Goal: Task Accomplishment & Management: Manage account settings

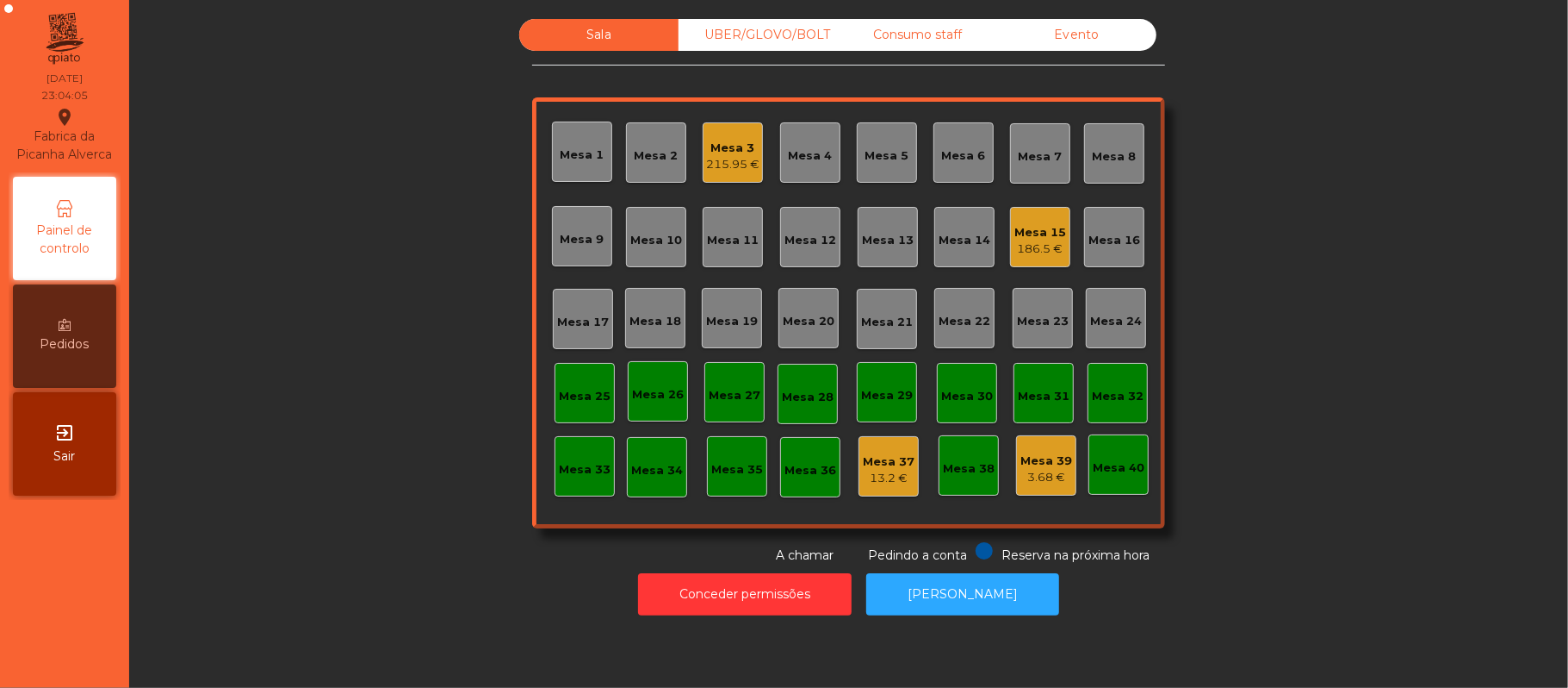
click at [1052, 241] on div "186.5 €" at bounding box center [1041, 249] width 52 height 17
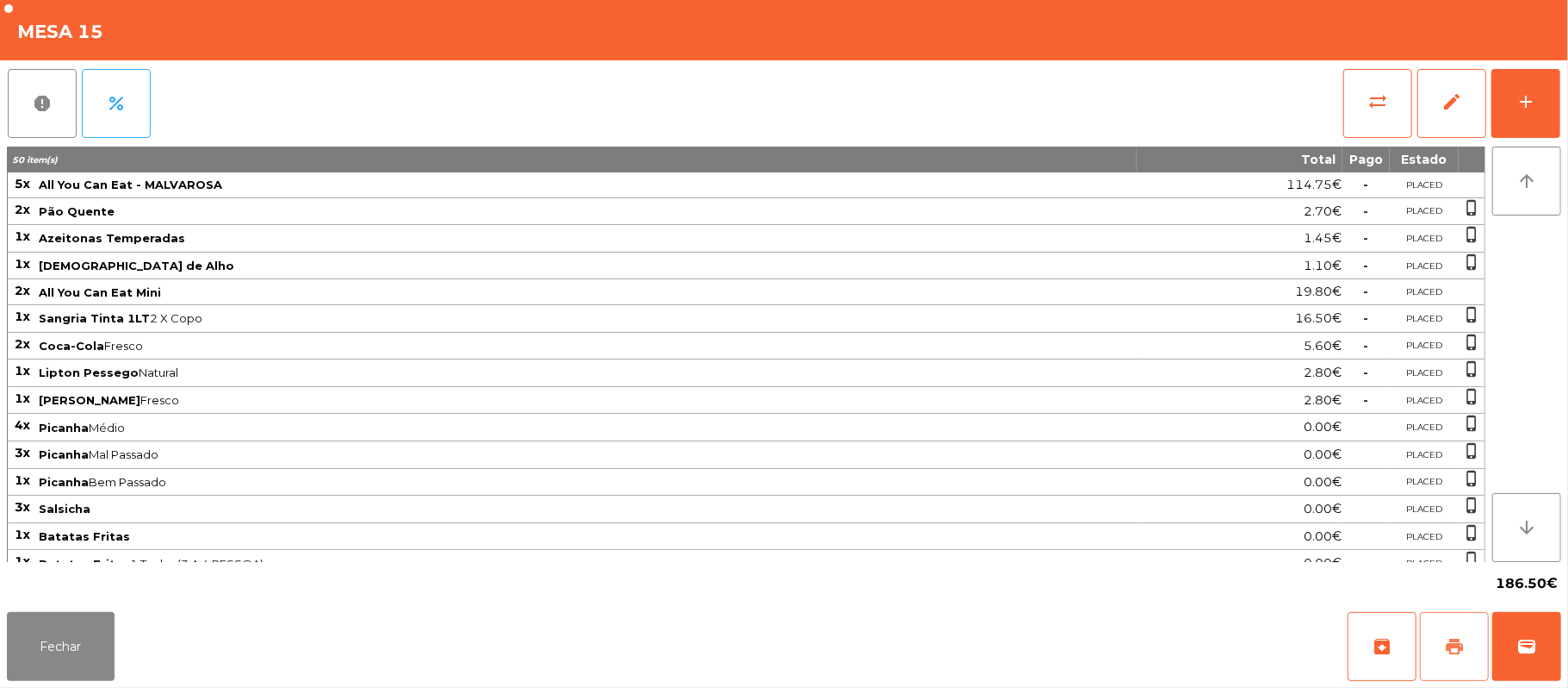
click at [1442, 624] on button "print" at bounding box center [1454, 646] width 69 height 69
click at [50, 662] on button "Fechar" at bounding box center [61, 646] width 108 height 69
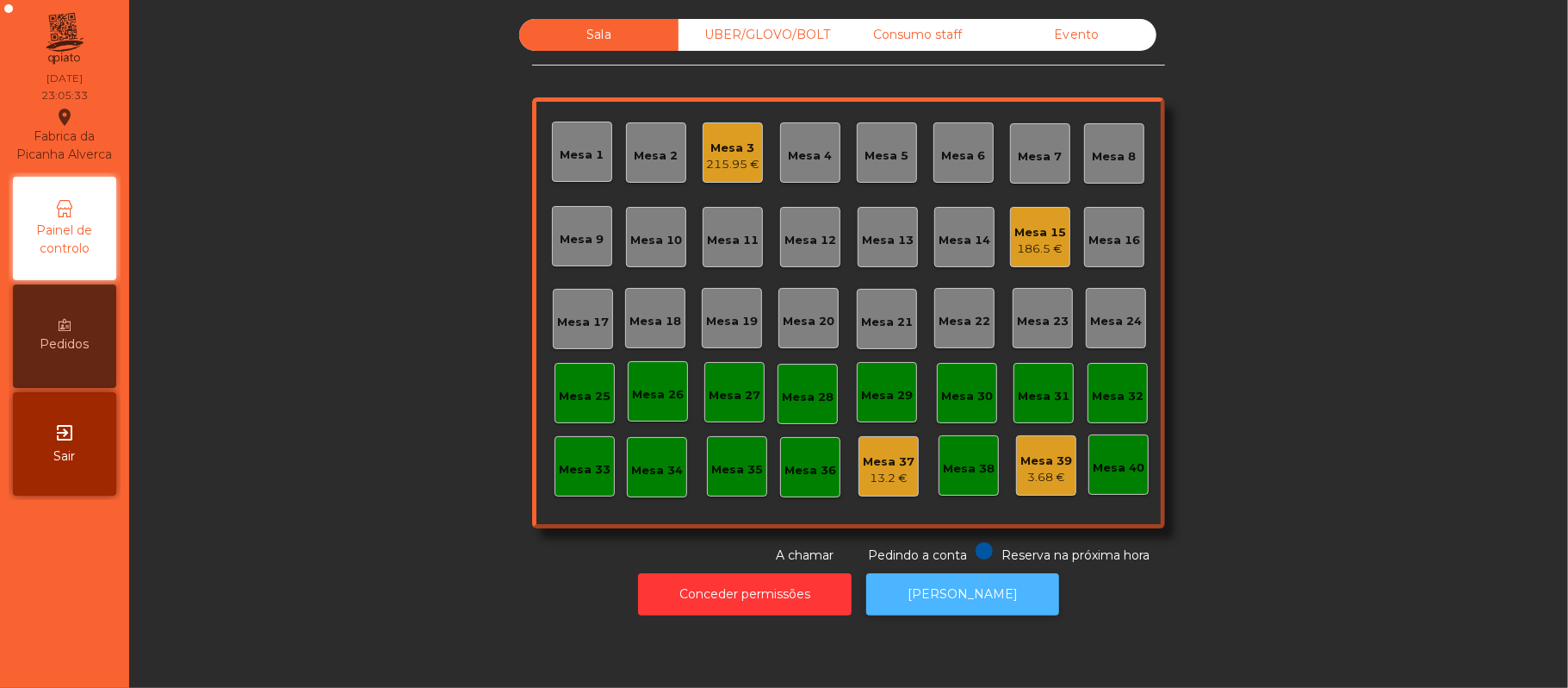
click at [966, 594] on button "[PERSON_NAME]" at bounding box center [962, 594] width 193 height 42
click at [1040, 235] on div "Mesa 15" at bounding box center [1041, 232] width 52 height 17
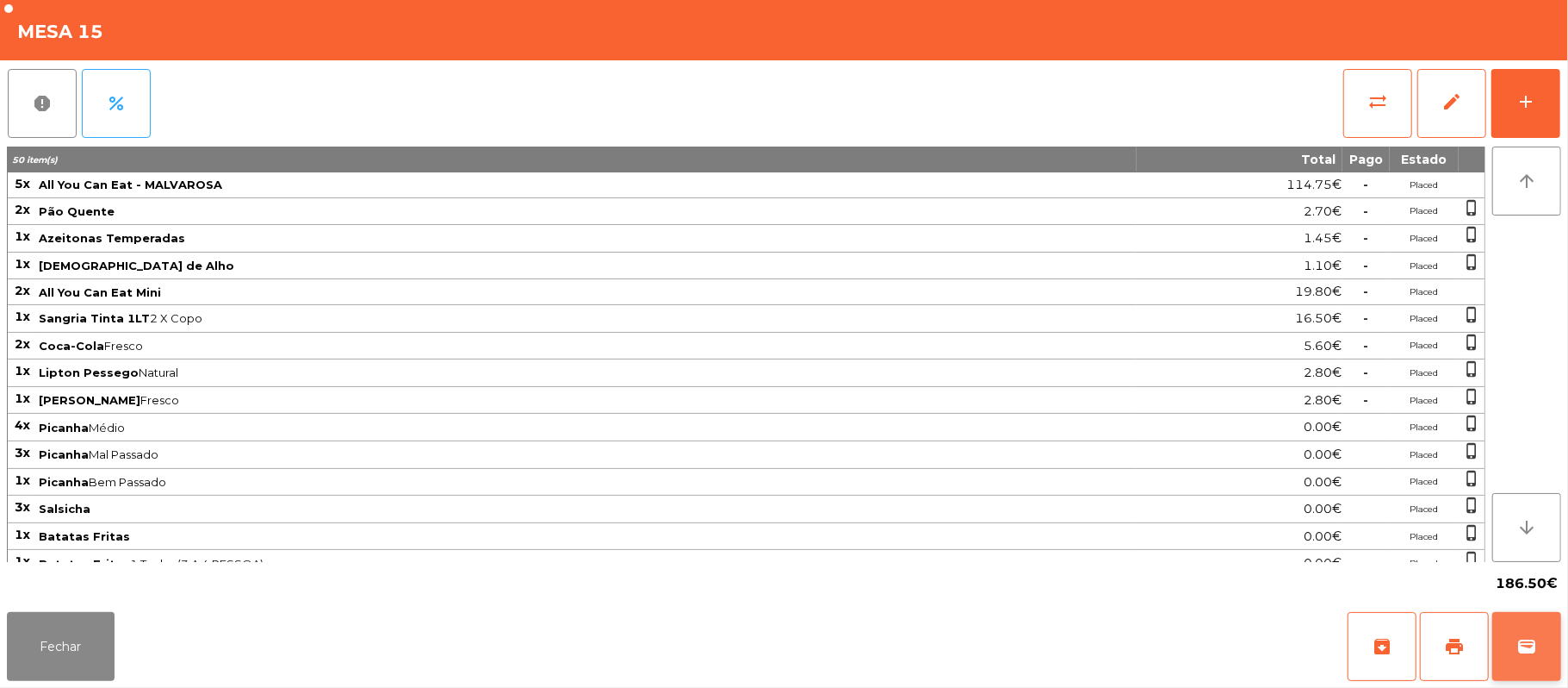
click at [1555, 665] on button "wallet" at bounding box center [1526, 646] width 69 height 69
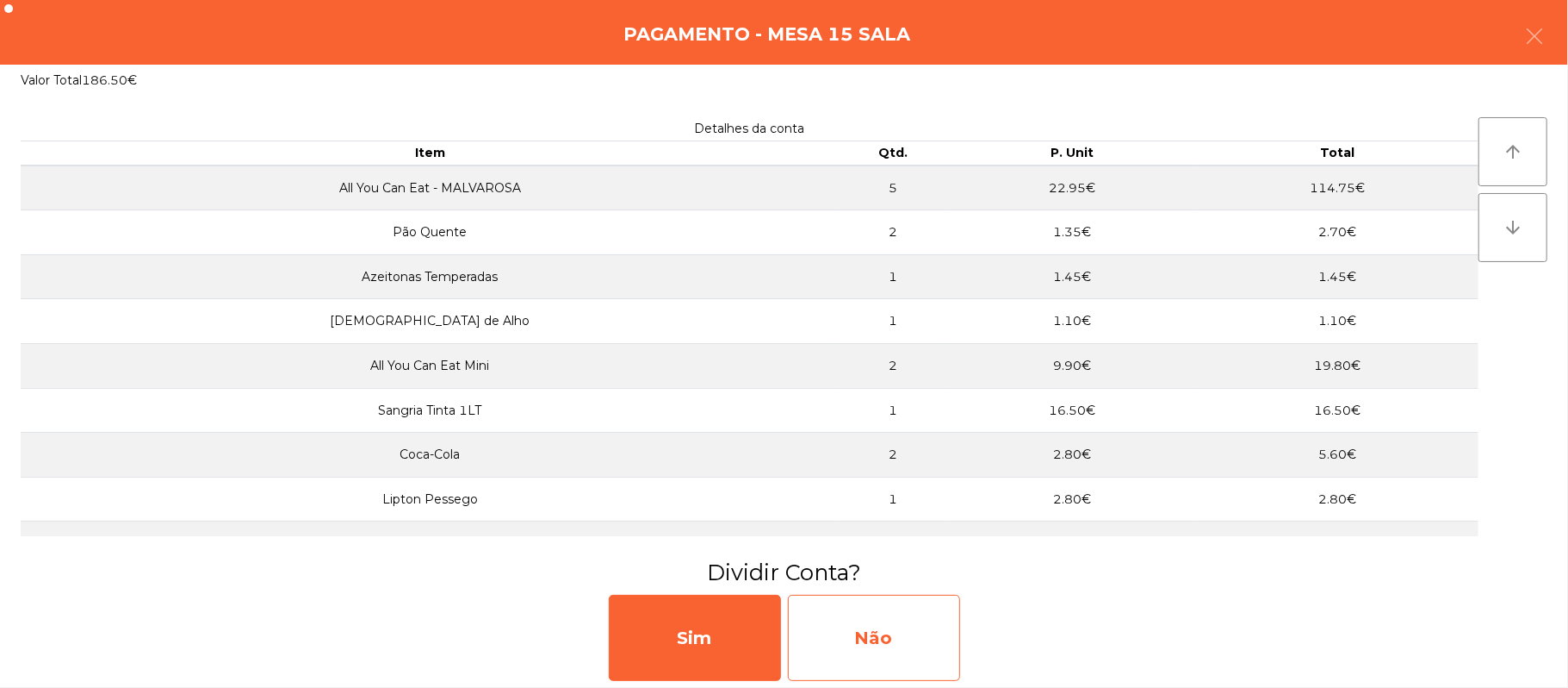
click at [845, 638] on div "Não" at bounding box center [874, 637] width 173 height 86
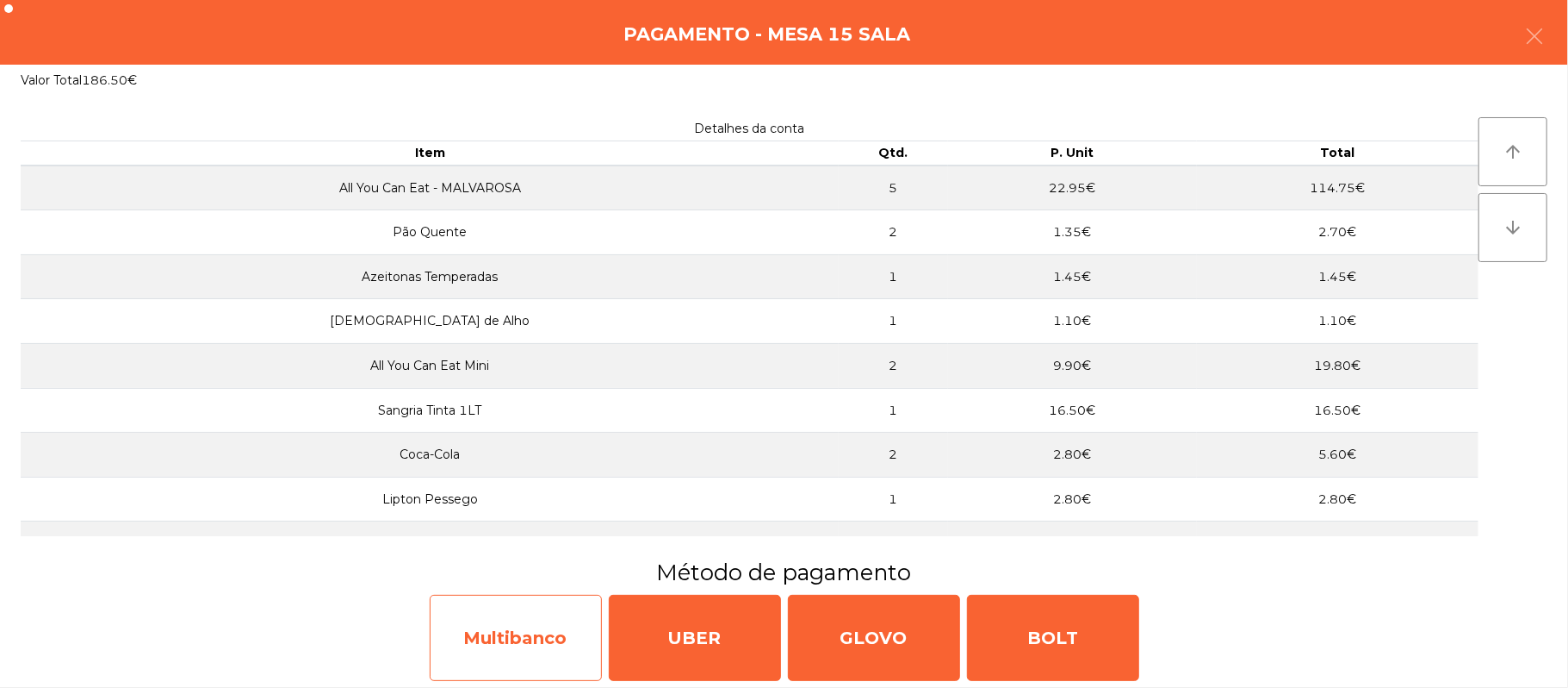
click at [514, 639] on div "Multibanco" at bounding box center [516, 637] width 173 height 86
select select "**"
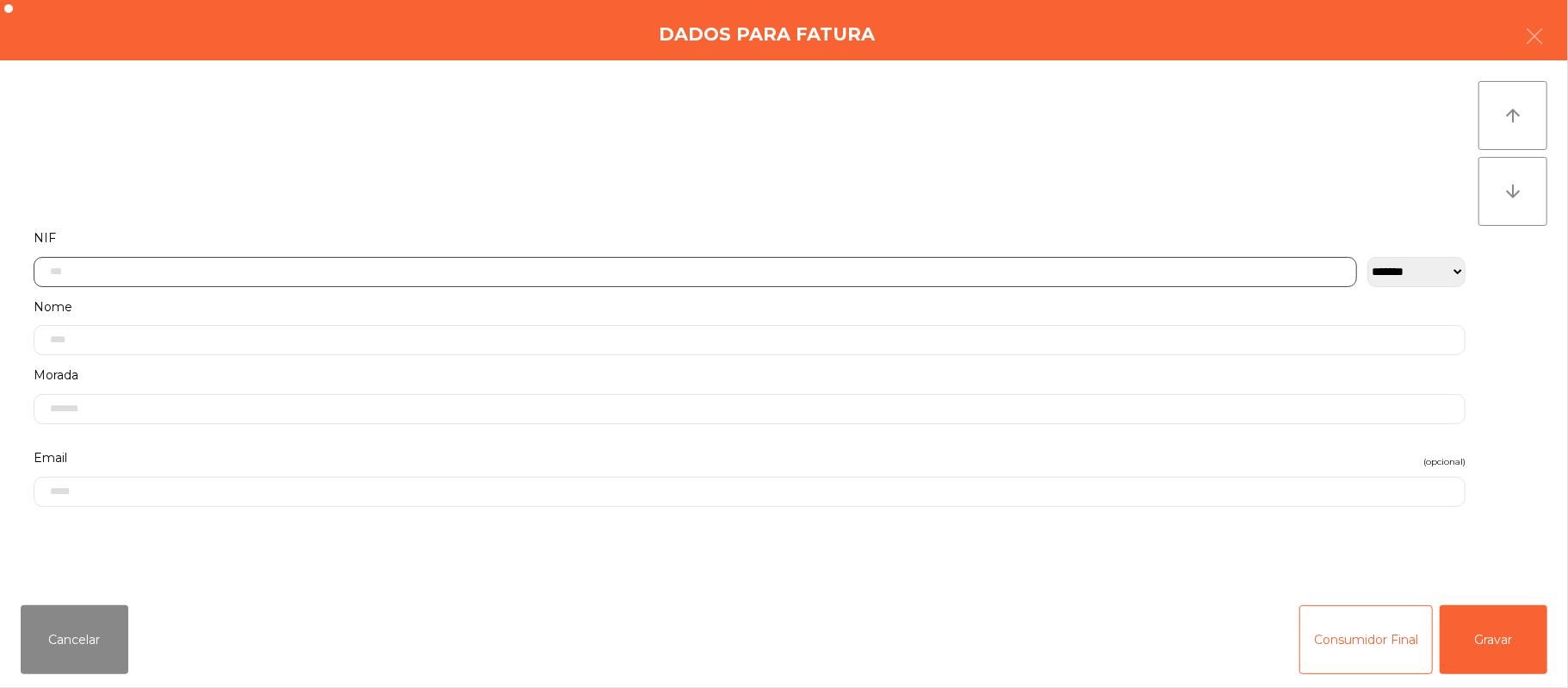
click at [408, 267] on input "text" at bounding box center [696, 272] width 1323 height 30
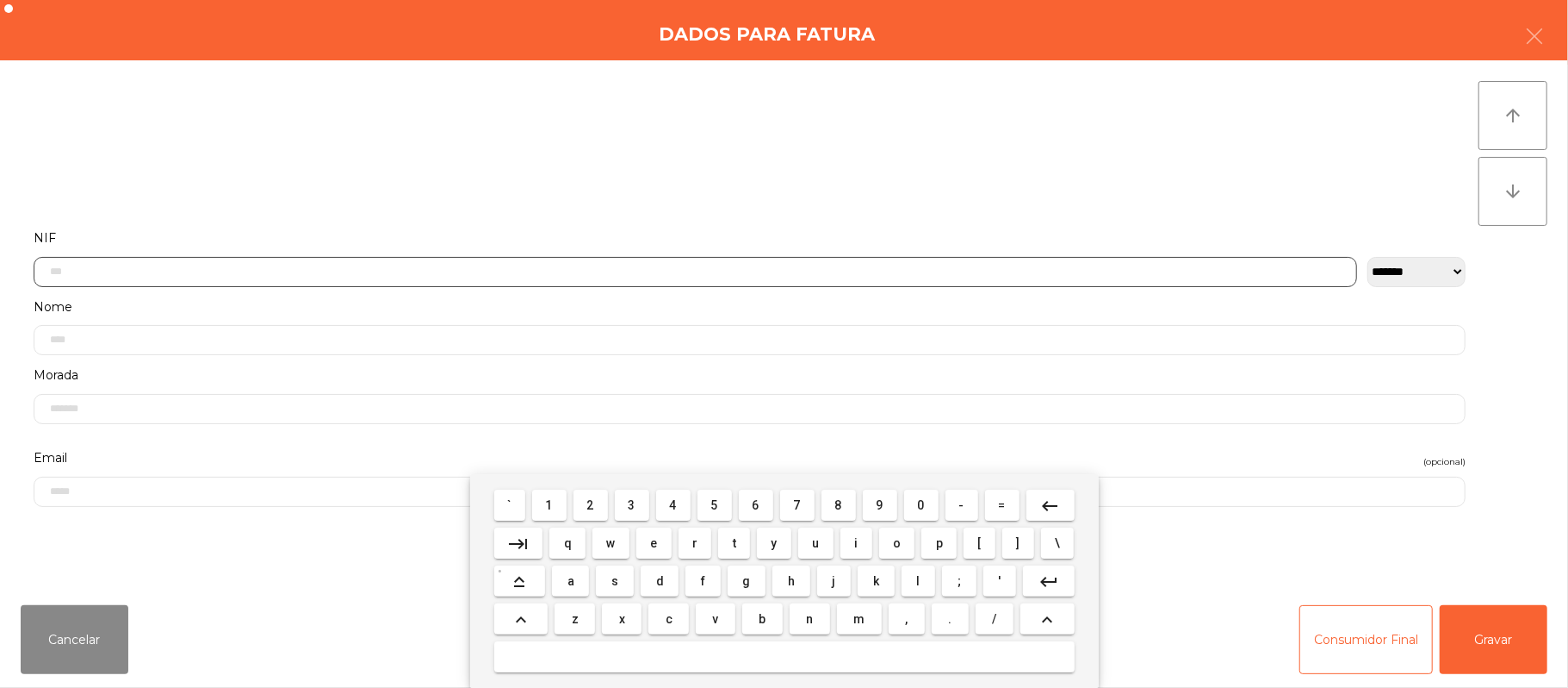
scroll to position [145, 0]
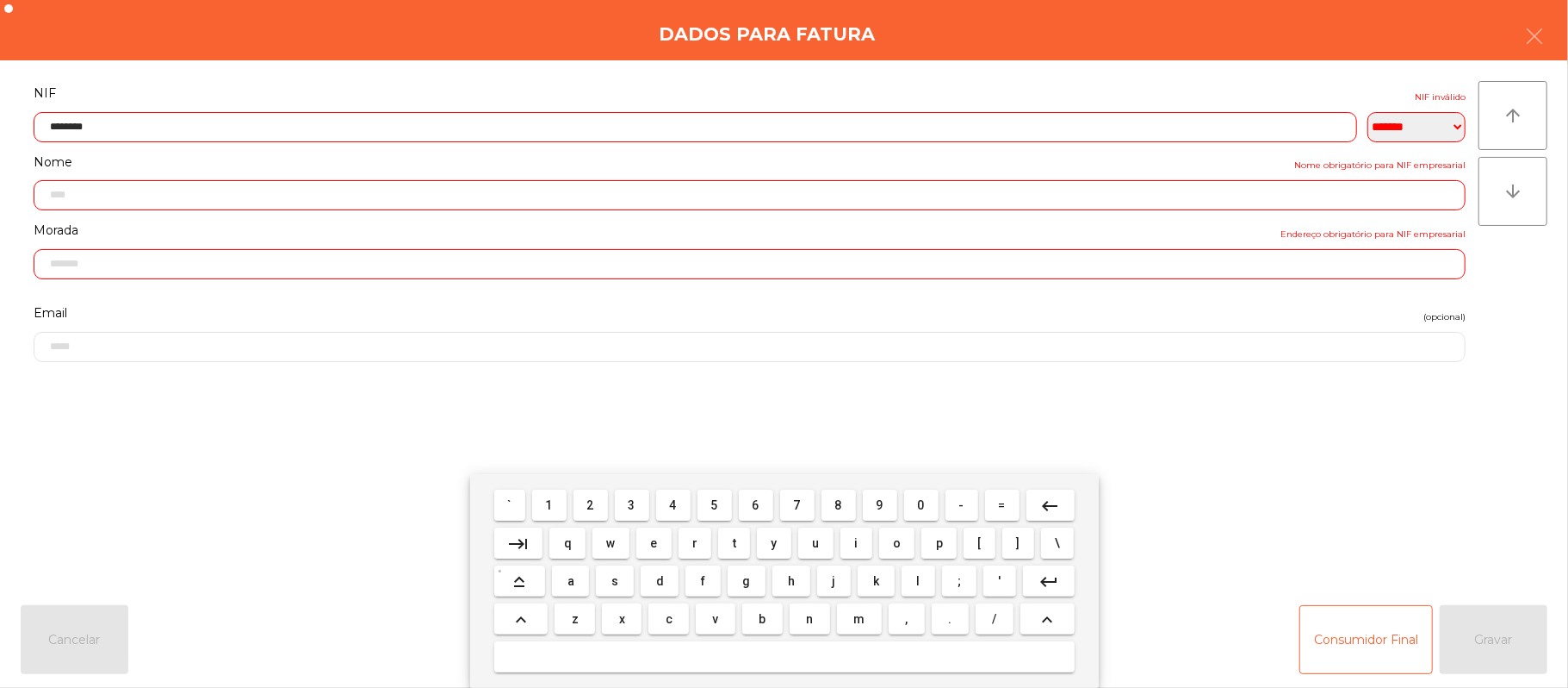
type input "*********"
type input "**********"
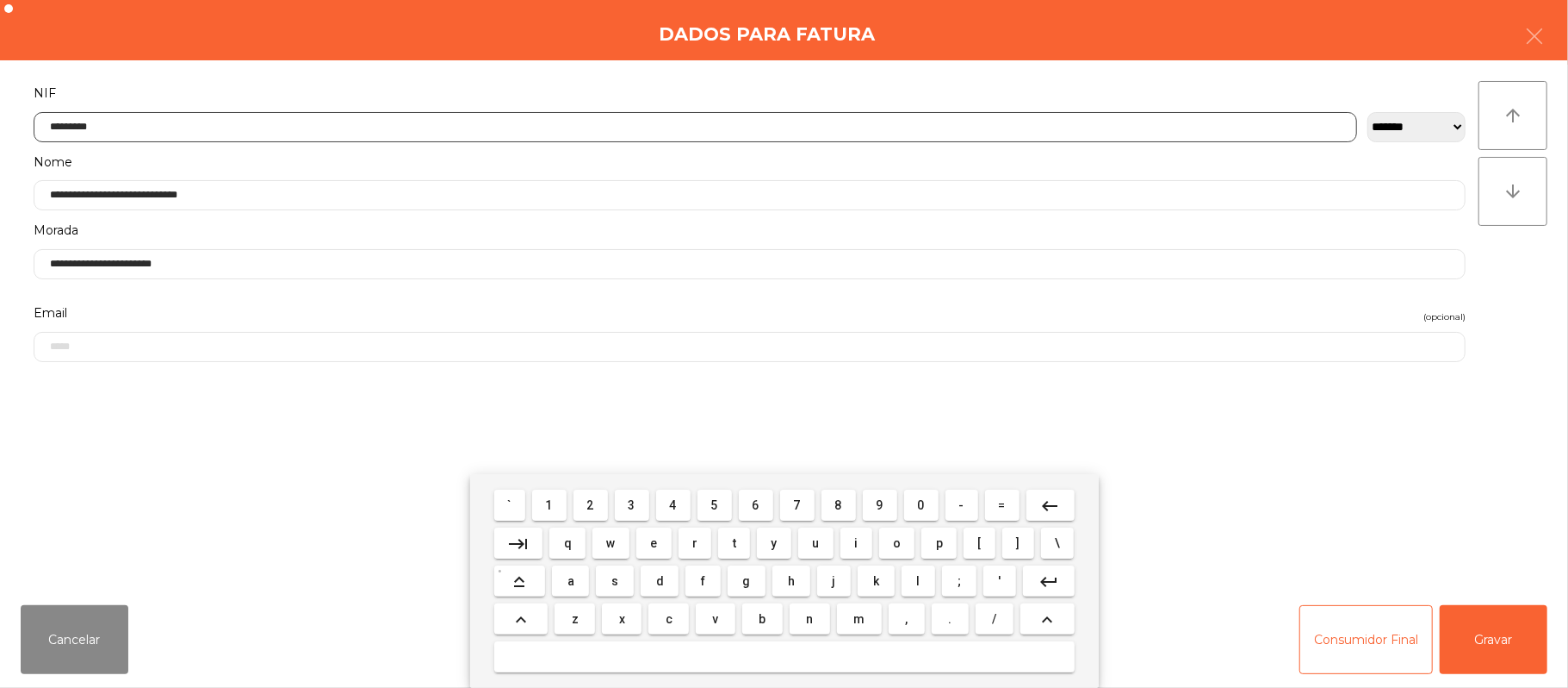
type input "*********"
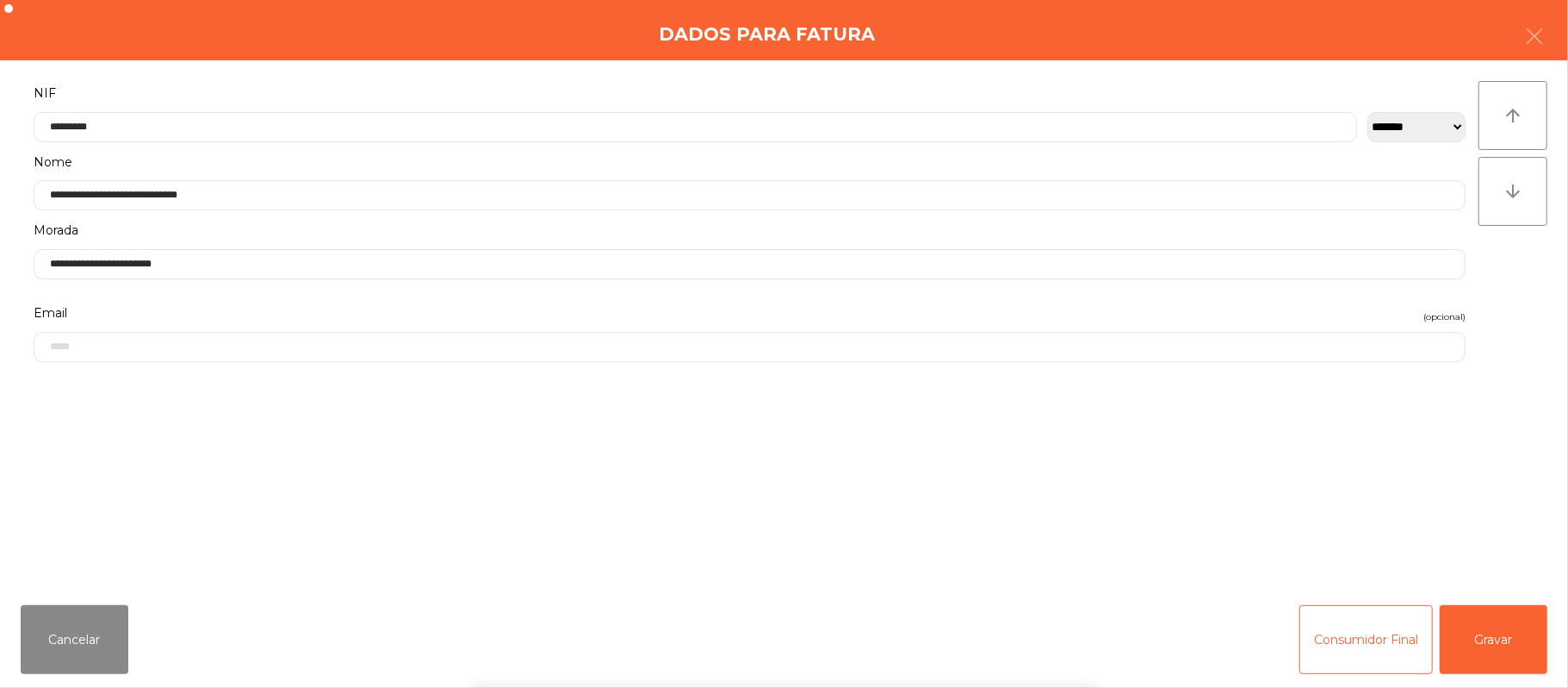
click at [1550, 651] on div "` 1 2 3 4 5 6 7 8 9 0 - = keyboard_backspace keyboard_tab q w e r t y u i o p […" at bounding box center [784, 581] width 1568 height 214
click at [1471, 608] on button "Gravar" at bounding box center [1494, 639] width 108 height 69
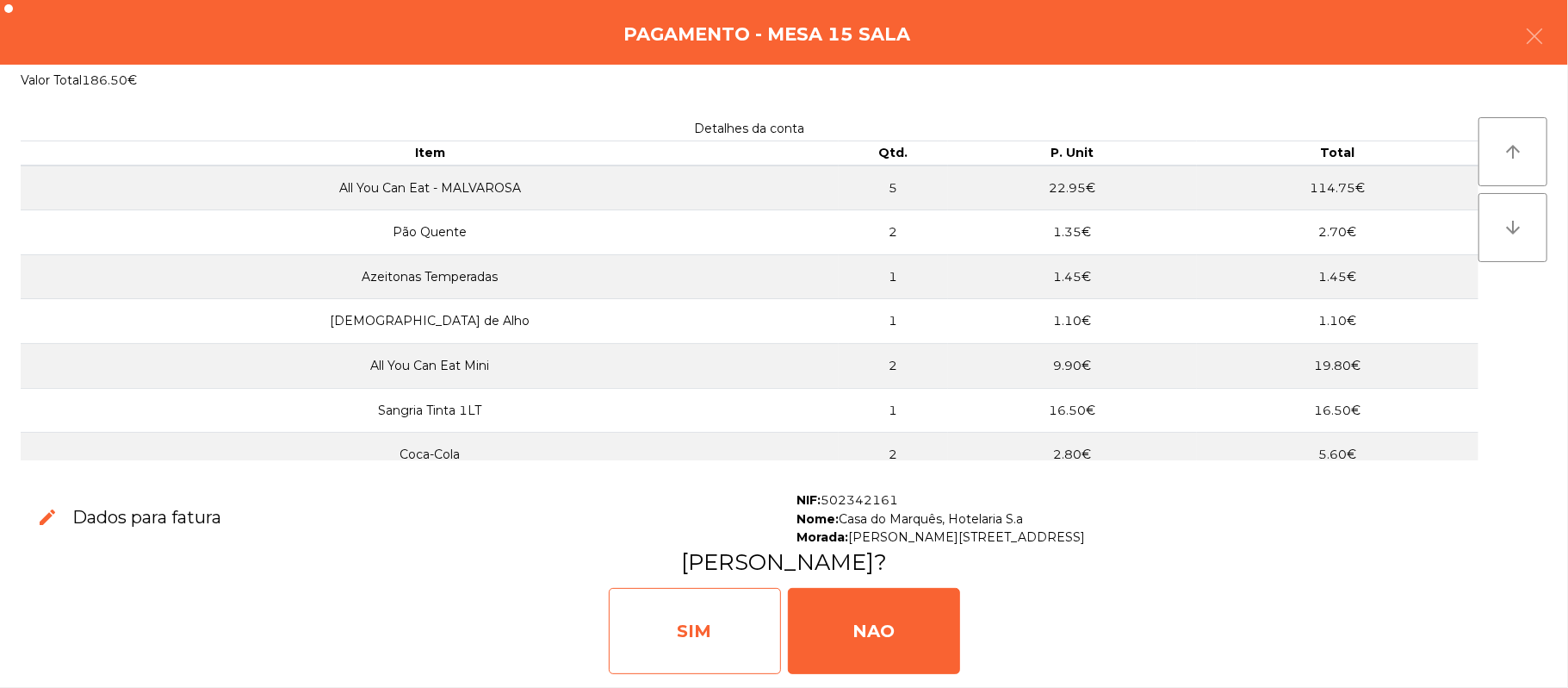
click at [718, 638] on div "SIM" at bounding box center [695, 631] width 173 height 86
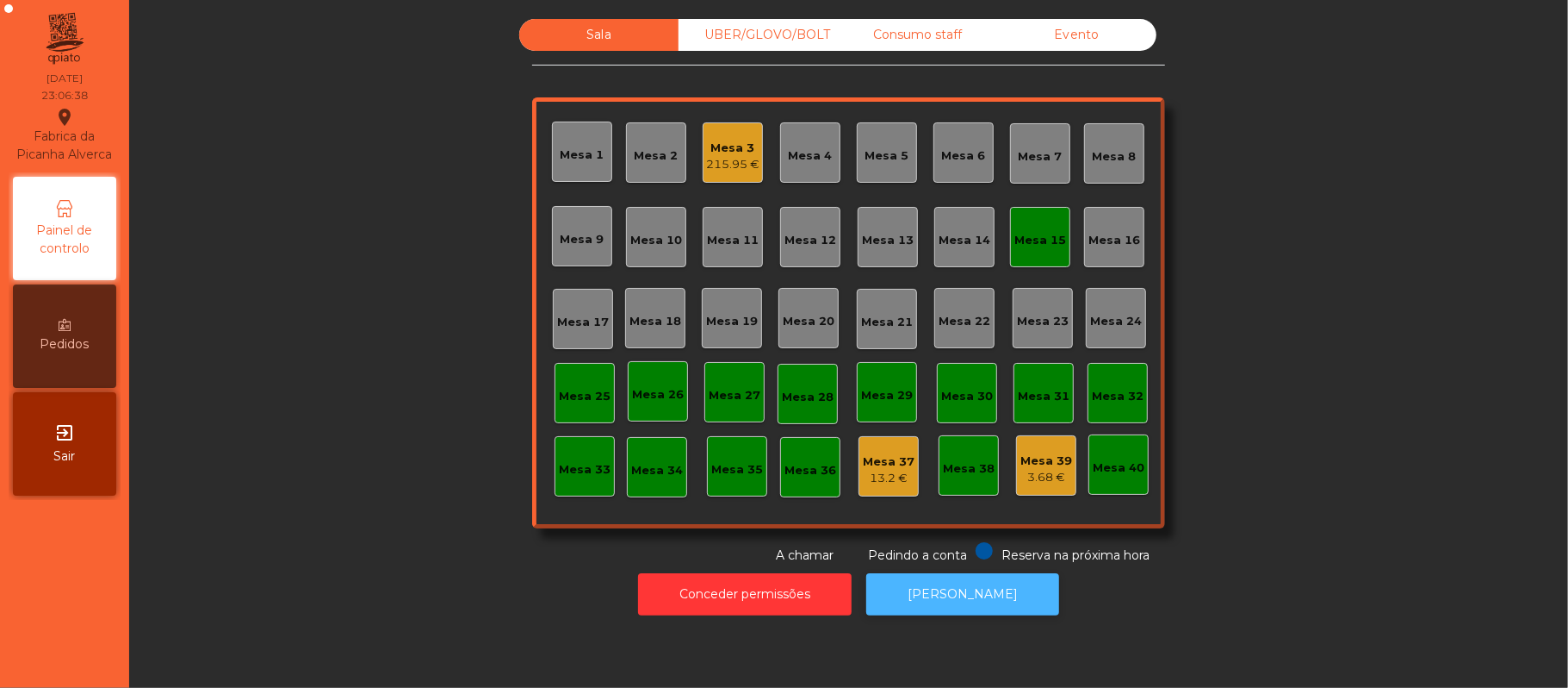
click at [934, 594] on button "[PERSON_NAME]" at bounding box center [962, 594] width 193 height 42
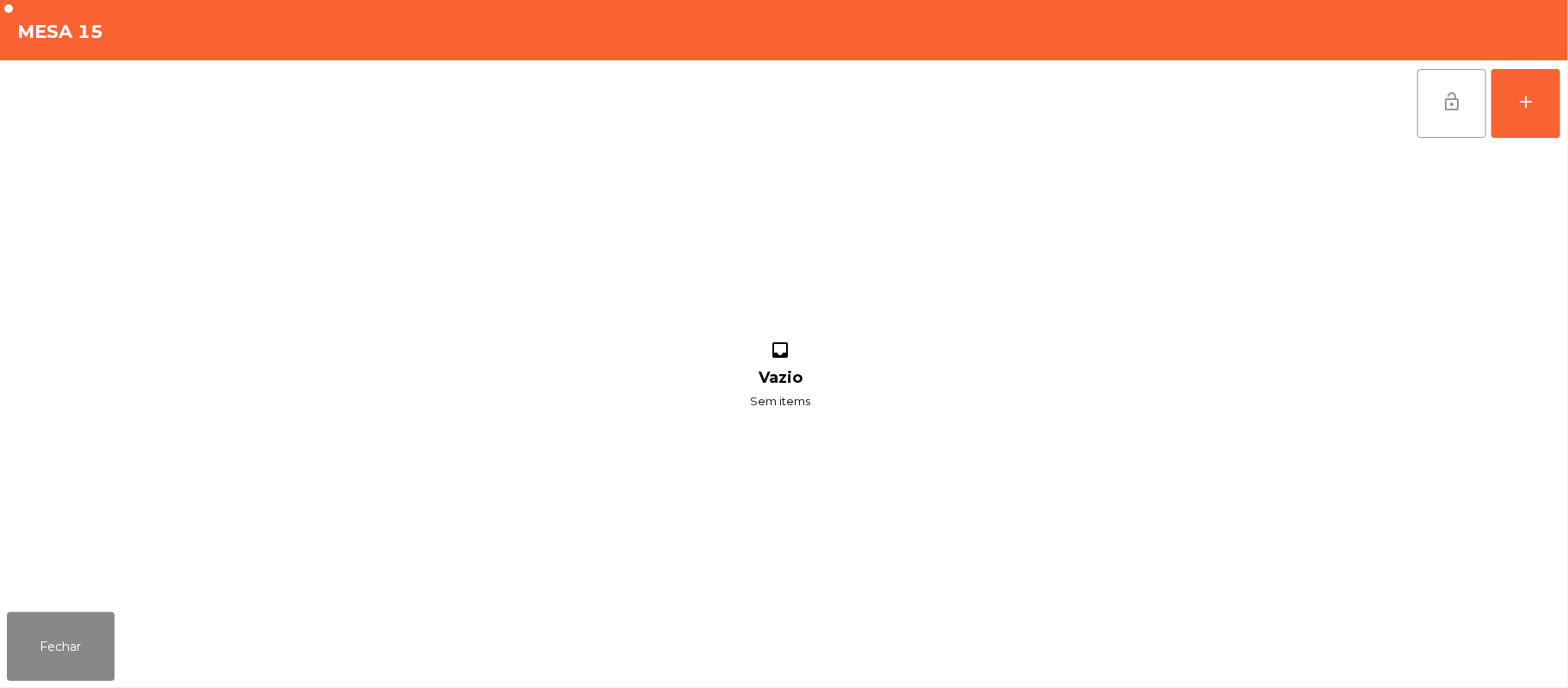
click at [1436, 84] on button "lock_open" at bounding box center [1451, 103] width 69 height 69
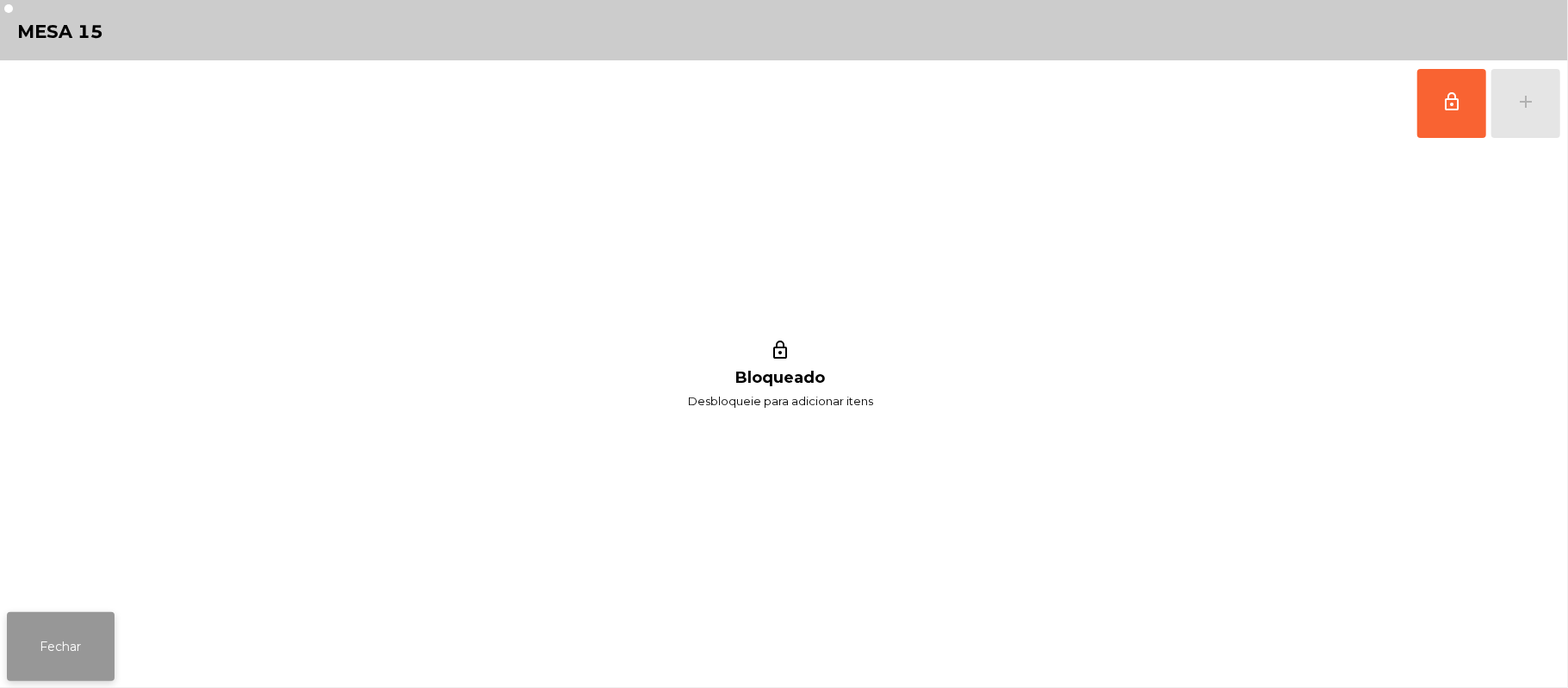
click at [60, 677] on button "Fechar" at bounding box center [61, 646] width 108 height 69
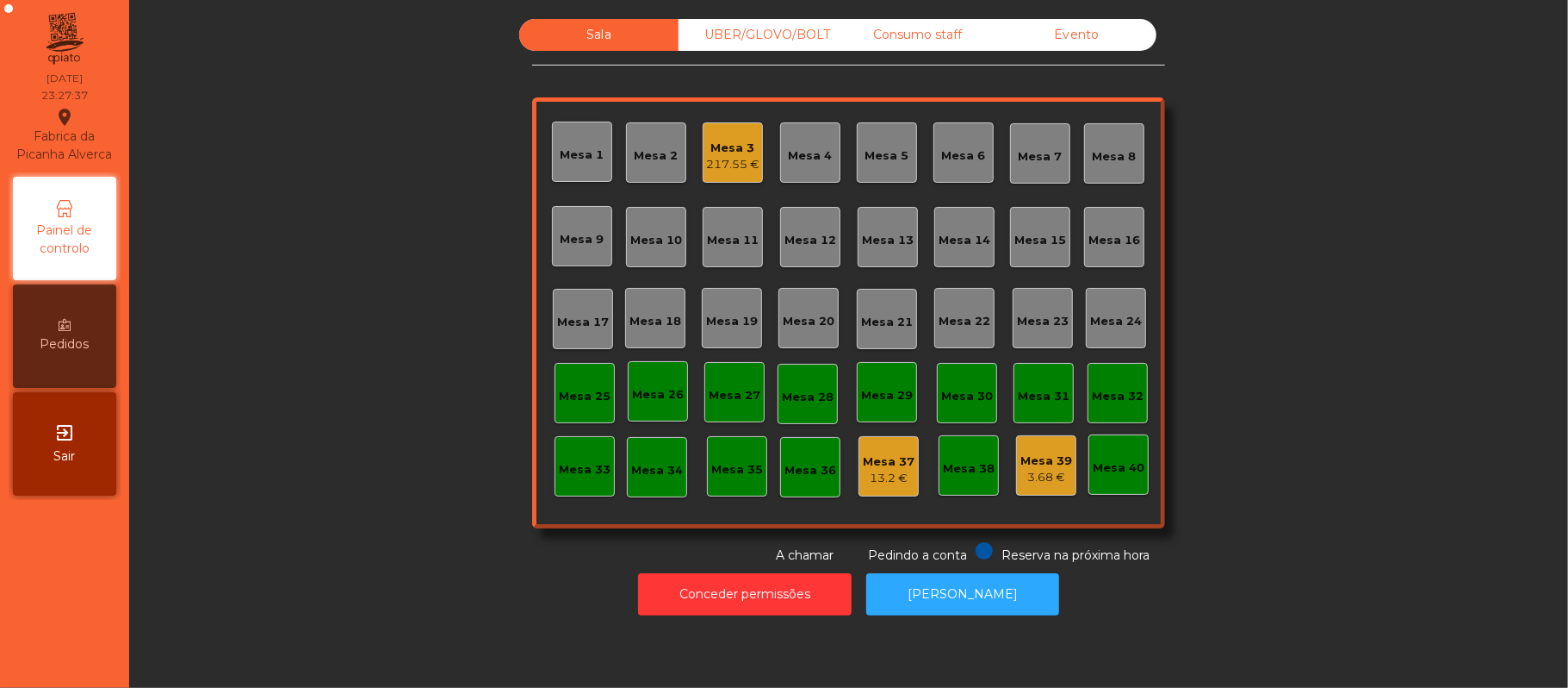
click at [742, 163] on div "217.55 €" at bounding box center [734, 164] width 54 height 17
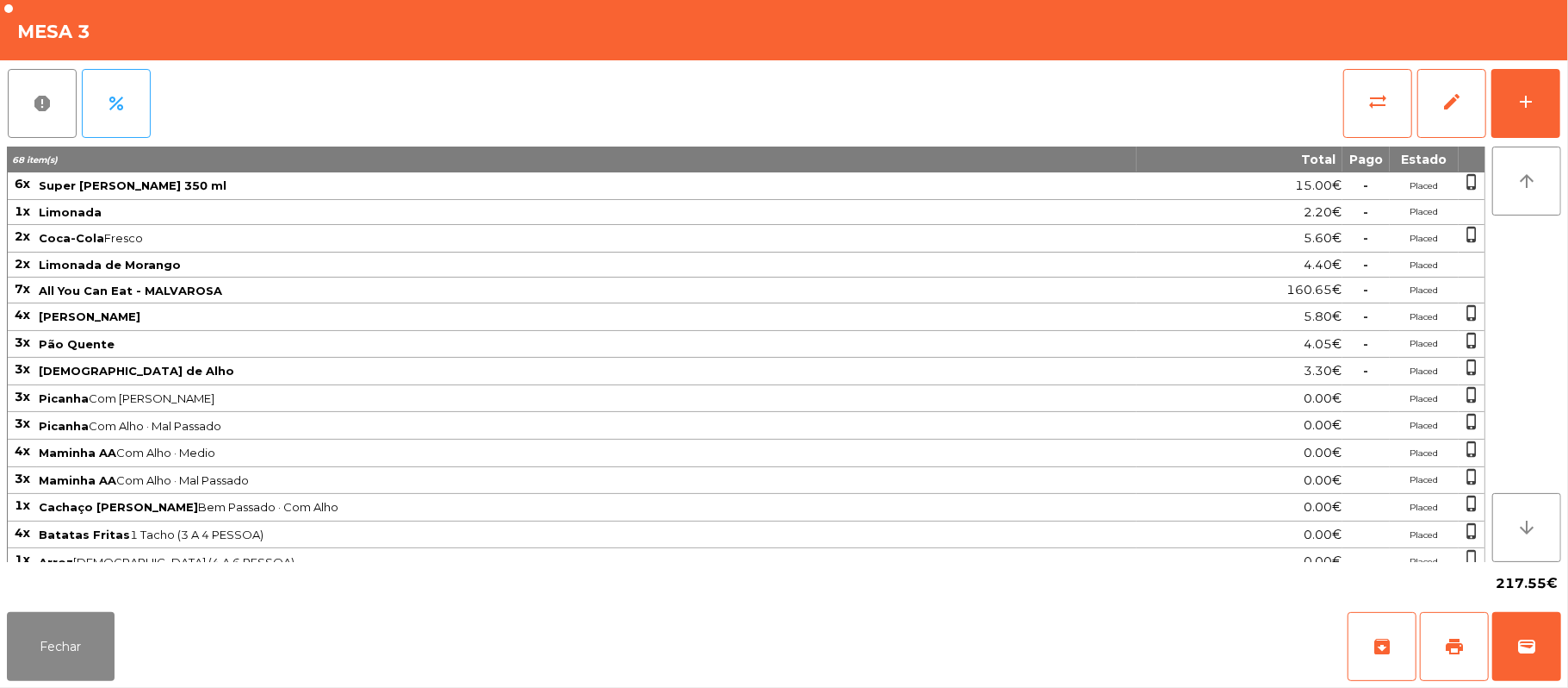
click at [1564, 111] on div "report percent sync_alt edit add 68 item(s) Total Pago Estado 6x Super [PERSON_…" at bounding box center [784, 332] width 1568 height 544
click at [1547, 111] on button "add" at bounding box center [1526, 103] width 69 height 69
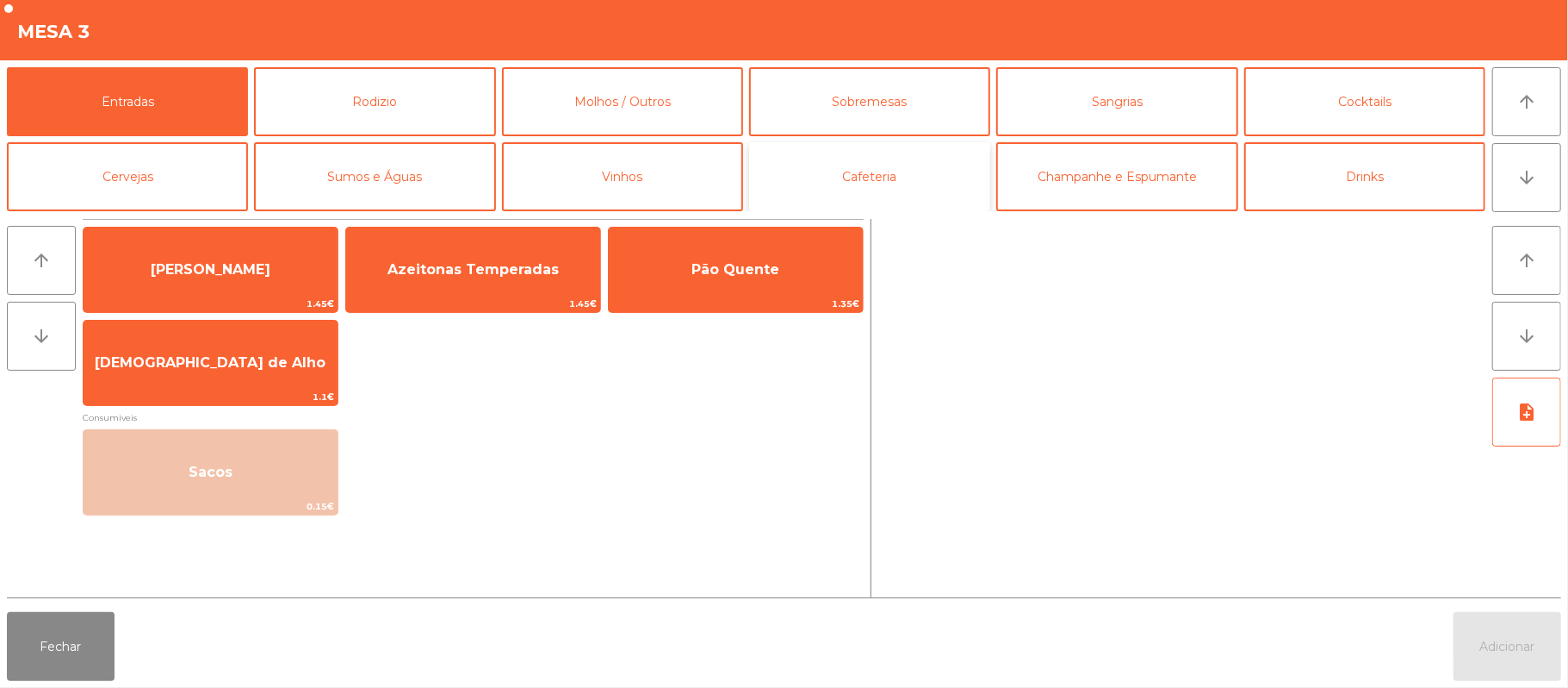
click at [903, 184] on button "Cafeteria" at bounding box center [870, 176] width 242 height 69
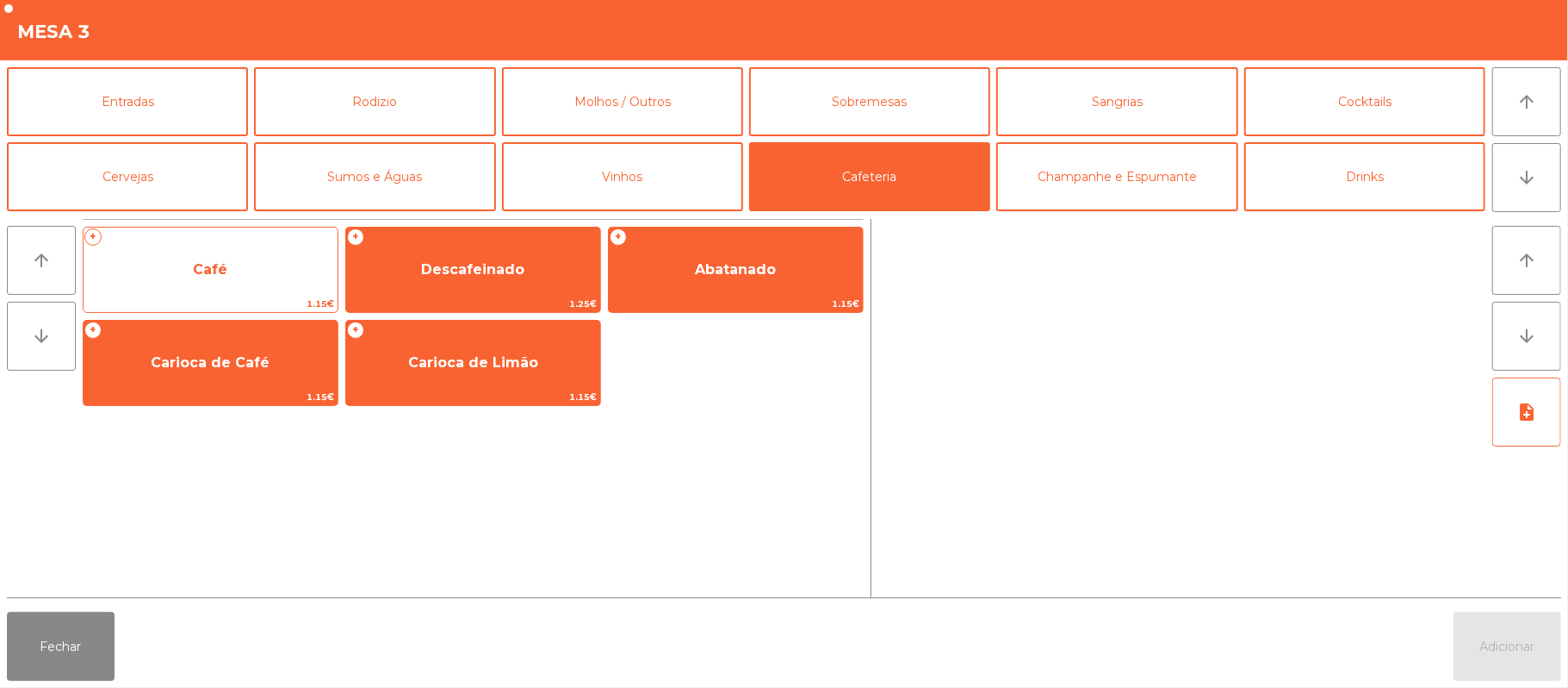
click at [256, 274] on span "Café" at bounding box center [211, 270] width 255 height 47
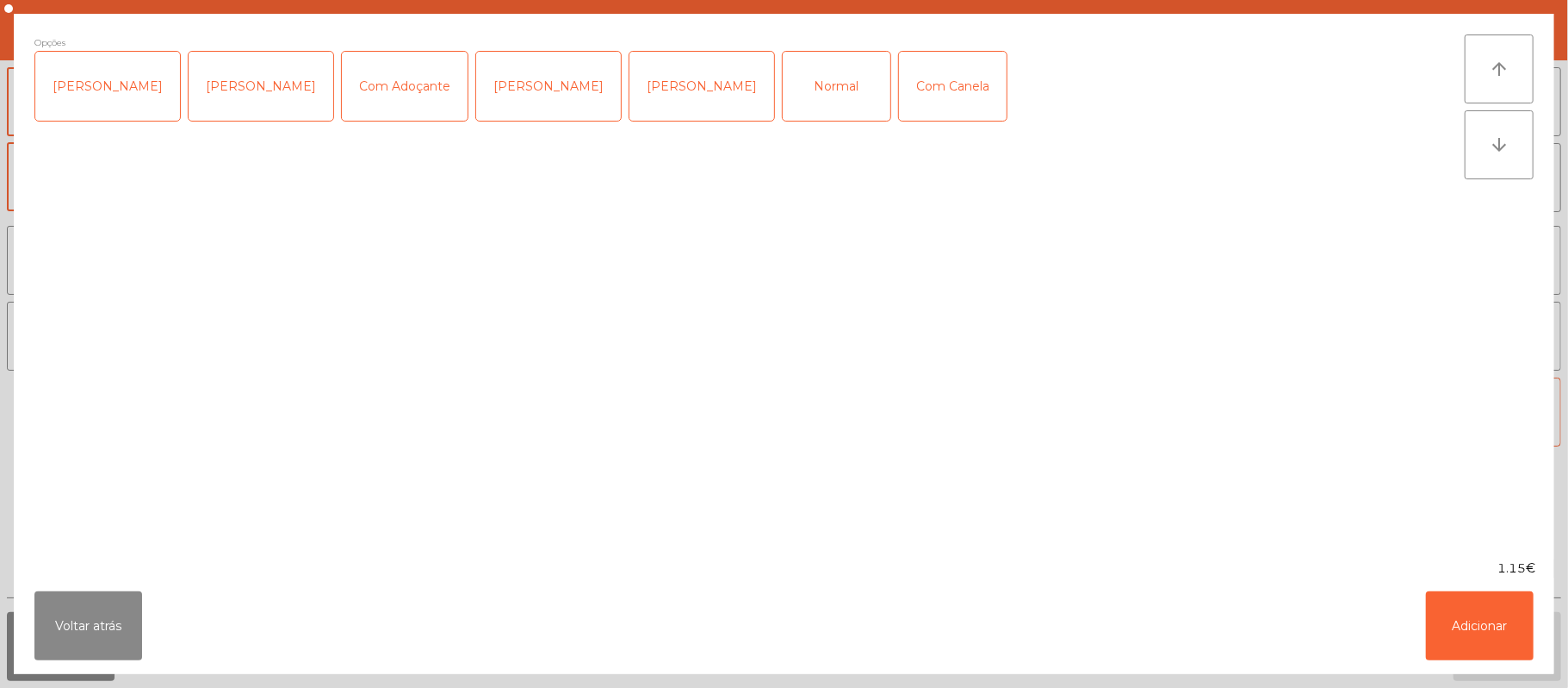
click at [783, 80] on div "Normal" at bounding box center [836, 86] width 108 height 69
click at [1461, 635] on button "Adicionar" at bounding box center [1480, 625] width 108 height 69
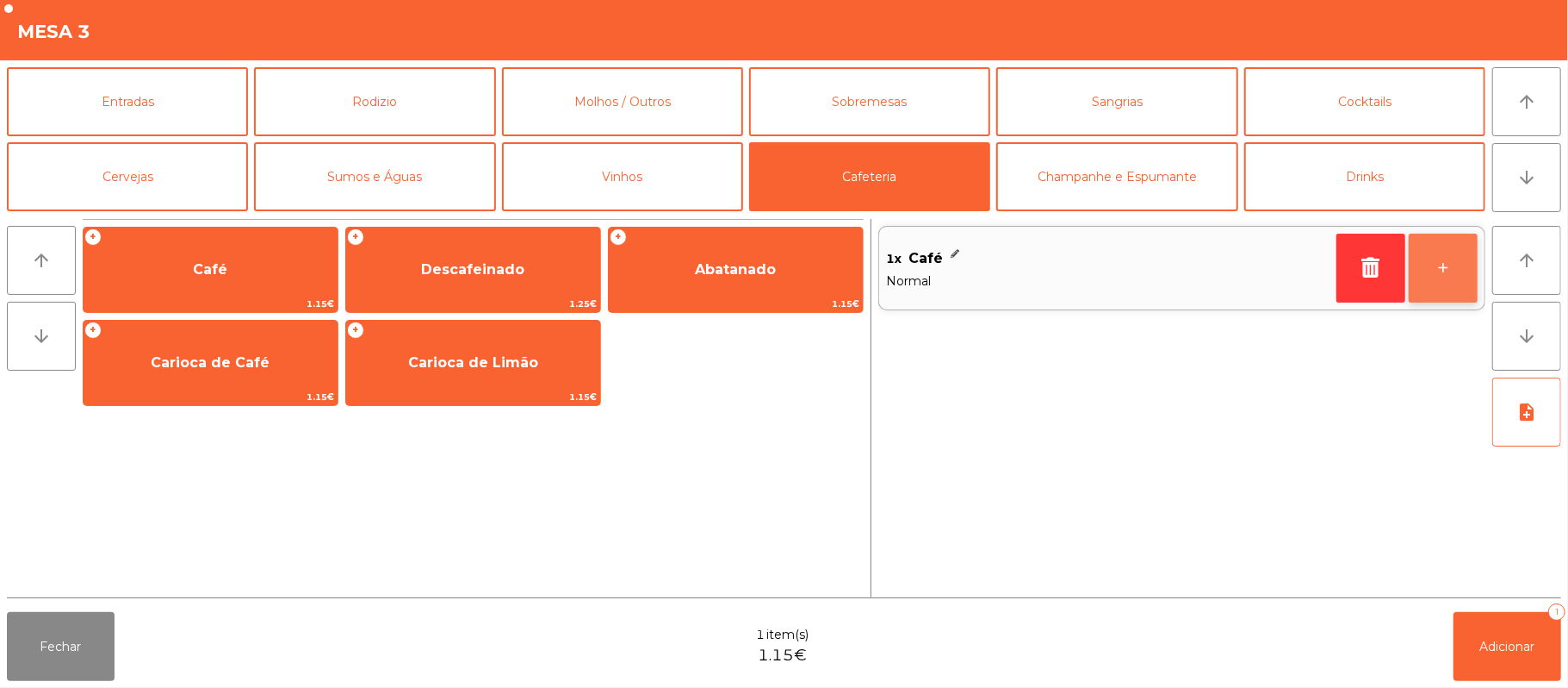
click at [1436, 262] on button "+" at bounding box center [1443, 268] width 69 height 69
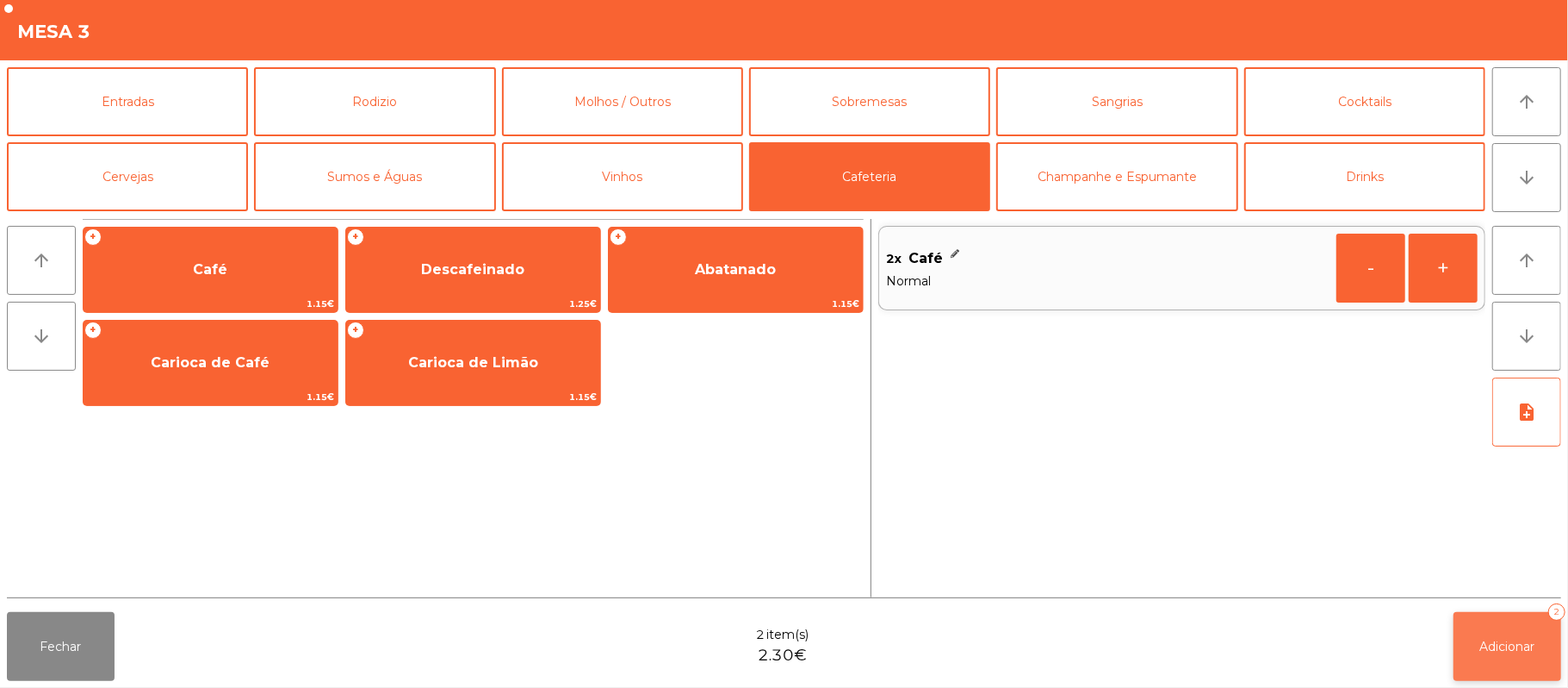
click at [1524, 624] on button "Adicionar 2" at bounding box center [1508, 646] width 108 height 69
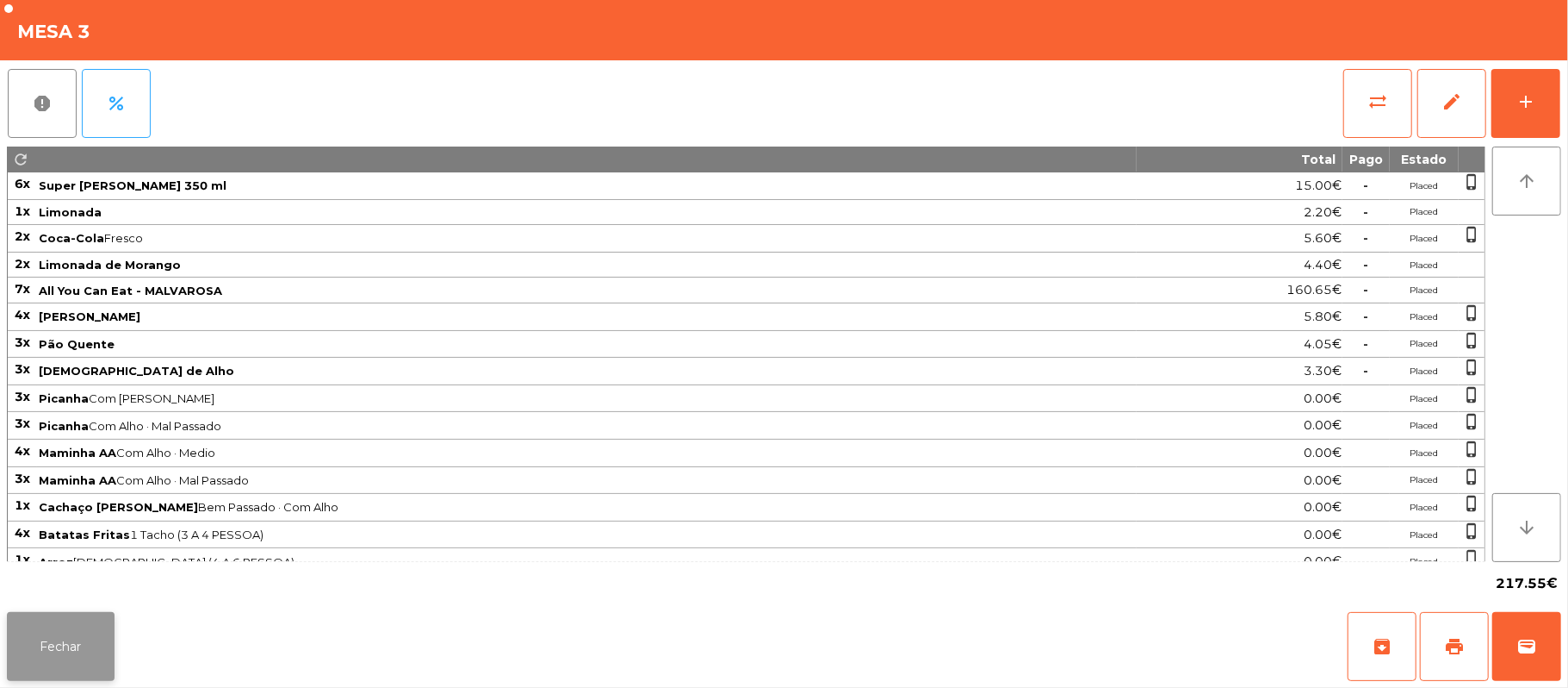
click at [31, 622] on button "Fechar" at bounding box center [61, 646] width 108 height 69
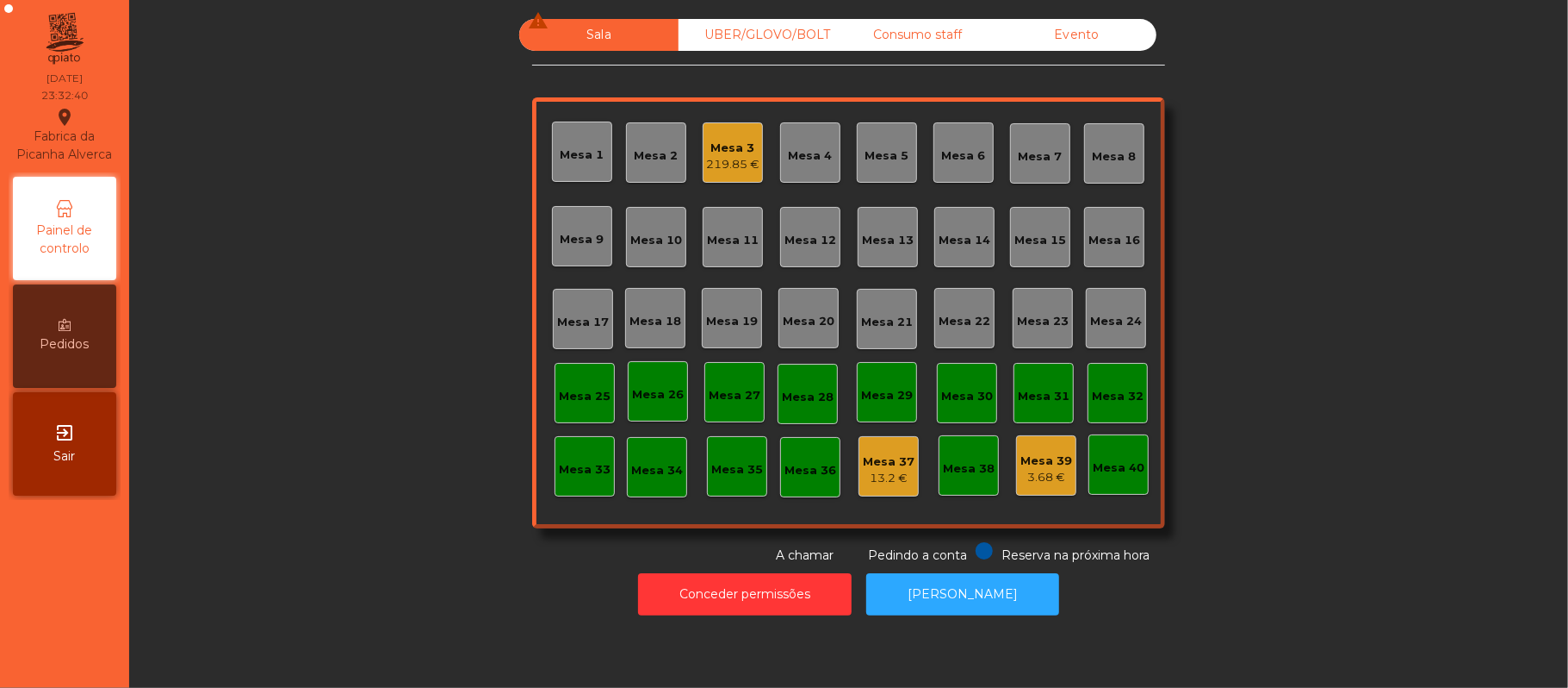
click at [707, 140] on div "Mesa 3" at bounding box center [734, 148] width 54 height 17
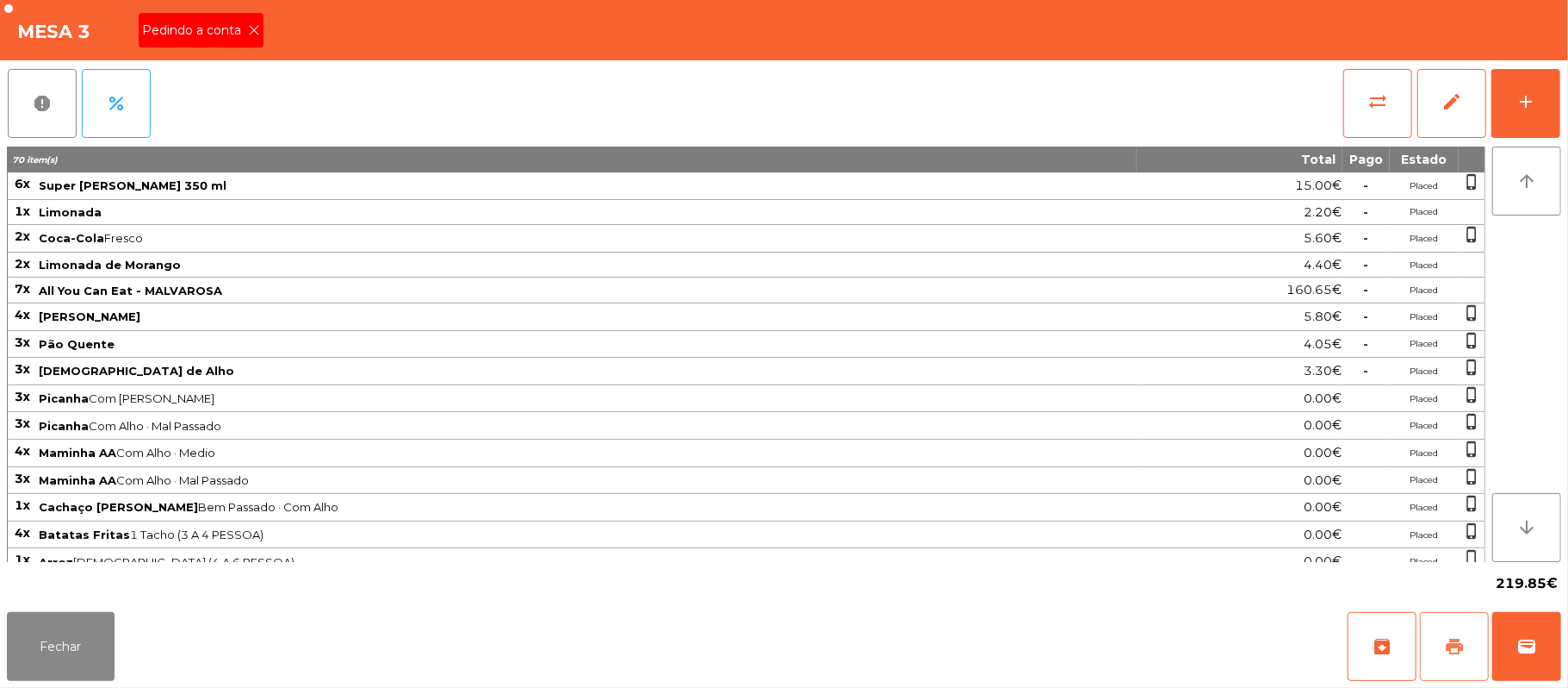
click at [1441, 632] on button "print" at bounding box center [1454, 646] width 69 height 69
click at [253, 29] on icon at bounding box center [255, 30] width 12 height 12
click at [1555, 674] on button "wallet" at bounding box center [1526, 646] width 69 height 69
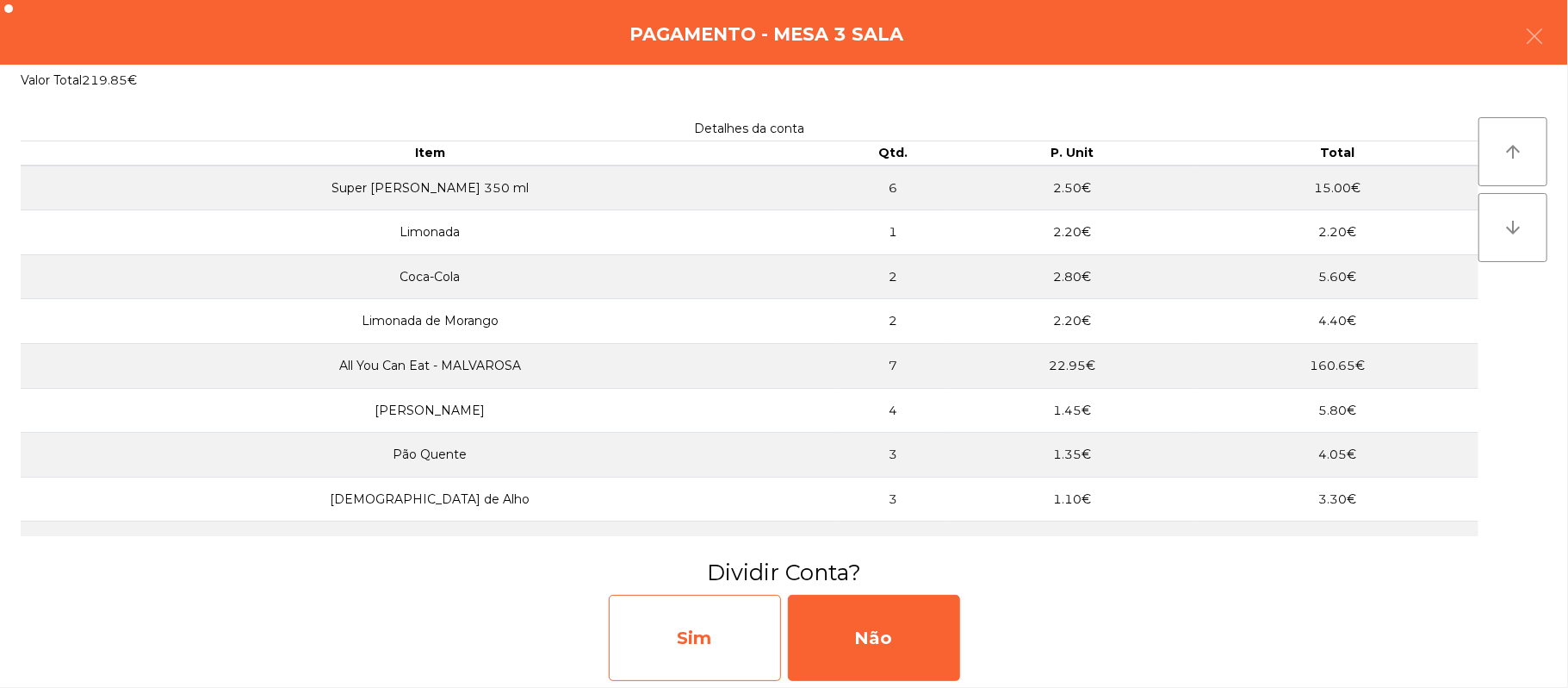
click at [733, 656] on div "Sim" at bounding box center [695, 637] width 173 height 86
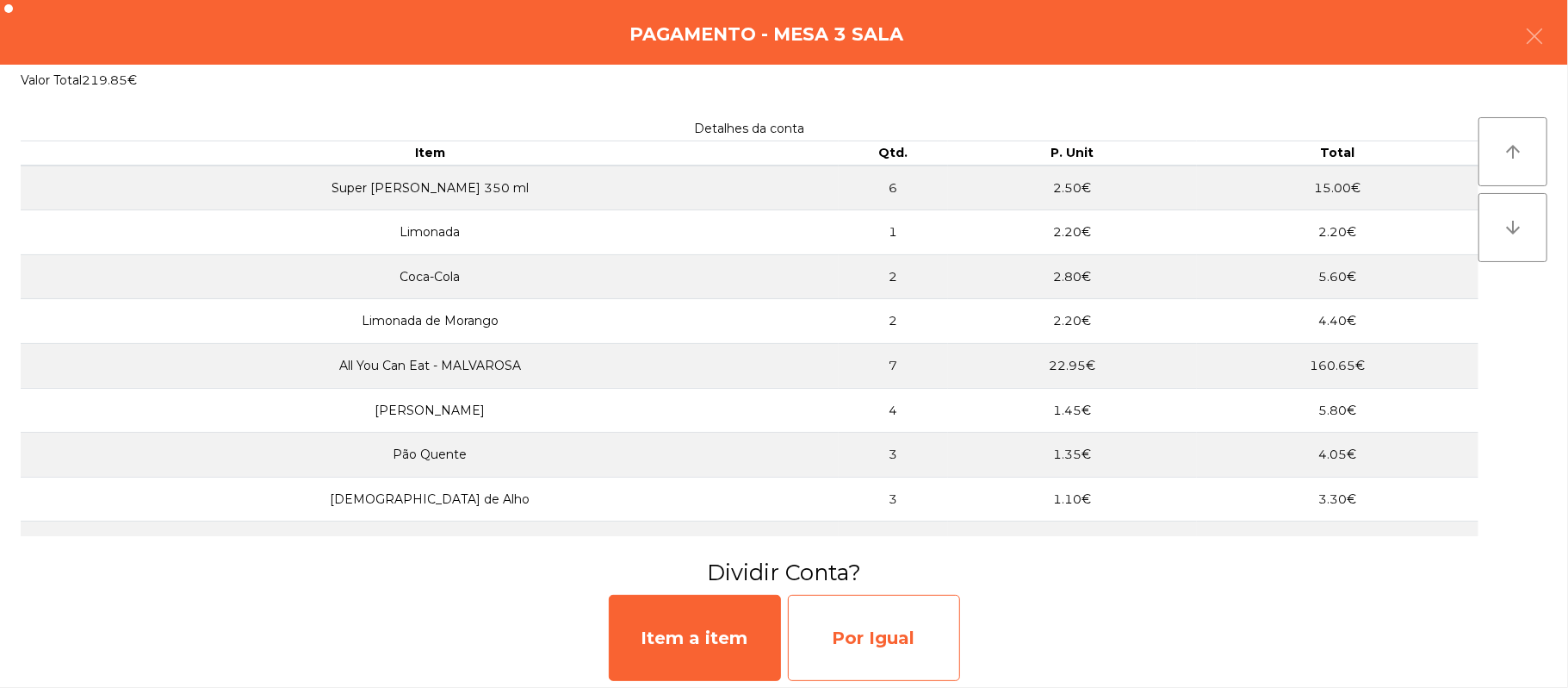
click at [938, 650] on div "Por Igual" at bounding box center [874, 637] width 173 height 86
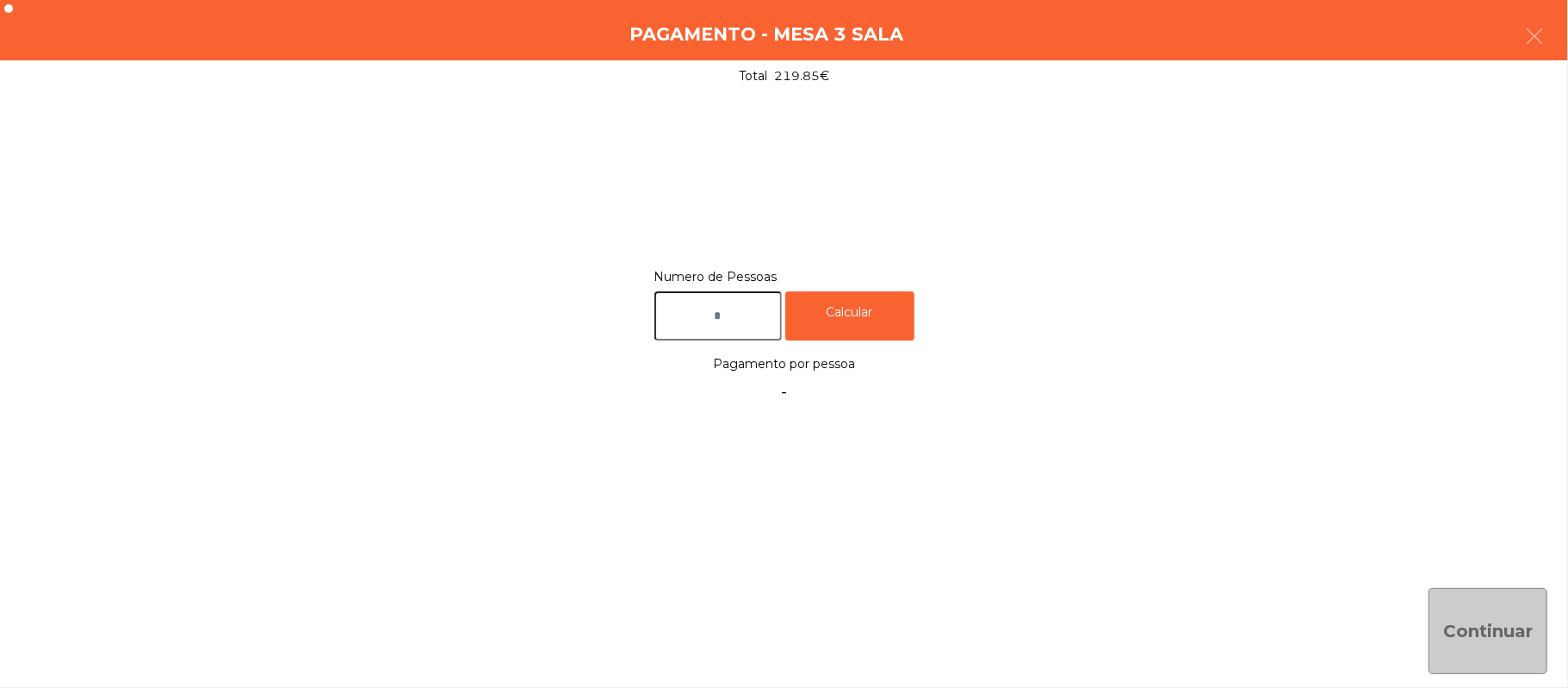
click at [752, 318] on input "text" at bounding box center [719, 316] width 128 height 49
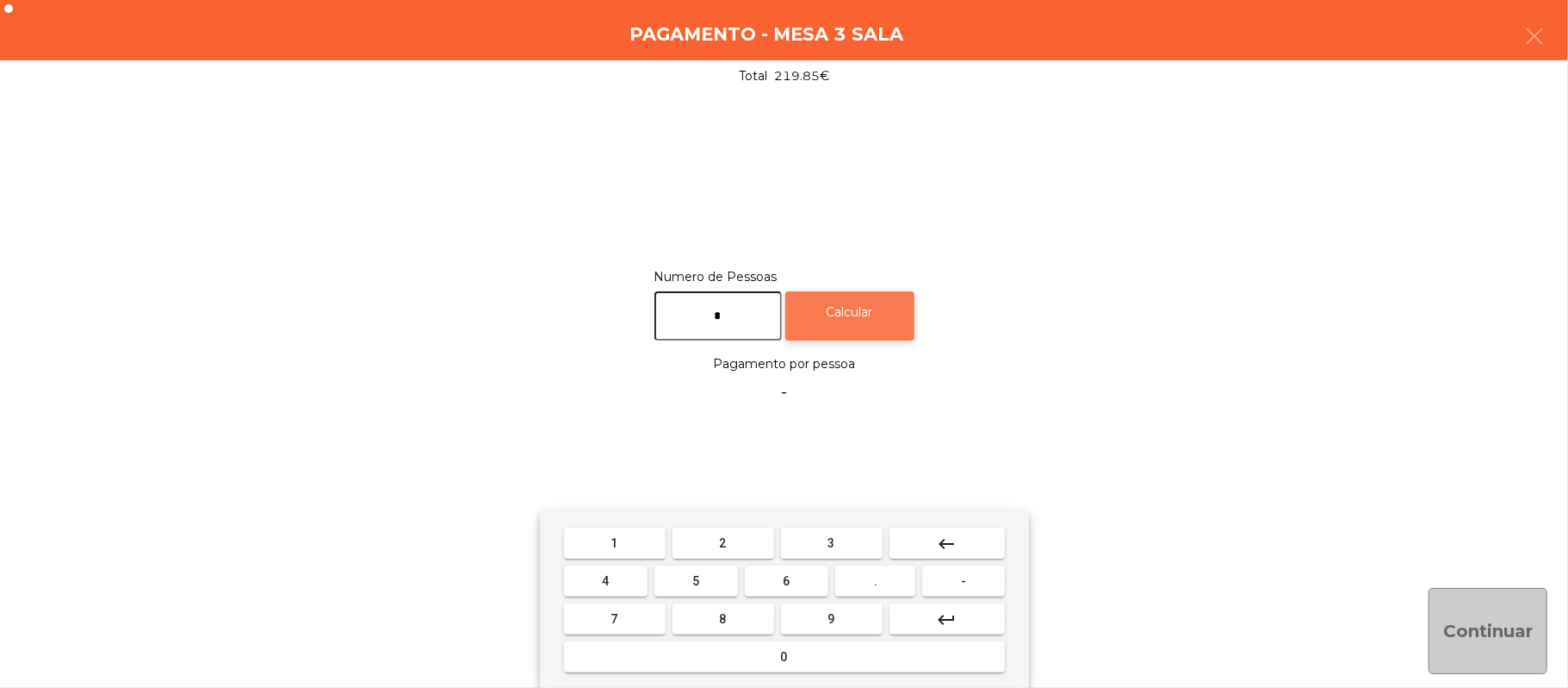
type input "*"
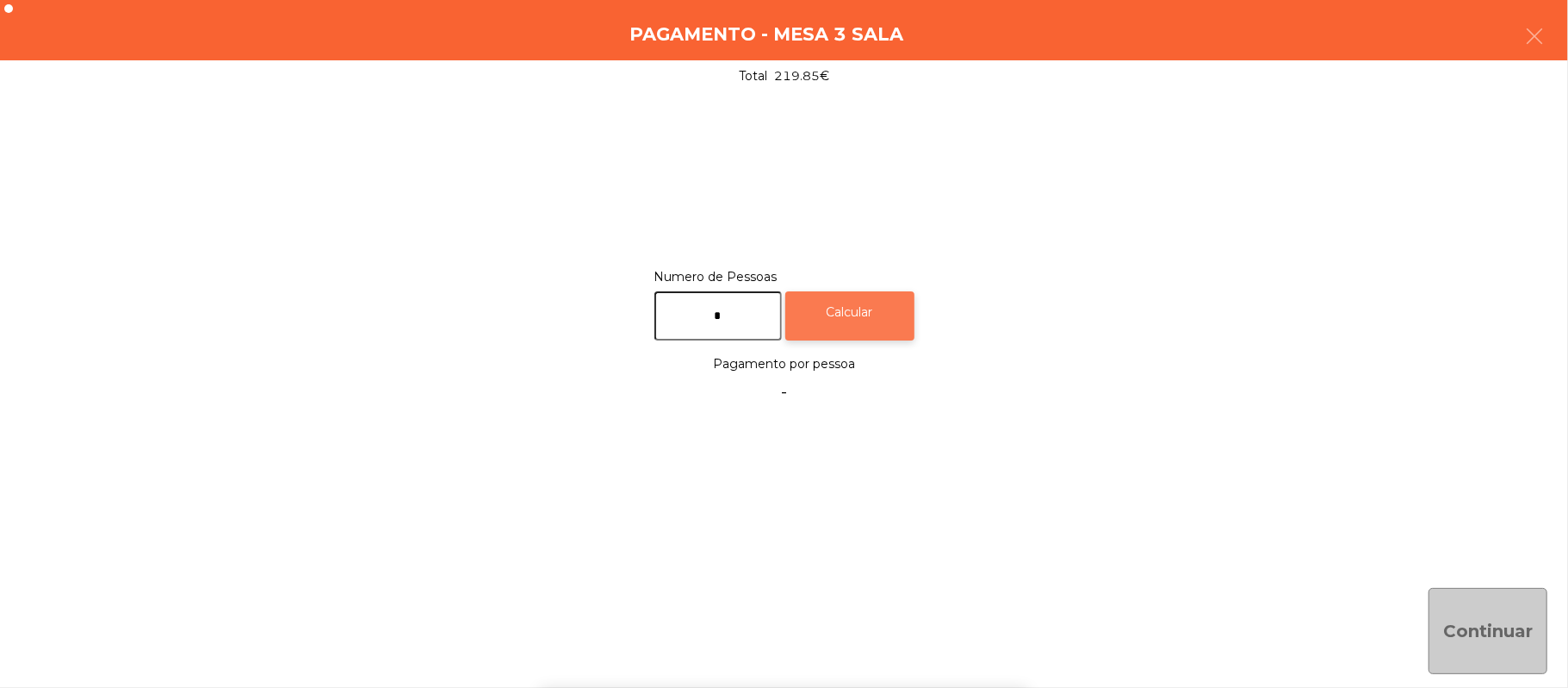
click at [859, 314] on div "Calcular" at bounding box center [849, 316] width 129 height 49
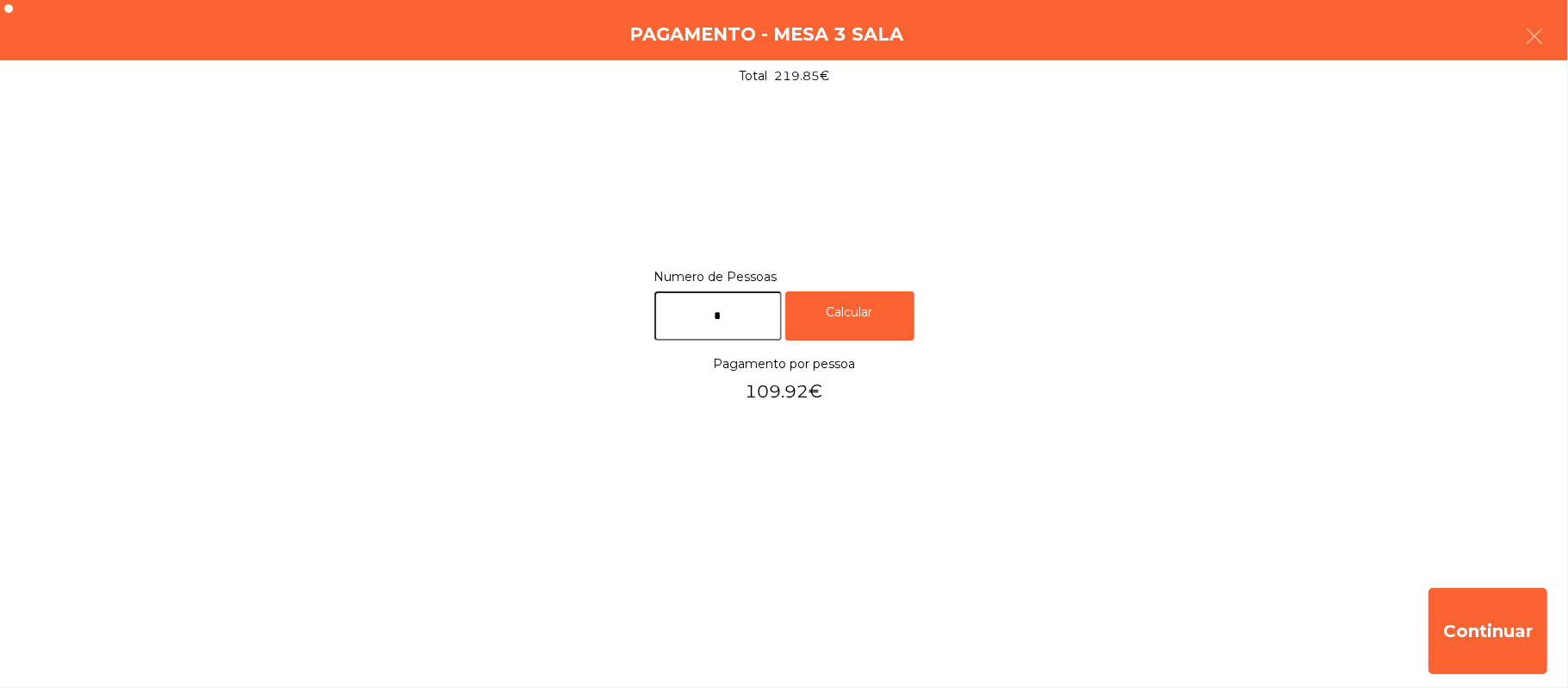
click at [1562, 62] on div "Total 219.85€" at bounding box center [784, 76] width 1568 height 32
click at [1551, 38] on button "button" at bounding box center [1535, 38] width 48 height 52
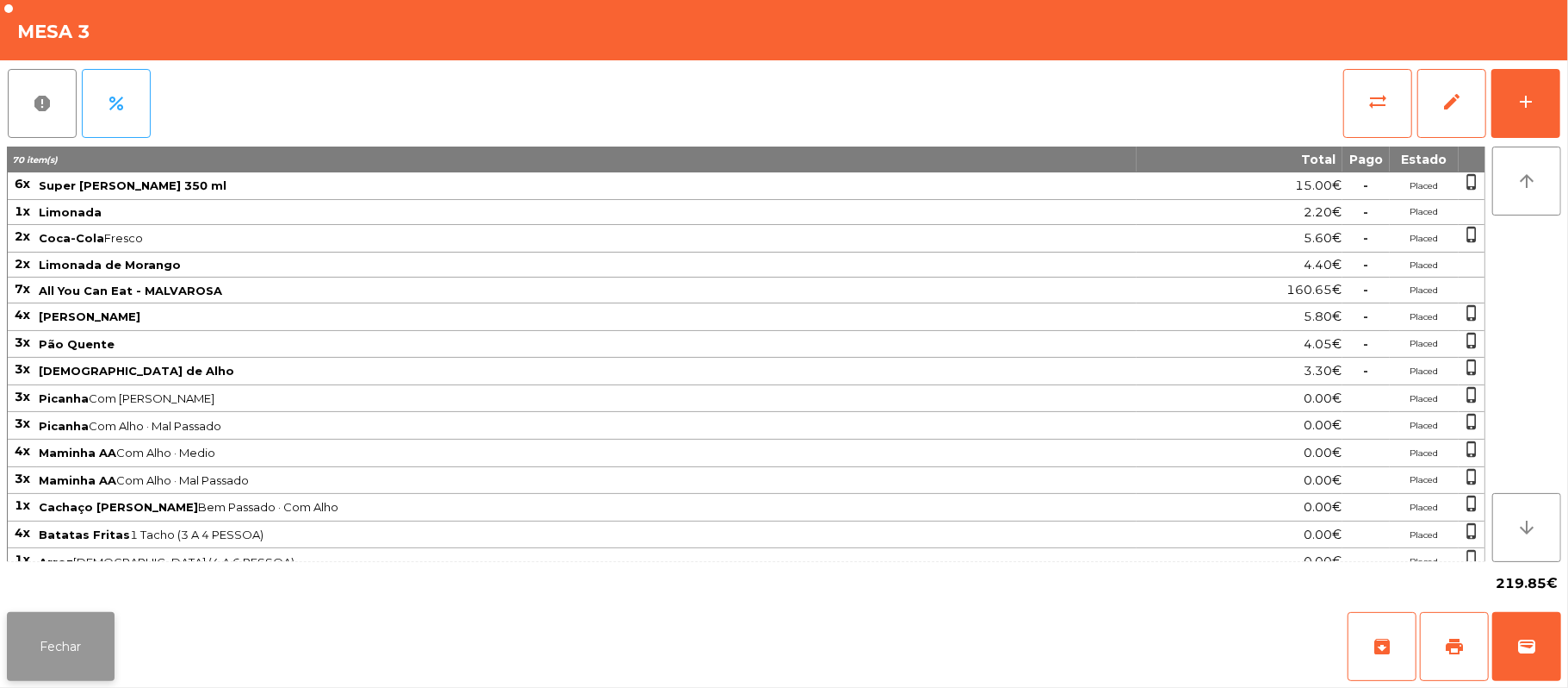
click at [97, 649] on button "Fechar" at bounding box center [61, 646] width 108 height 69
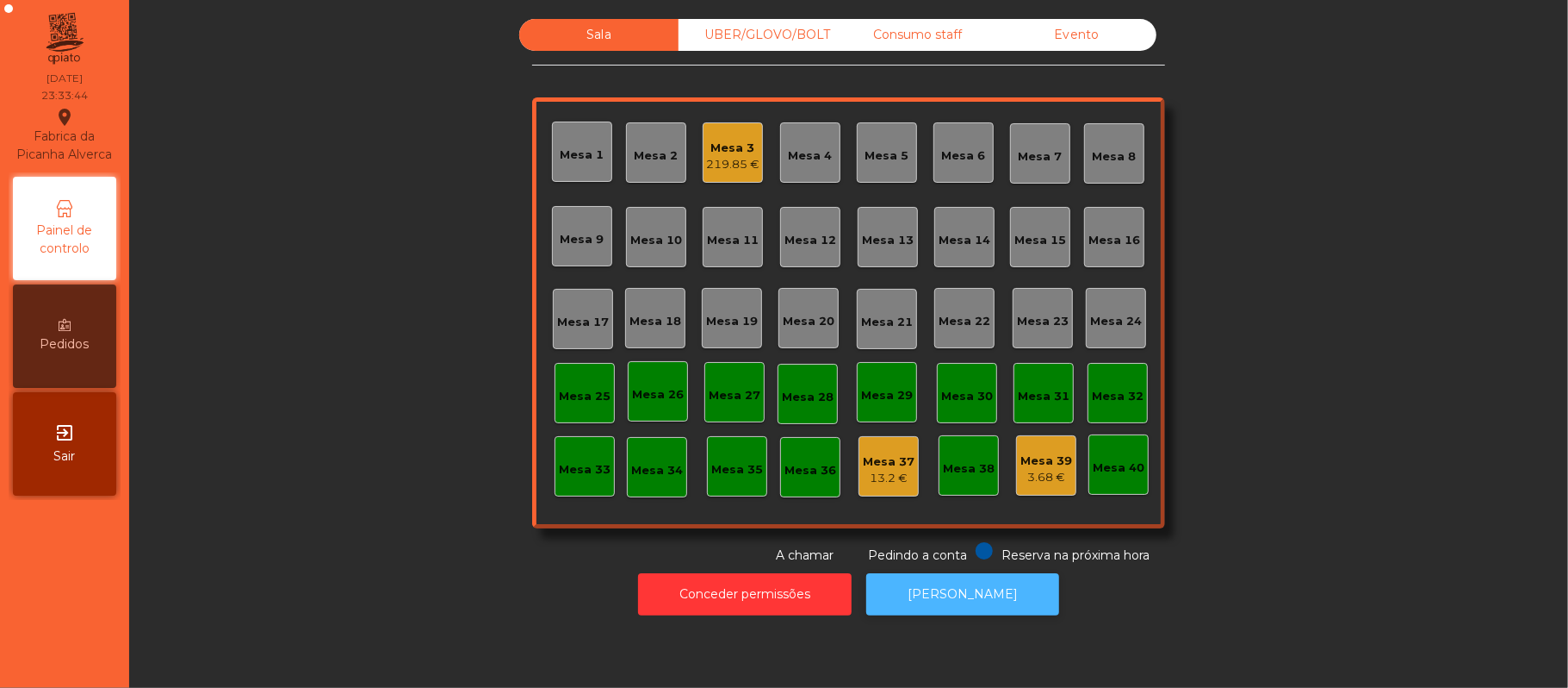
click at [928, 612] on button "[PERSON_NAME]" at bounding box center [962, 594] width 193 height 42
click at [746, 156] on div "219.85 €" at bounding box center [734, 164] width 54 height 17
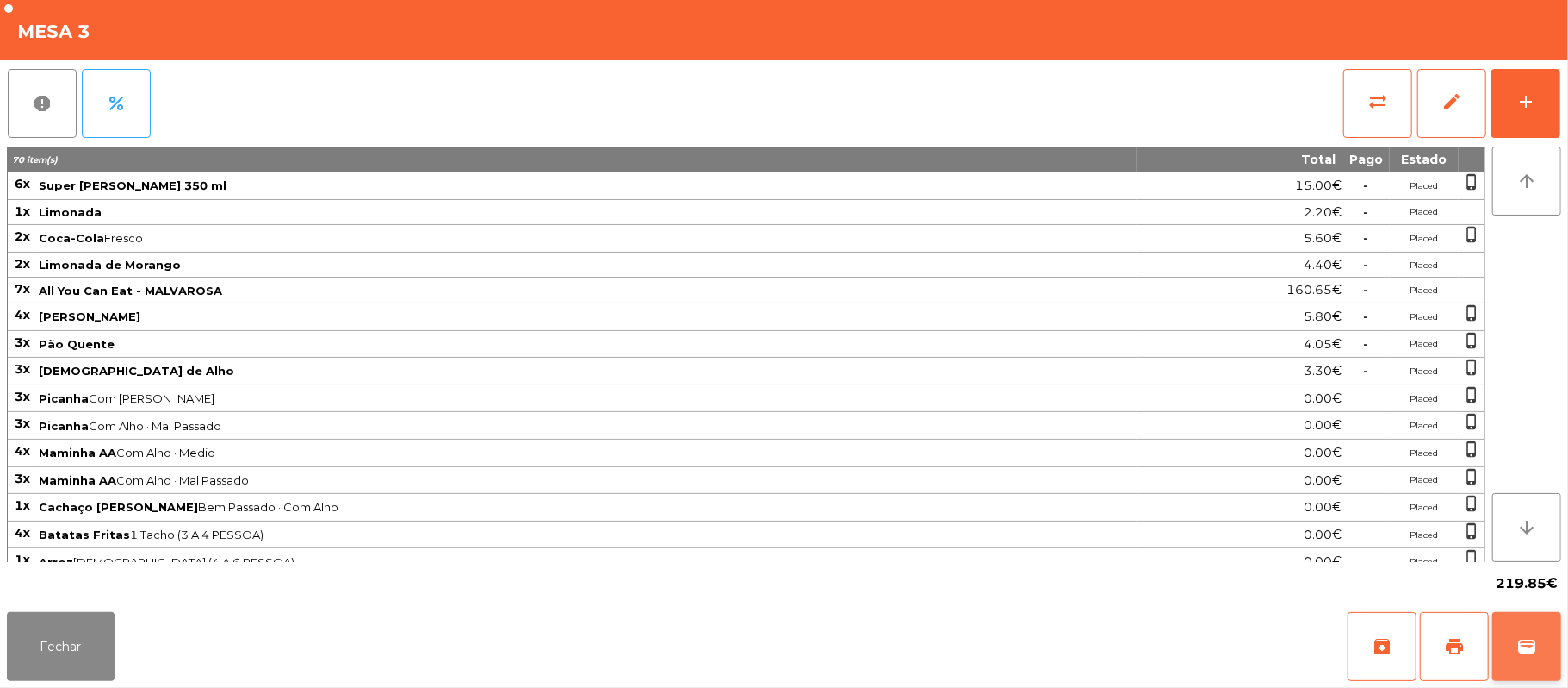
click at [1558, 643] on button "wallet" at bounding box center [1526, 646] width 69 height 69
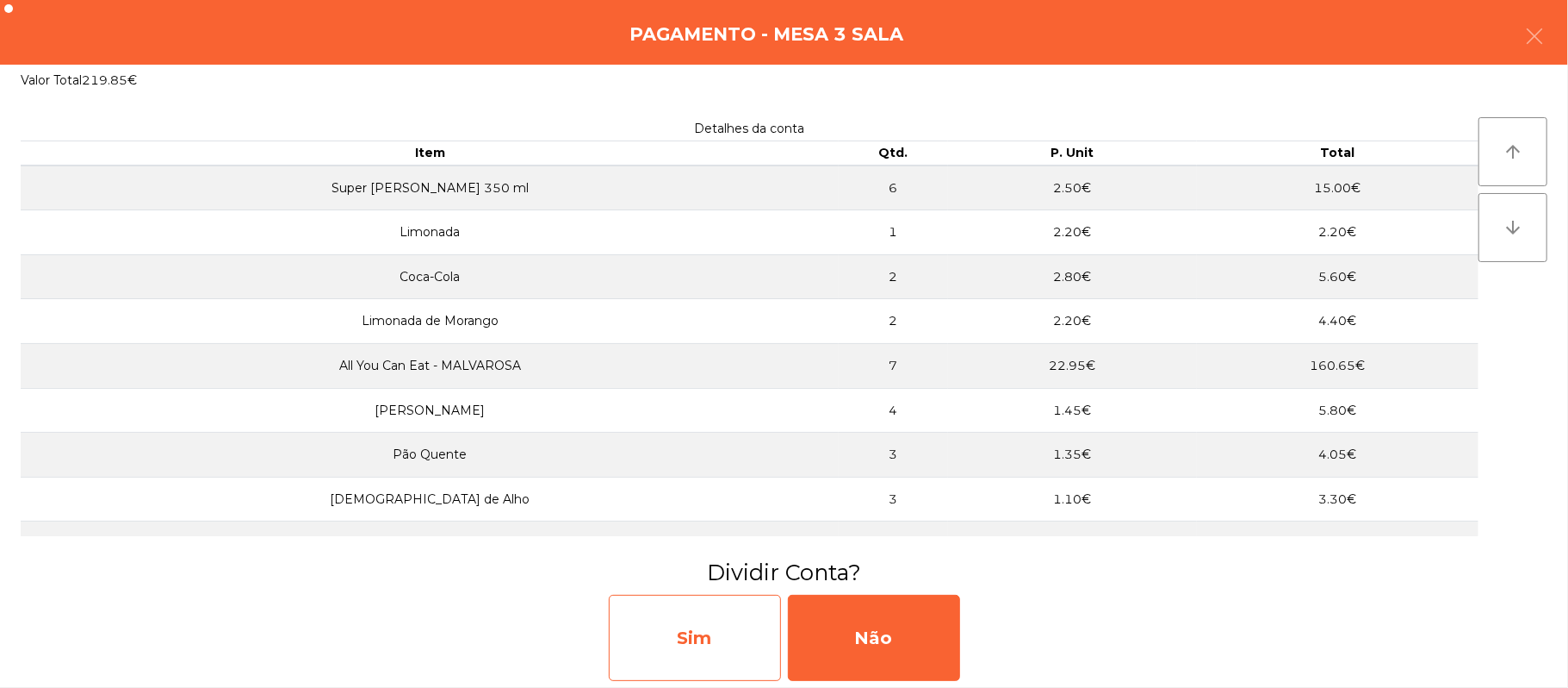
click at [726, 638] on div "Sim" at bounding box center [695, 637] width 173 height 86
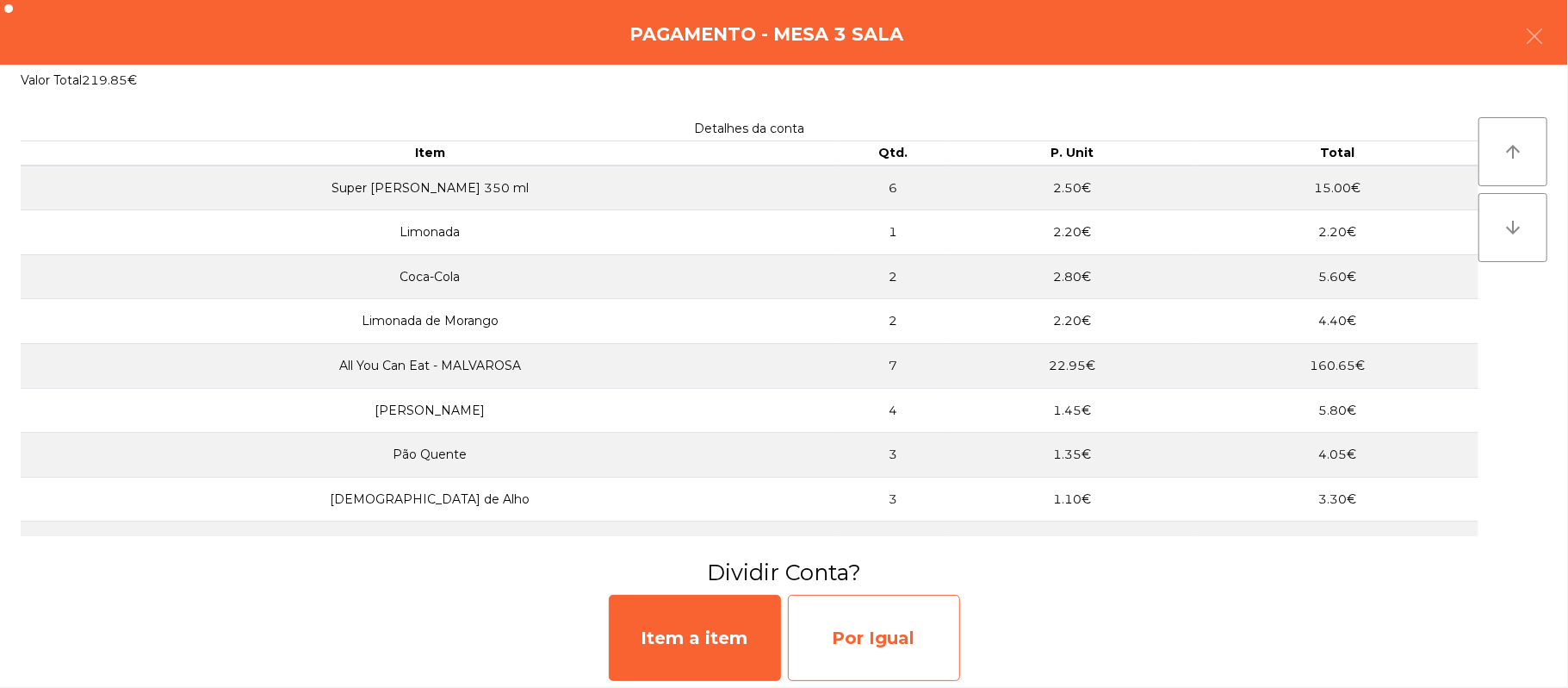
click at [903, 641] on div "Por Igual" at bounding box center [874, 637] width 173 height 86
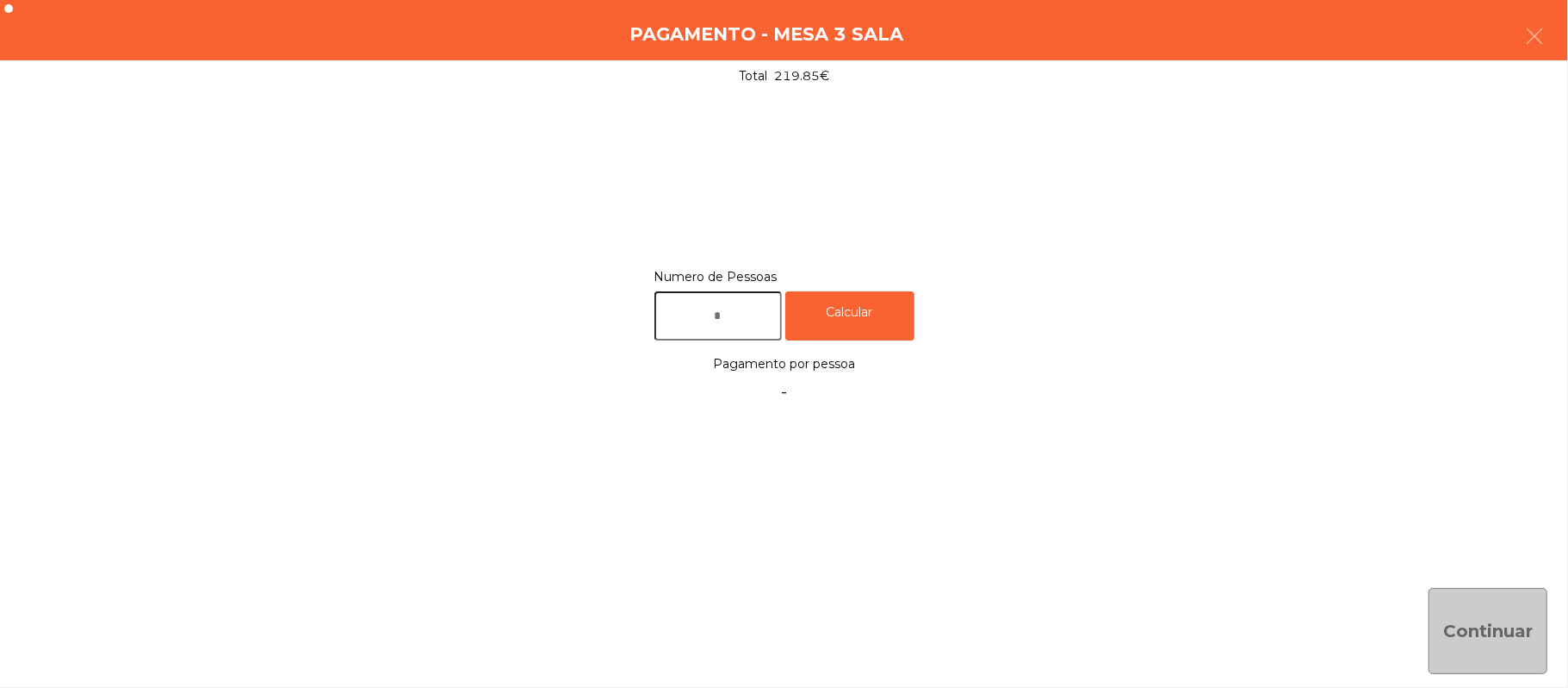
click at [765, 312] on input "text" at bounding box center [719, 316] width 128 height 49
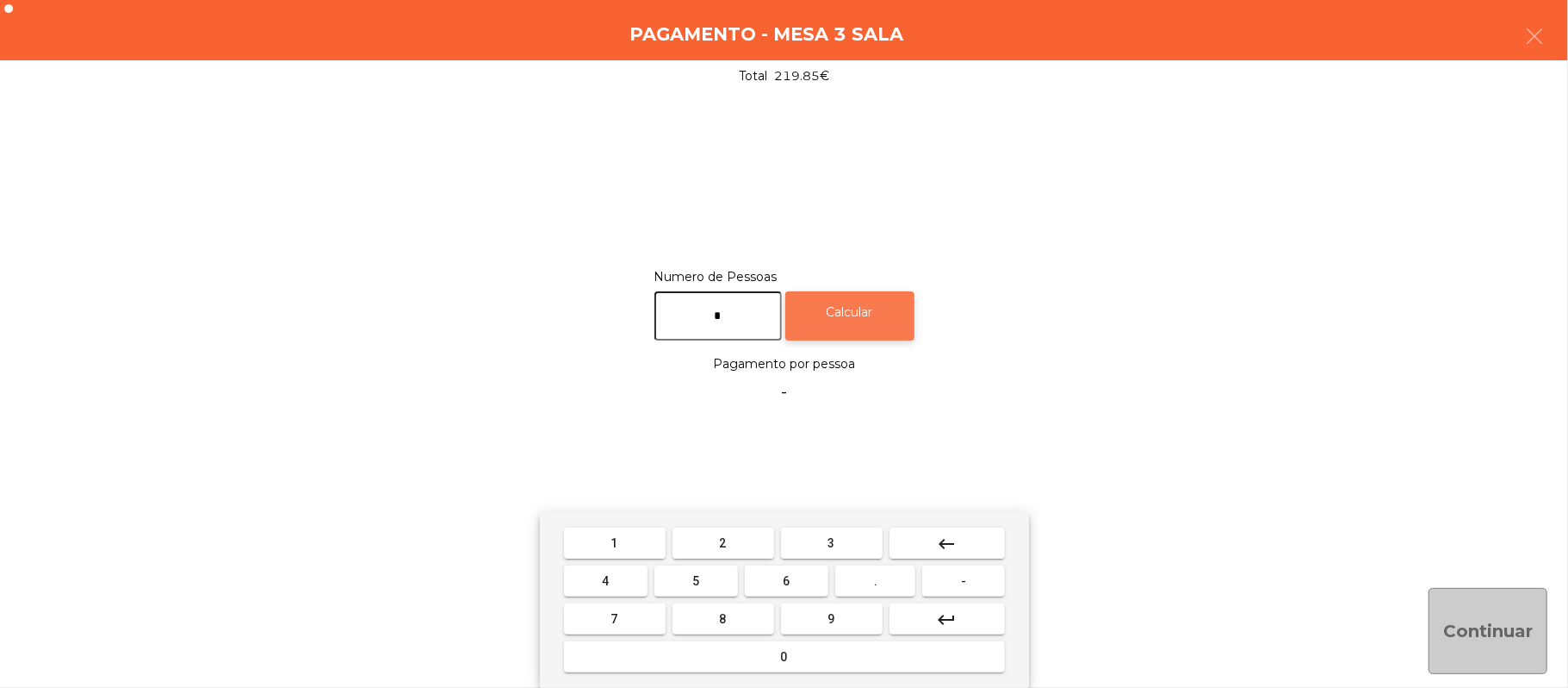
type input "*"
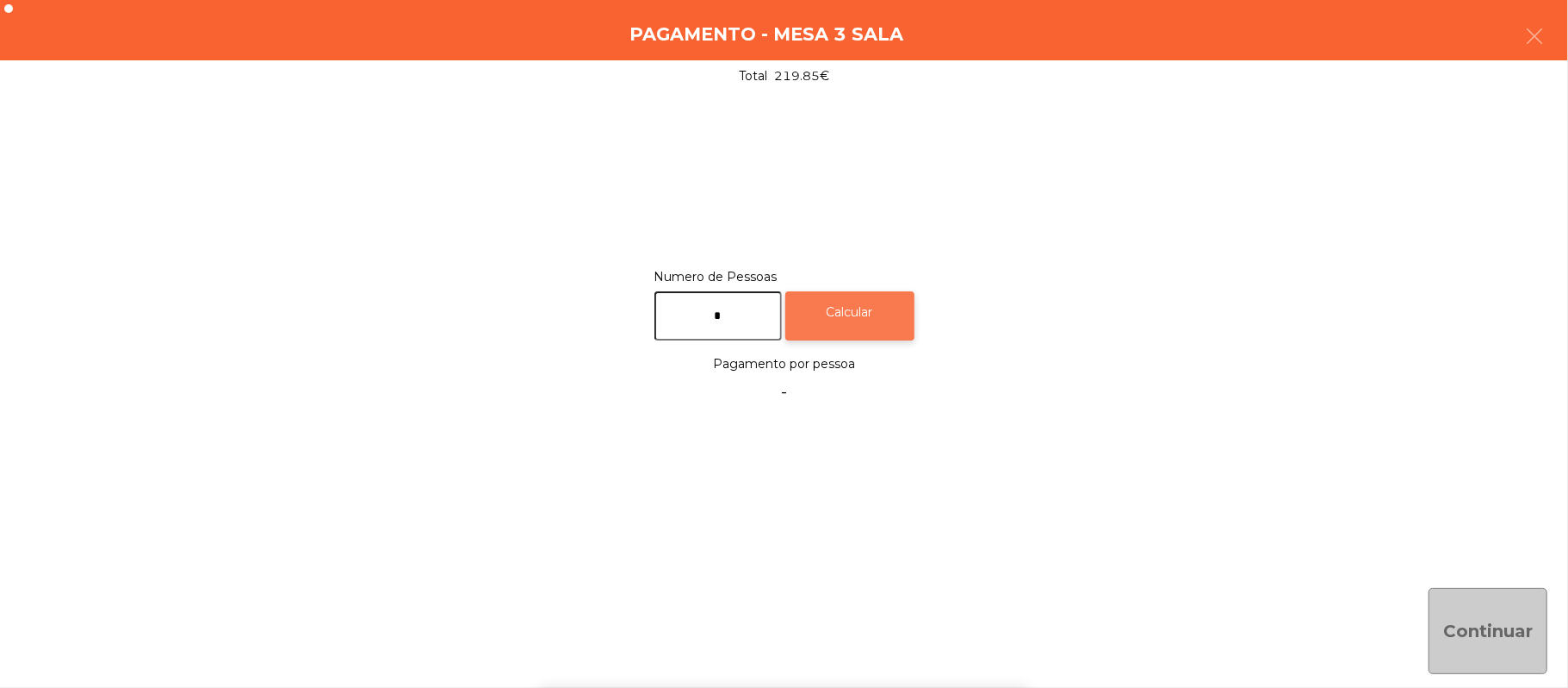
click at [885, 314] on div "Calcular" at bounding box center [849, 316] width 129 height 49
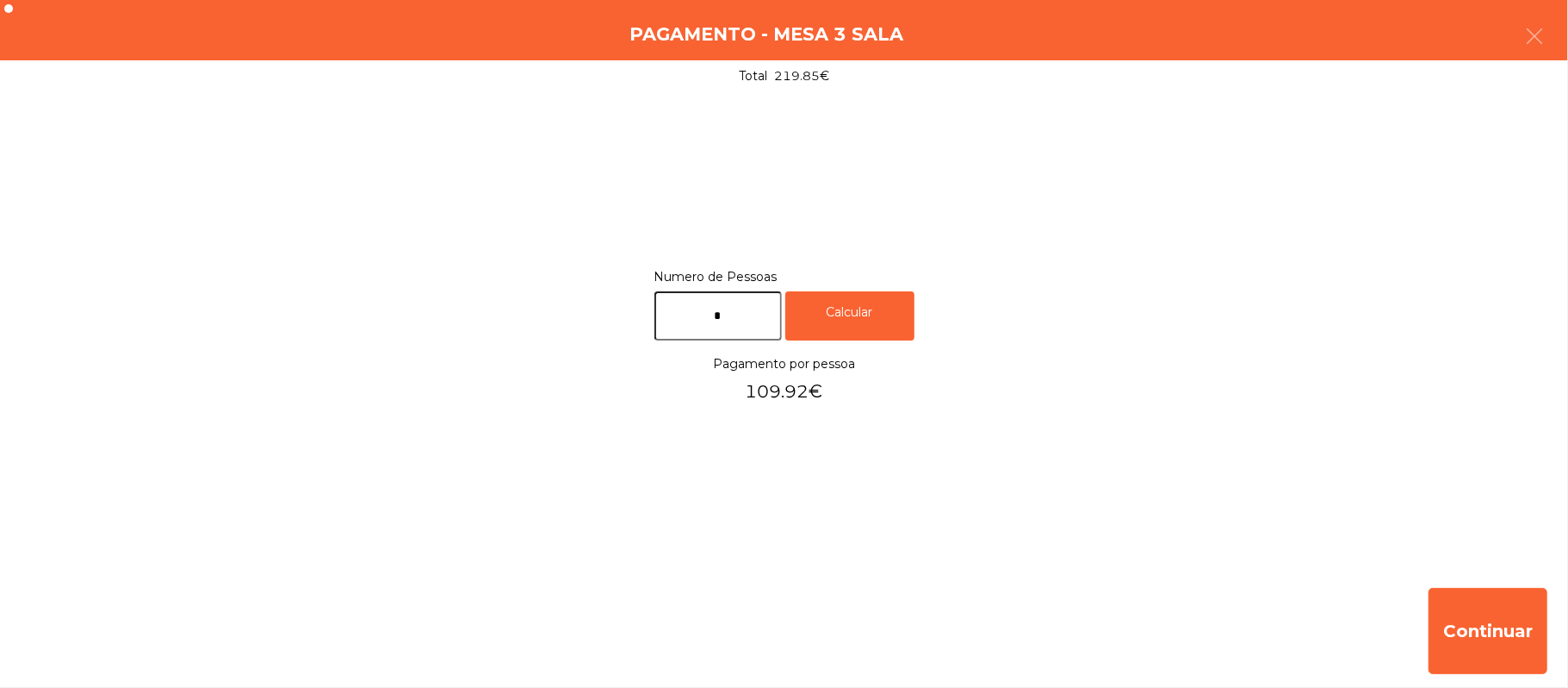
click at [1564, 28] on div "Pagamento - Mesa 3 Sala" at bounding box center [784, 30] width 1568 height 60
click at [1530, 54] on button "button" at bounding box center [1535, 38] width 48 height 52
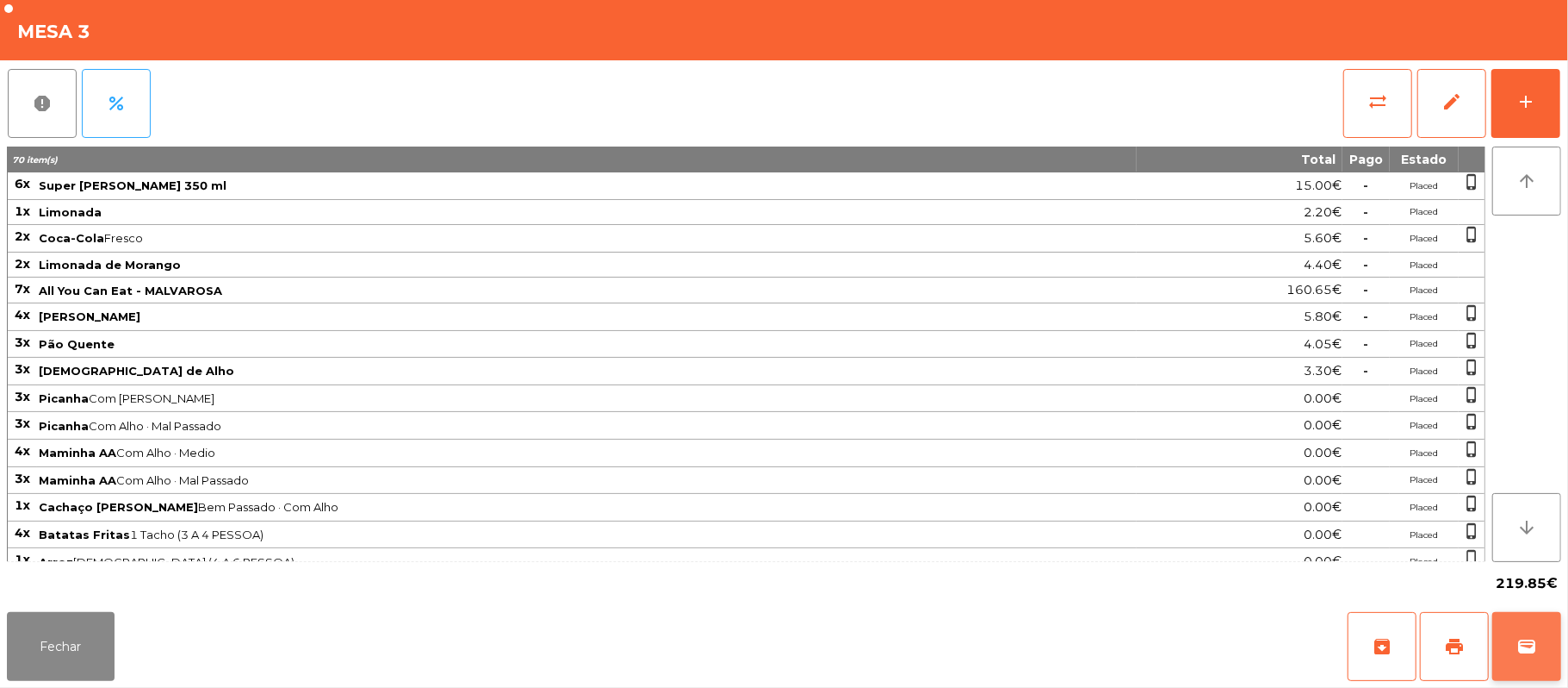
click at [1550, 650] on button "wallet" at bounding box center [1526, 646] width 69 height 69
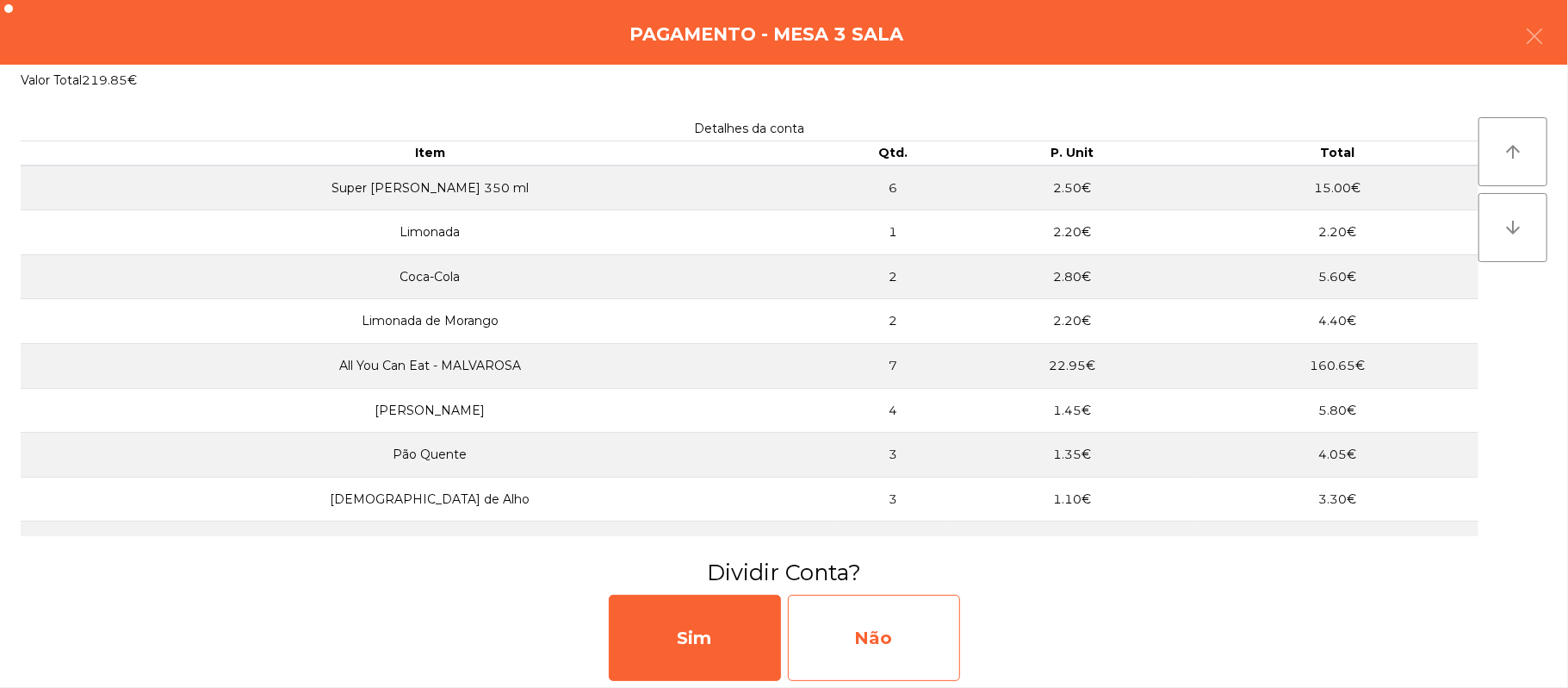
click at [861, 632] on div "Não" at bounding box center [874, 637] width 173 height 86
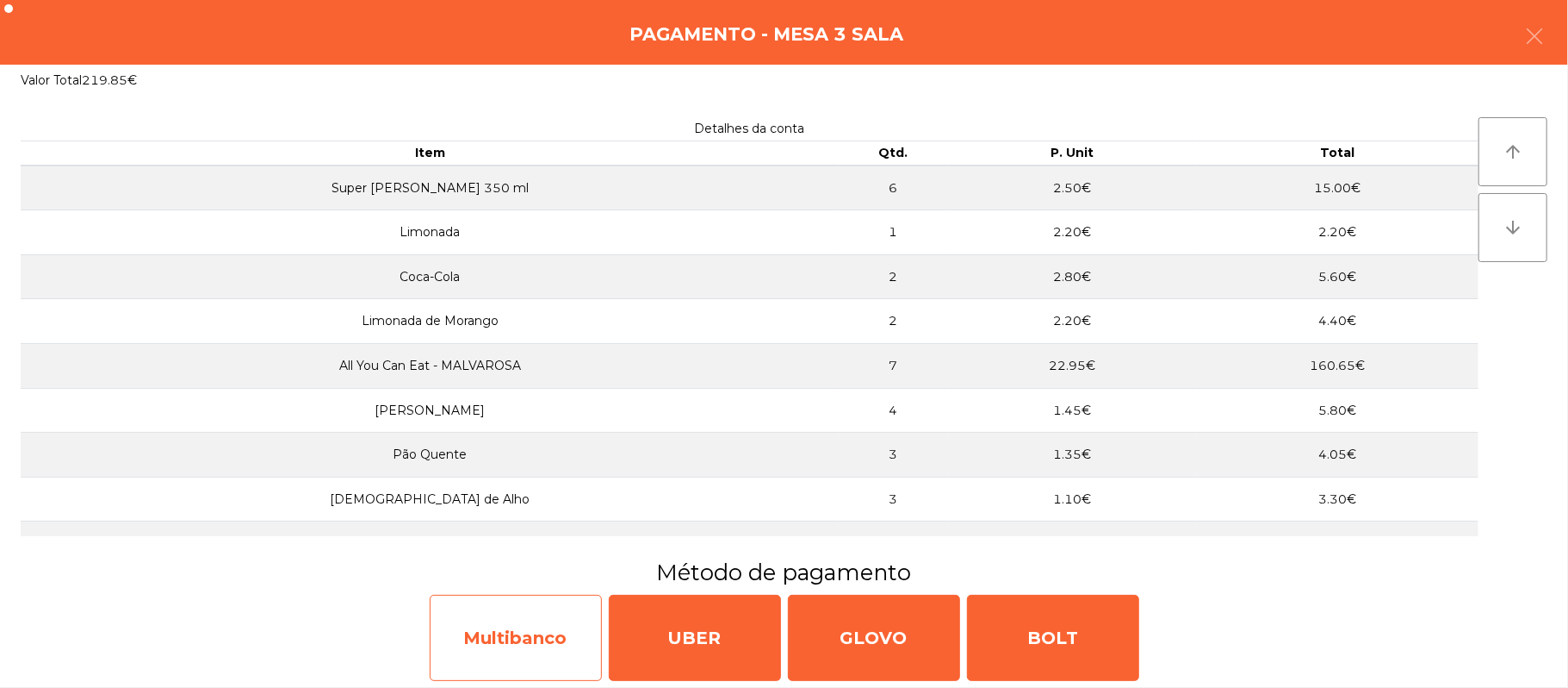
click at [553, 648] on div "Multibanco" at bounding box center [516, 637] width 173 height 86
select select "**"
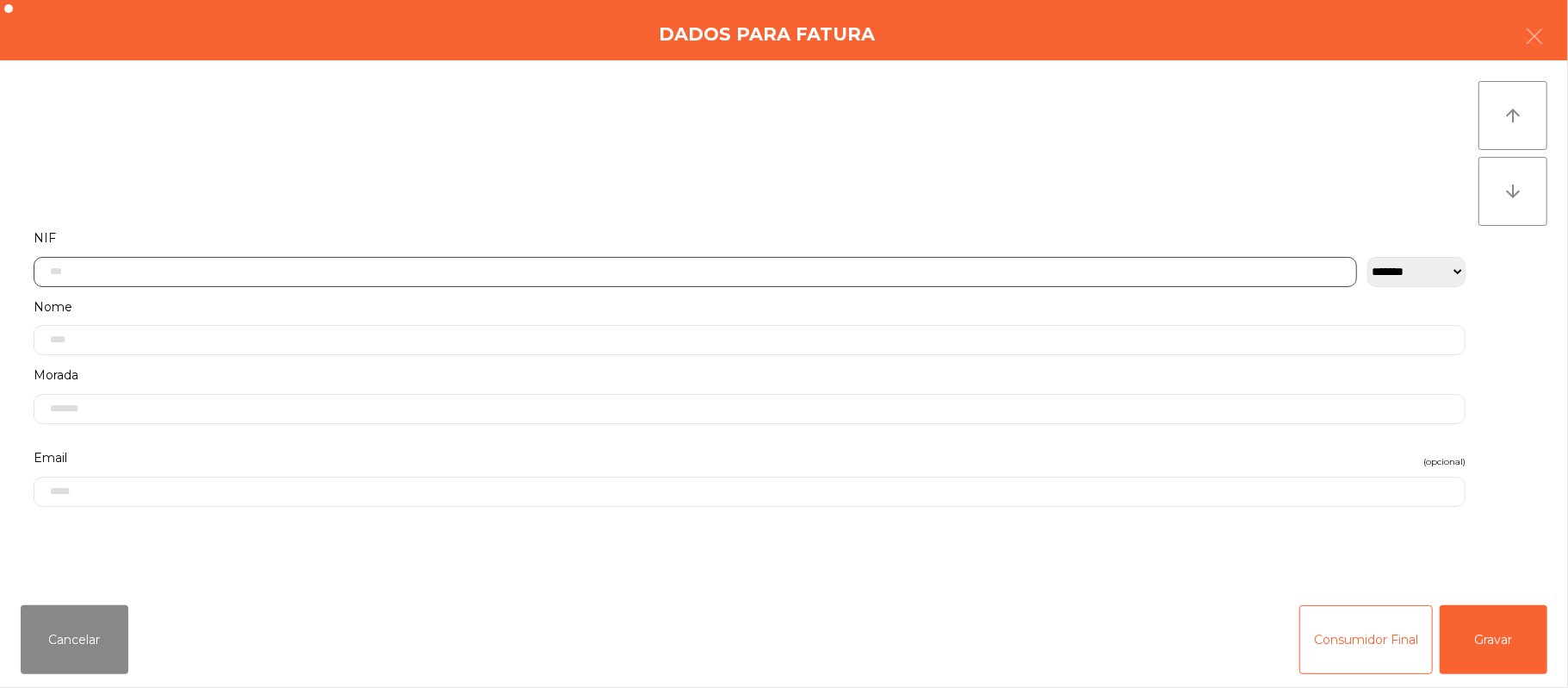
click at [437, 270] on input "text" at bounding box center [696, 272] width 1323 height 30
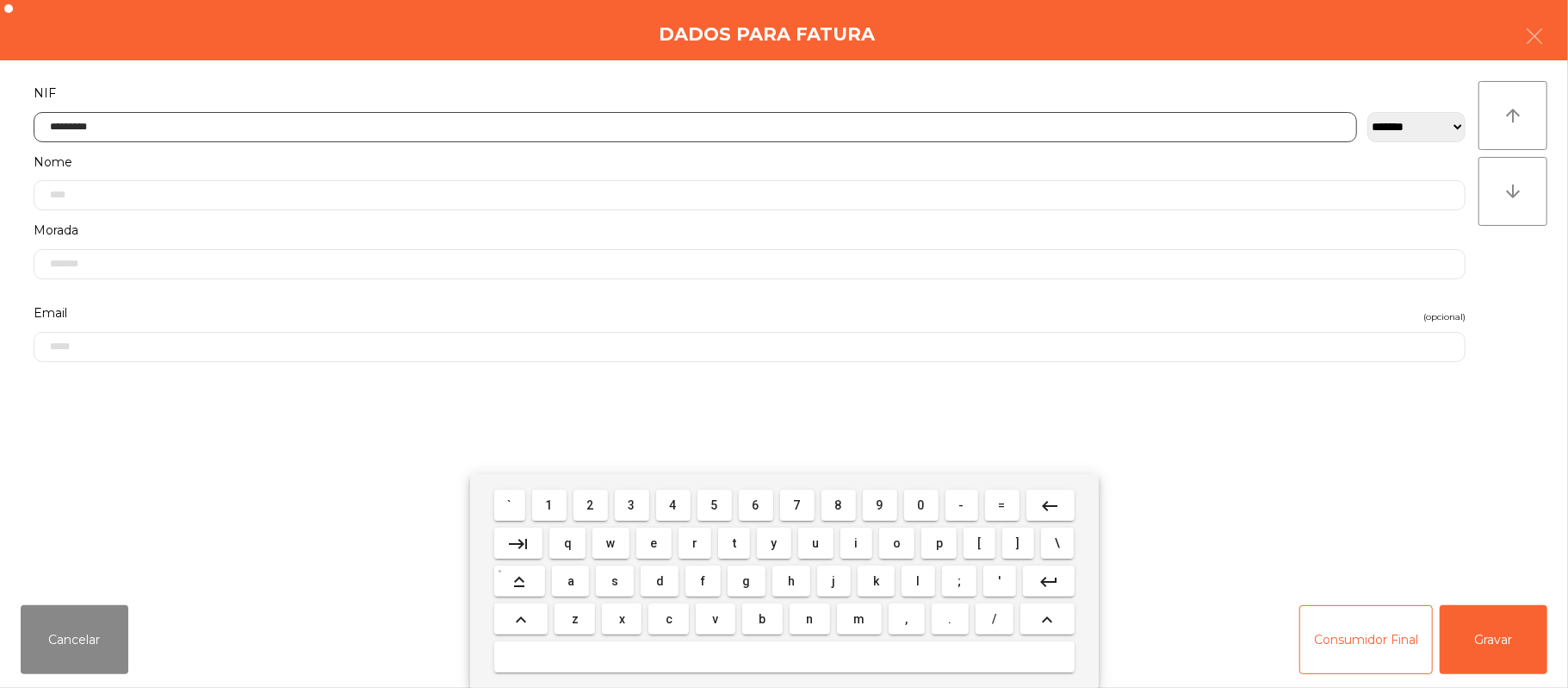
type input "*********"
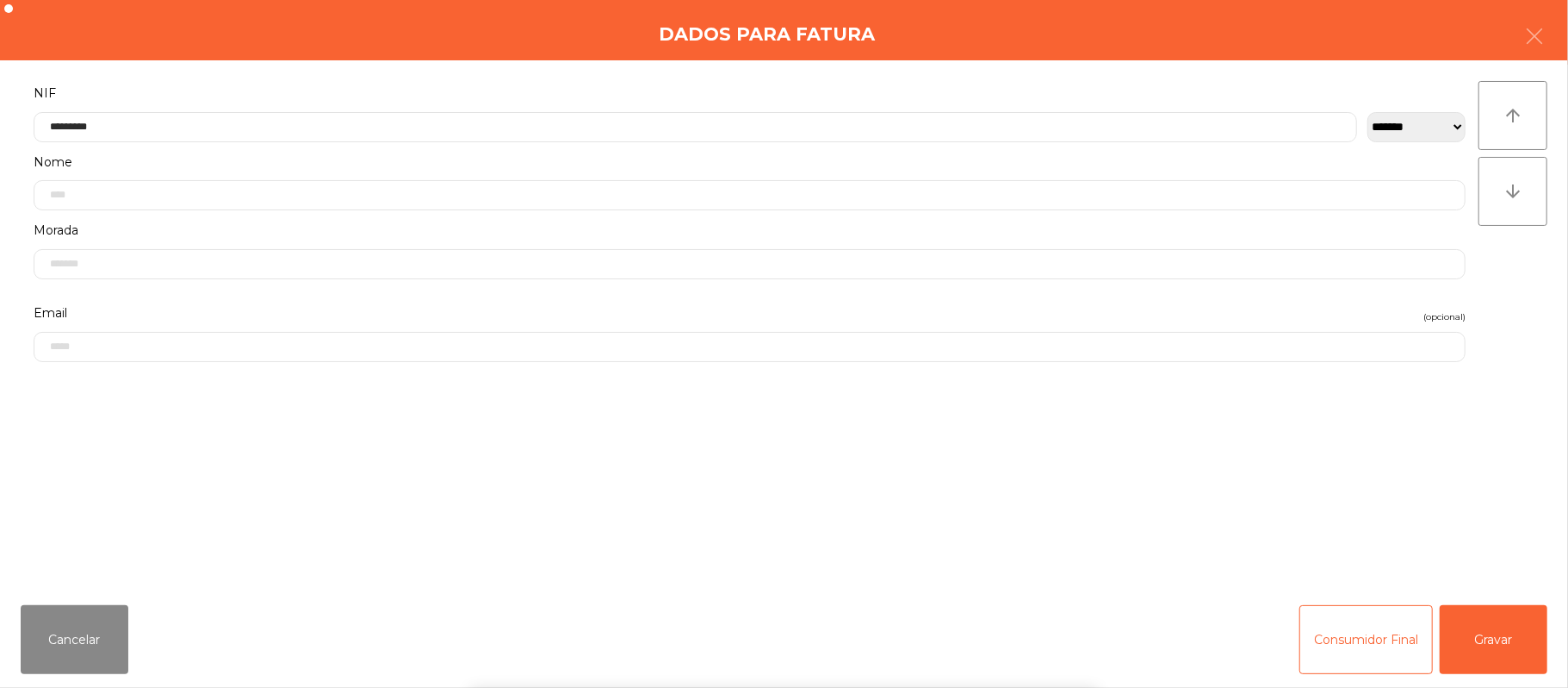
click at [1510, 644] on div "` 1 2 3 4 5 6 7 8 9 0 - = keyboard_backspace keyboard_tab q w e r t y u i o p […" at bounding box center [784, 581] width 1568 height 214
click at [1503, 635] on button "Gravar" at bounding box center [1494, 639] width 108 height 69
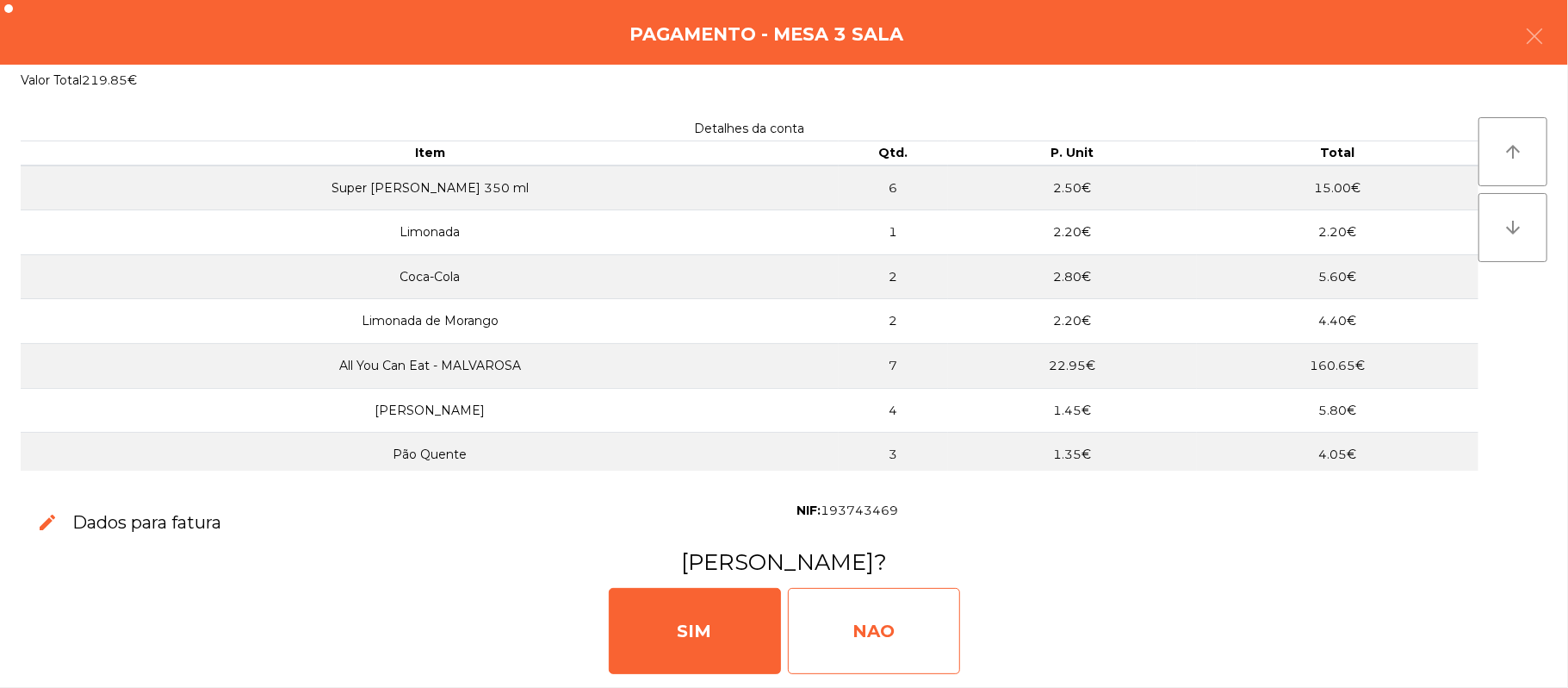
click at [931, 634] on div "NAO" at bounding box center [874, 631] width 173 height 86
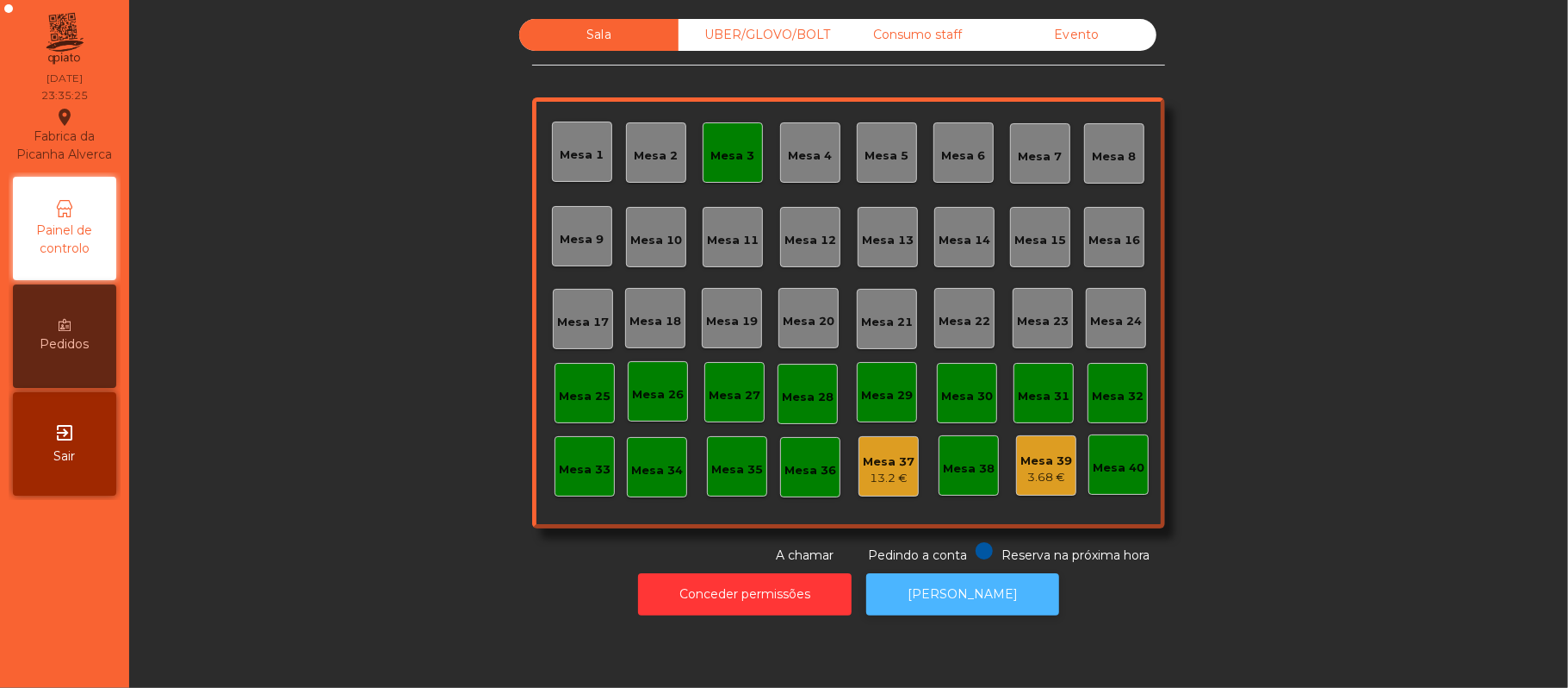
click at [928, 605] on button "[PERSON_NAME]" at bounding box center [962, 594] width 193 height 42
click at [931, 590] on button "[PERSON_NAME]" at bounding box center [962, 594] width 193 height 42
click at [718, 154] on div "Mesa 3" at bounding box center [734, 156] width 44 height 17
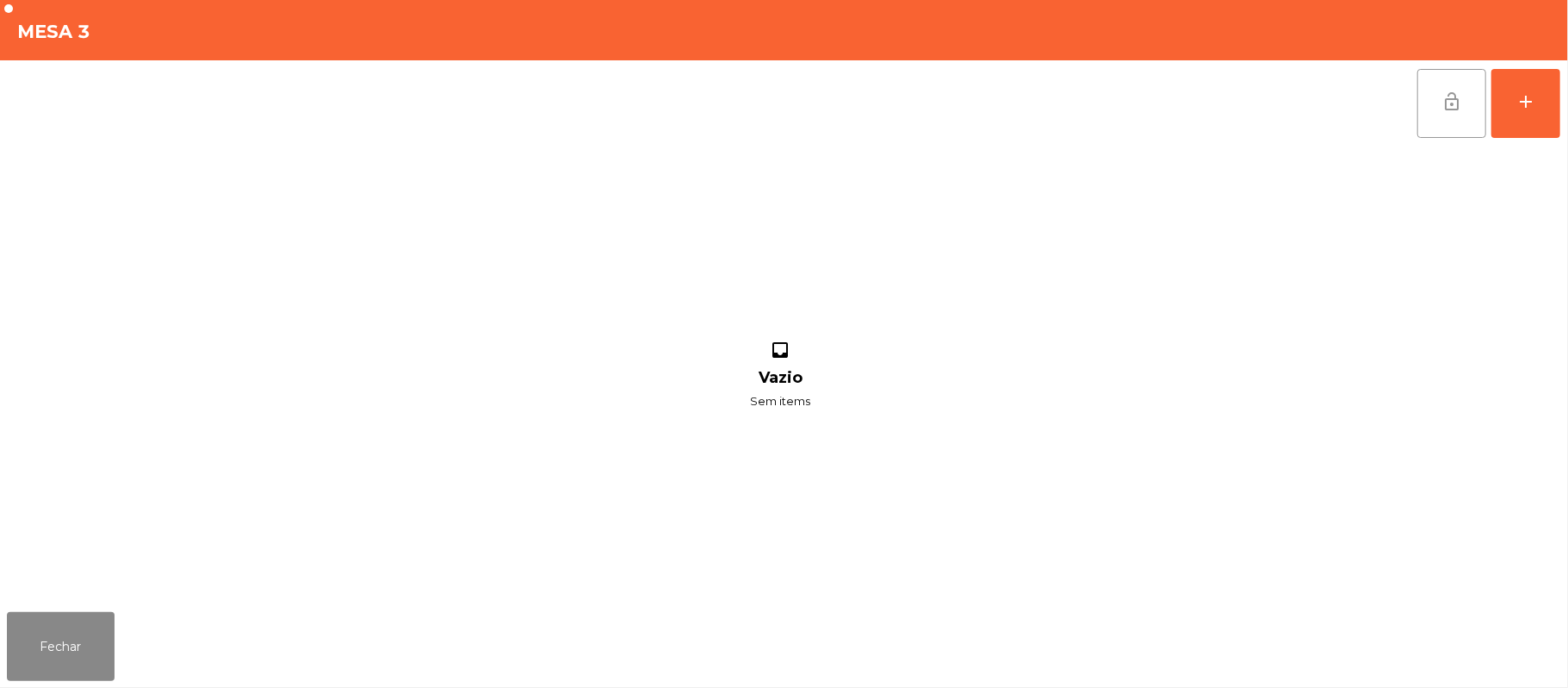
click at [1435, 104] on button "lock_open" at bounding box center [1451, 103] width 69 height 69
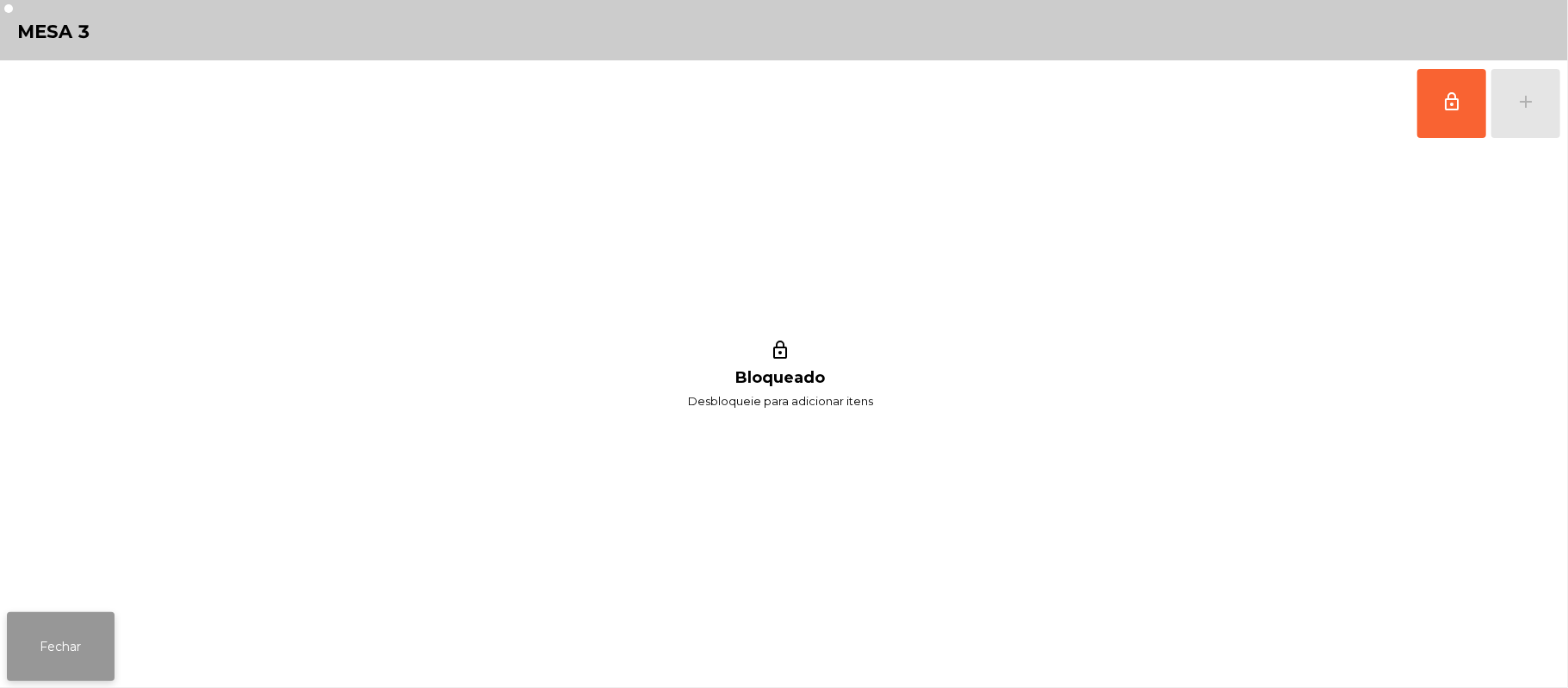
click at [95, 632] on button "Fechar" at bounding box center [61, 646] width 108 height 69
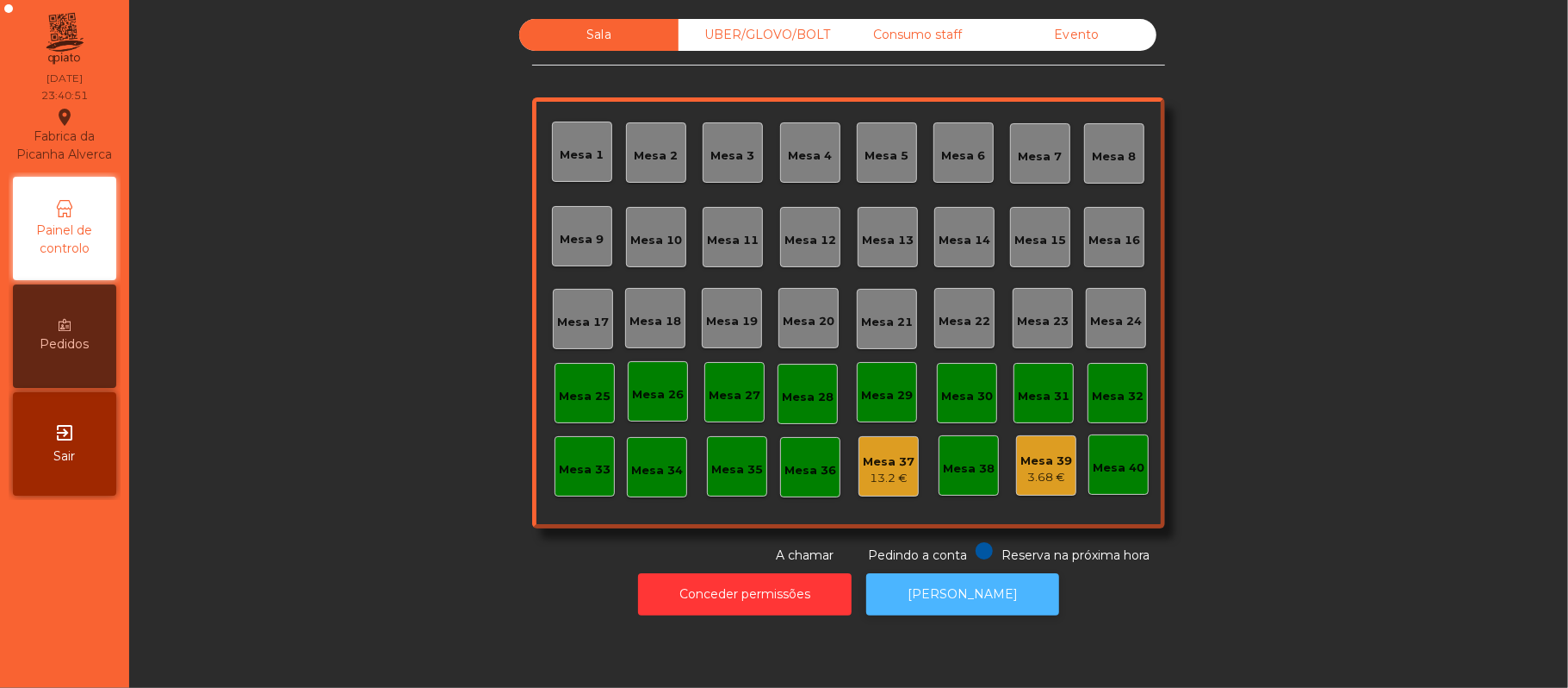
click at [946, 594] on button "[PERSON_NAME]" at bounding box center [962, 594] width 193 height 42
click at [951, 22] on div "Consumo staff" at bounding box center [918, 35] width 160 height 32
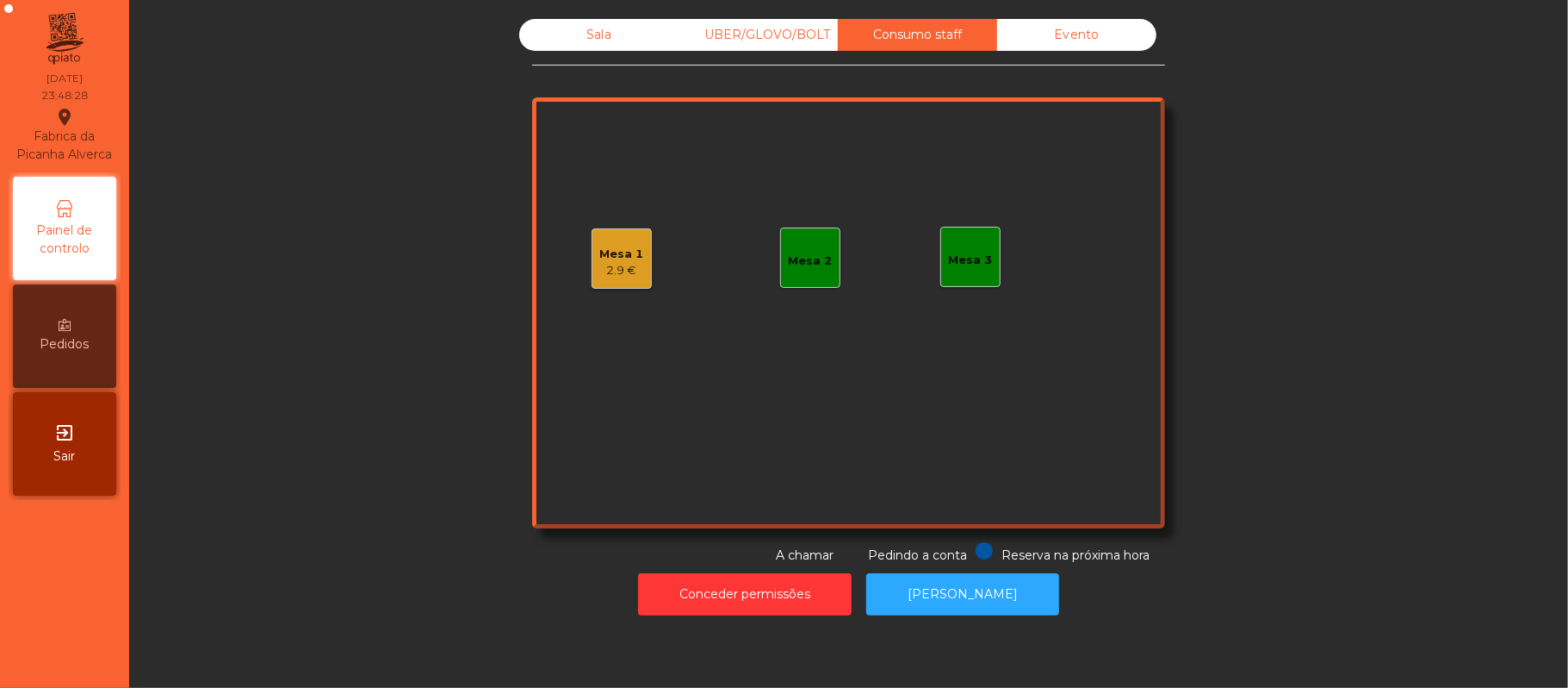
click at [592, 260] on div "Mesa 1 2.9 €" at bounding box center [622, 259] width 60 height 60
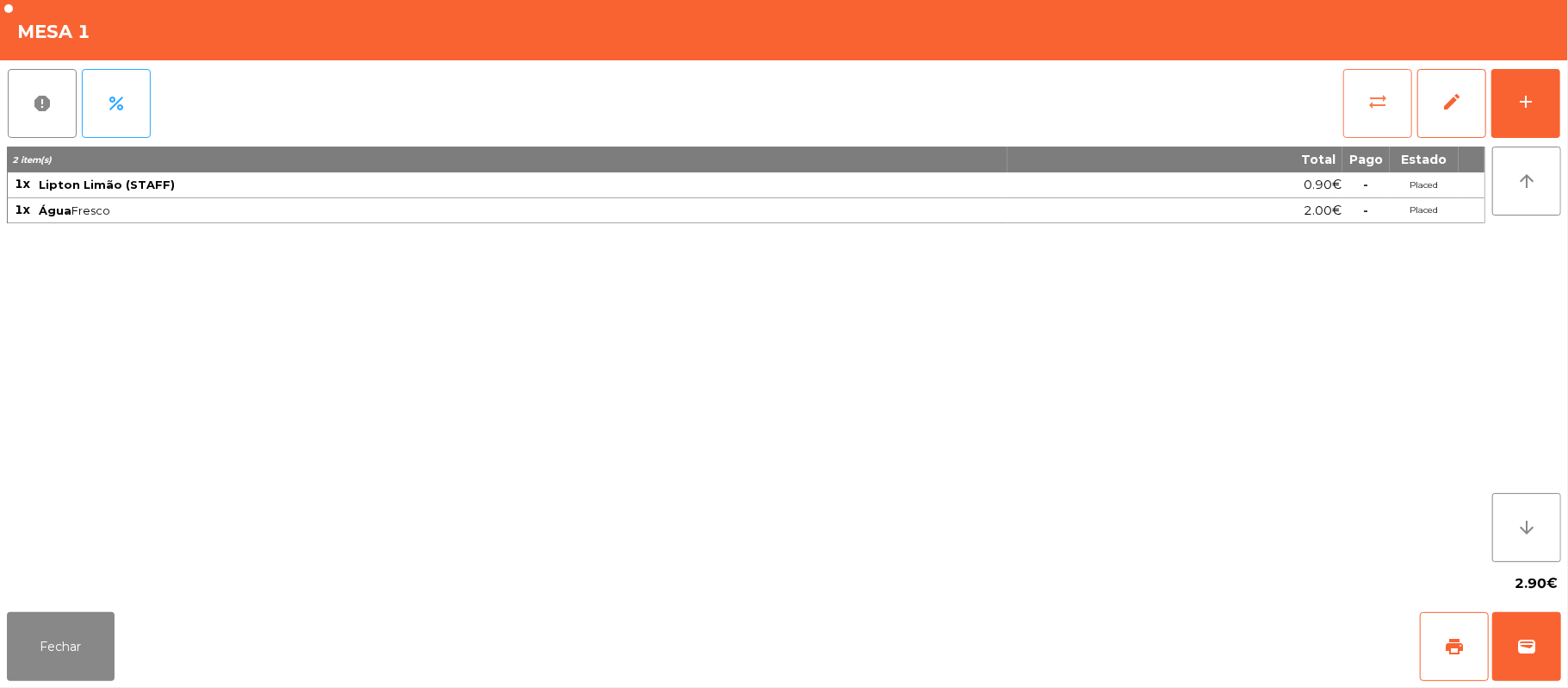
click at [1354, 111] on button "sync_alt" at bounding box center [1377, 103] width 69 height 69
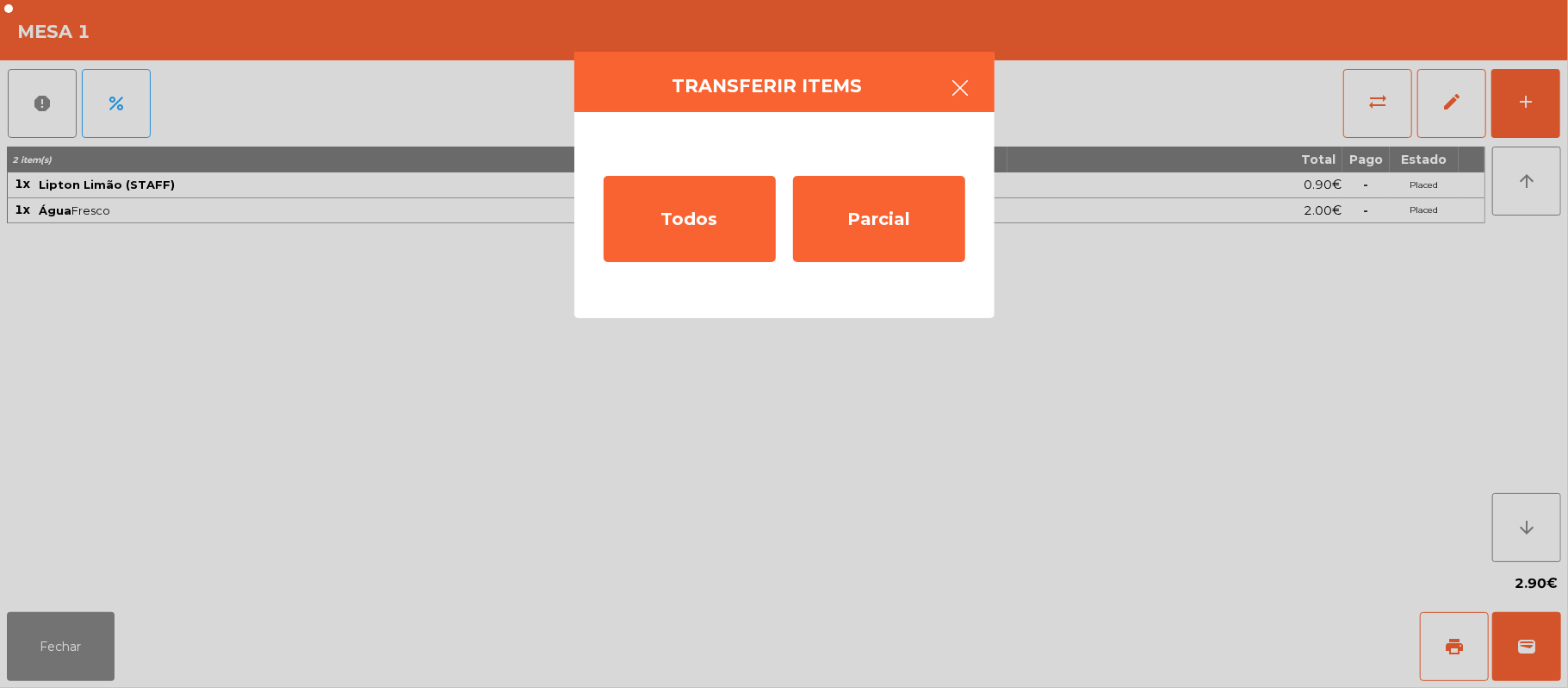
click at [972, 77] on button "button" at bounding box center [961, 90] width 48 height 52
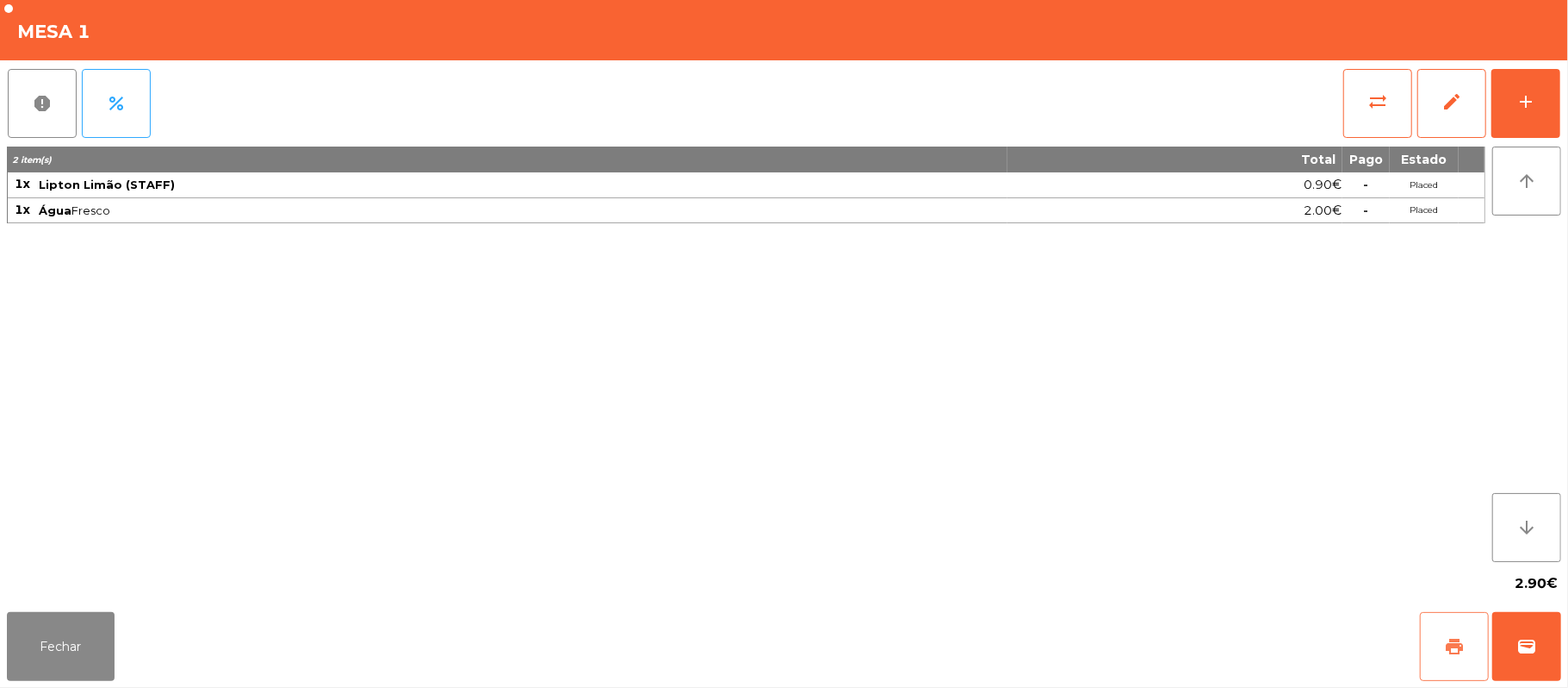
click at [1447, 658] on button "print" at bounding box center [1454, 646] width 69 height 69
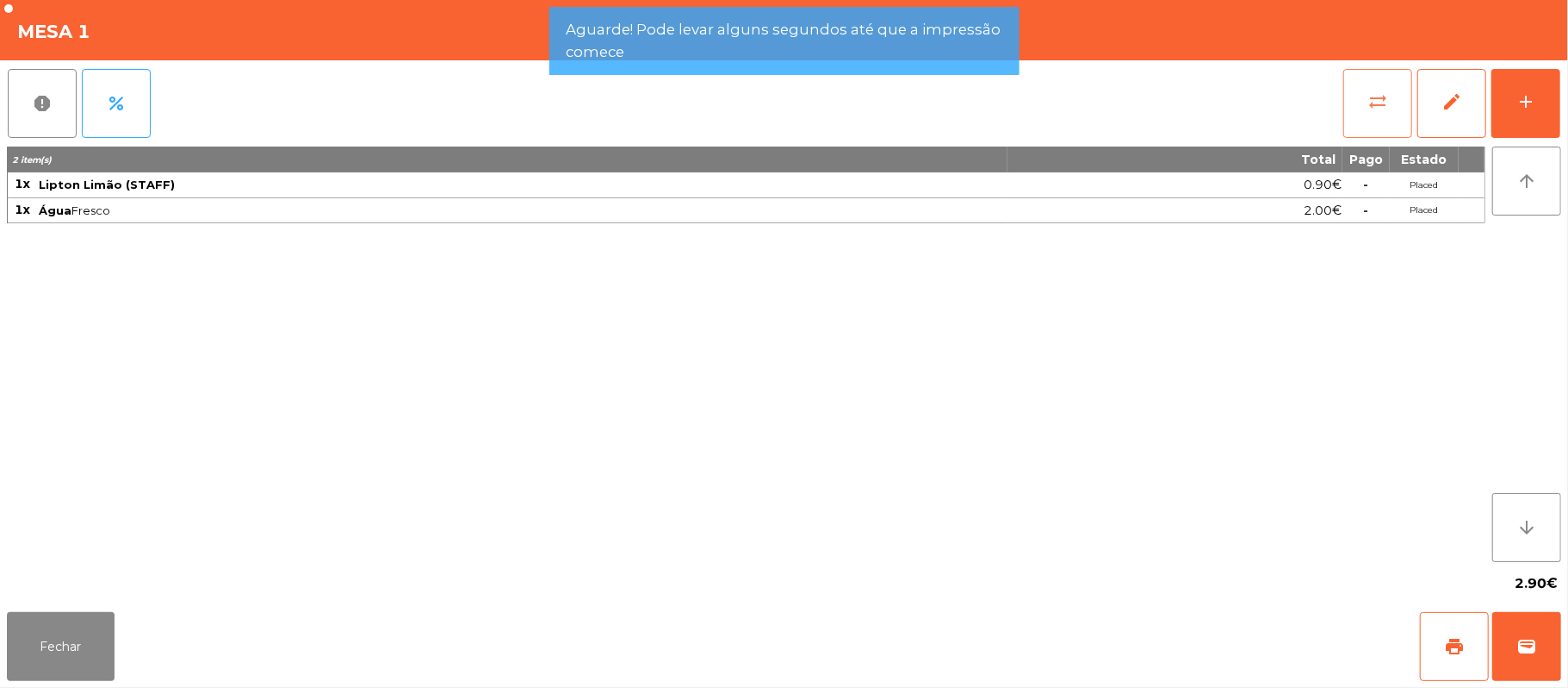
click at [1359, 107] on button "sync_alt" at bounding box center [1377, 103] width 69 height 69
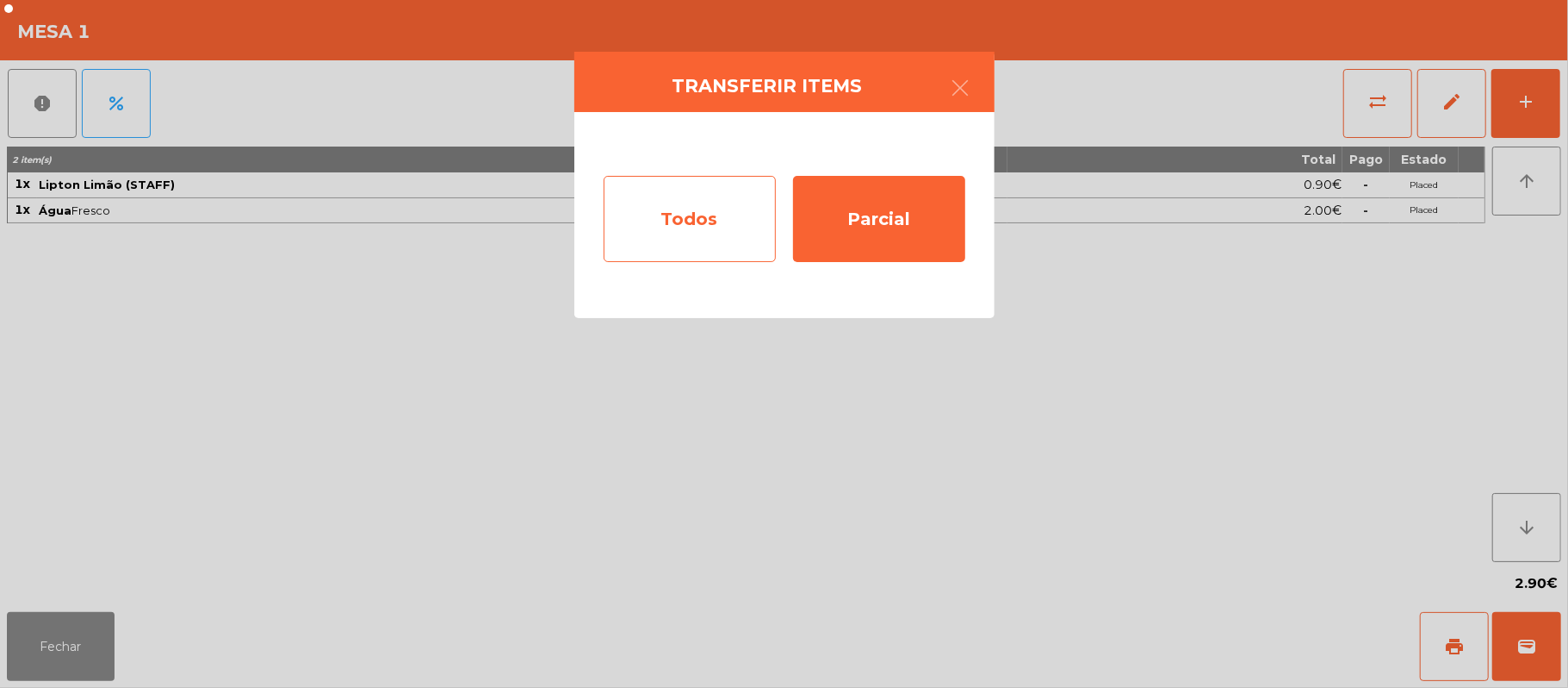
click at [683, 218] on div "Todos" at bounding box center [690, 219] width 173 height 86
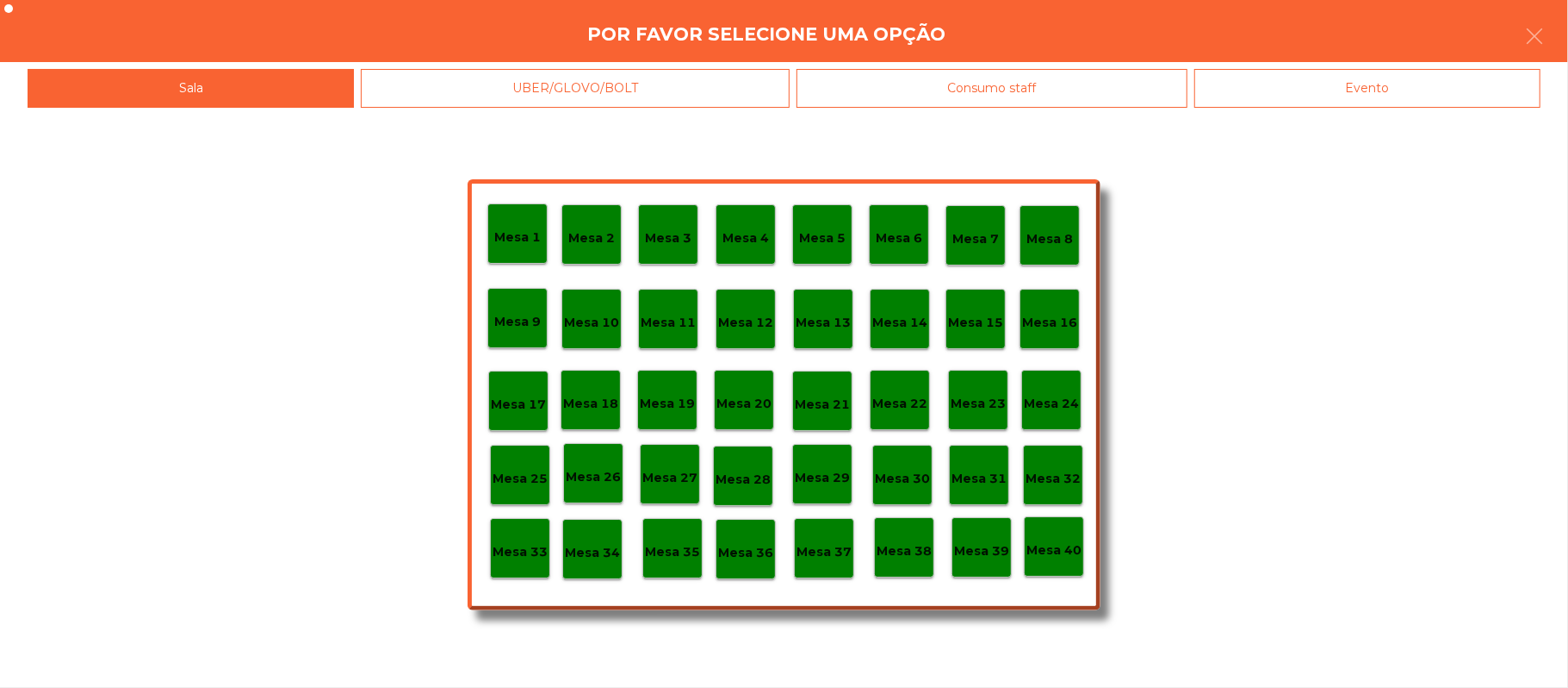
click at [975, 548] on p "Mesa 39" at bounding box center [981, 551] width 55 height 20
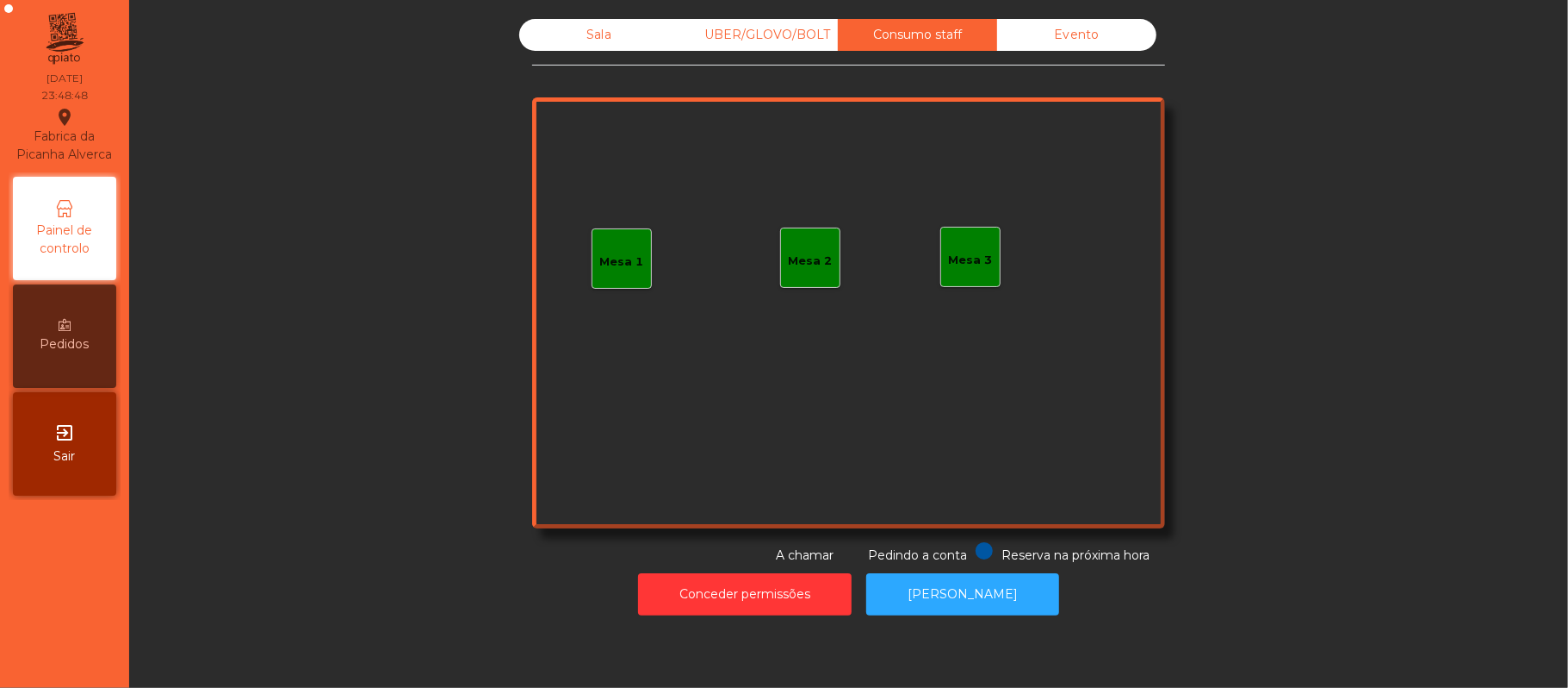
click at [629, 40] on div "Sala" at bounding box center [599, 35] width 160 height 32
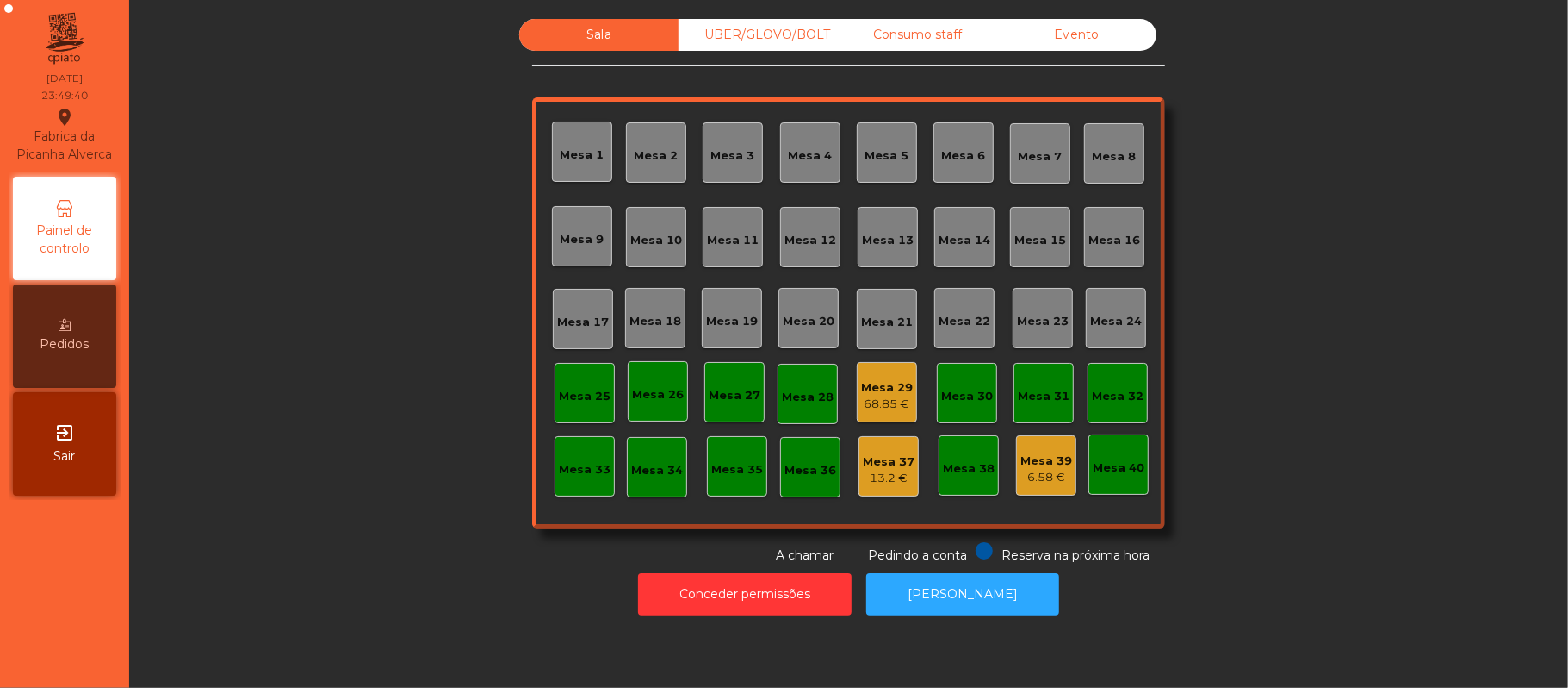
click at [1070, 49] on div "Evento" at bounding box center [1077, 35] width 160 height 32
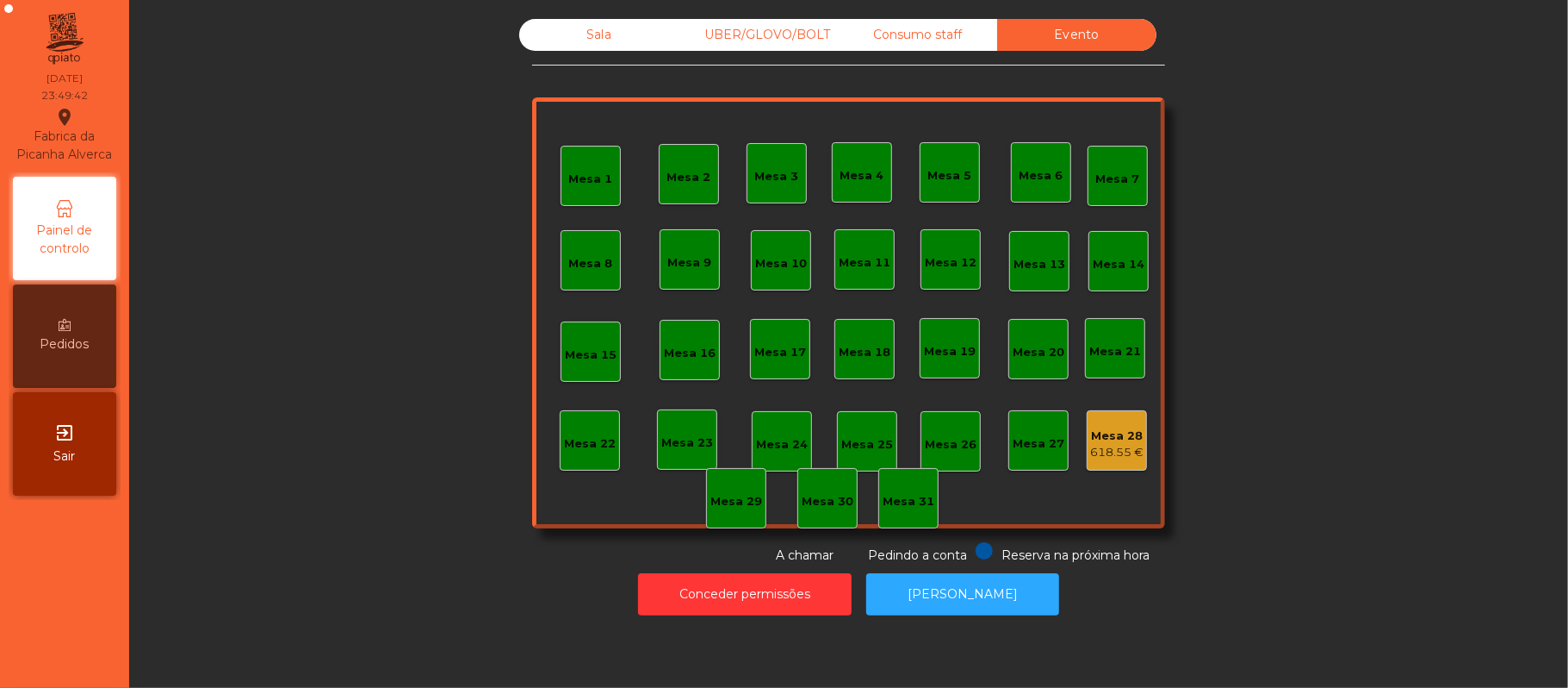
click at [566, 26] on div "Sala" at bounding box center [599, 35] width 160 height 32
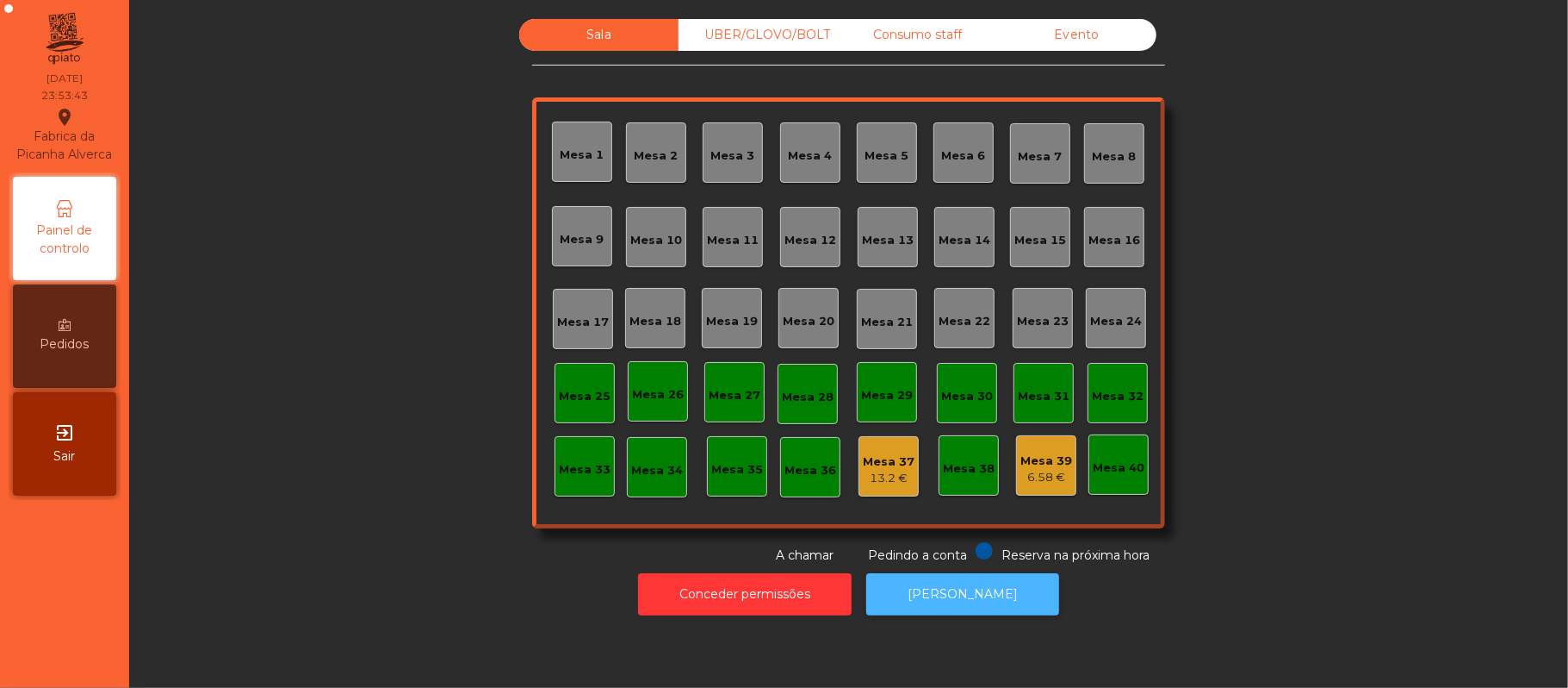
click at [961, 608] on button "[PERSON_NAME]" at bounding box center [962, 594] width 193 height 42
click at [1028, 476] on div "6.58 €" at bounding box center [1047, 476] width 52 height 17
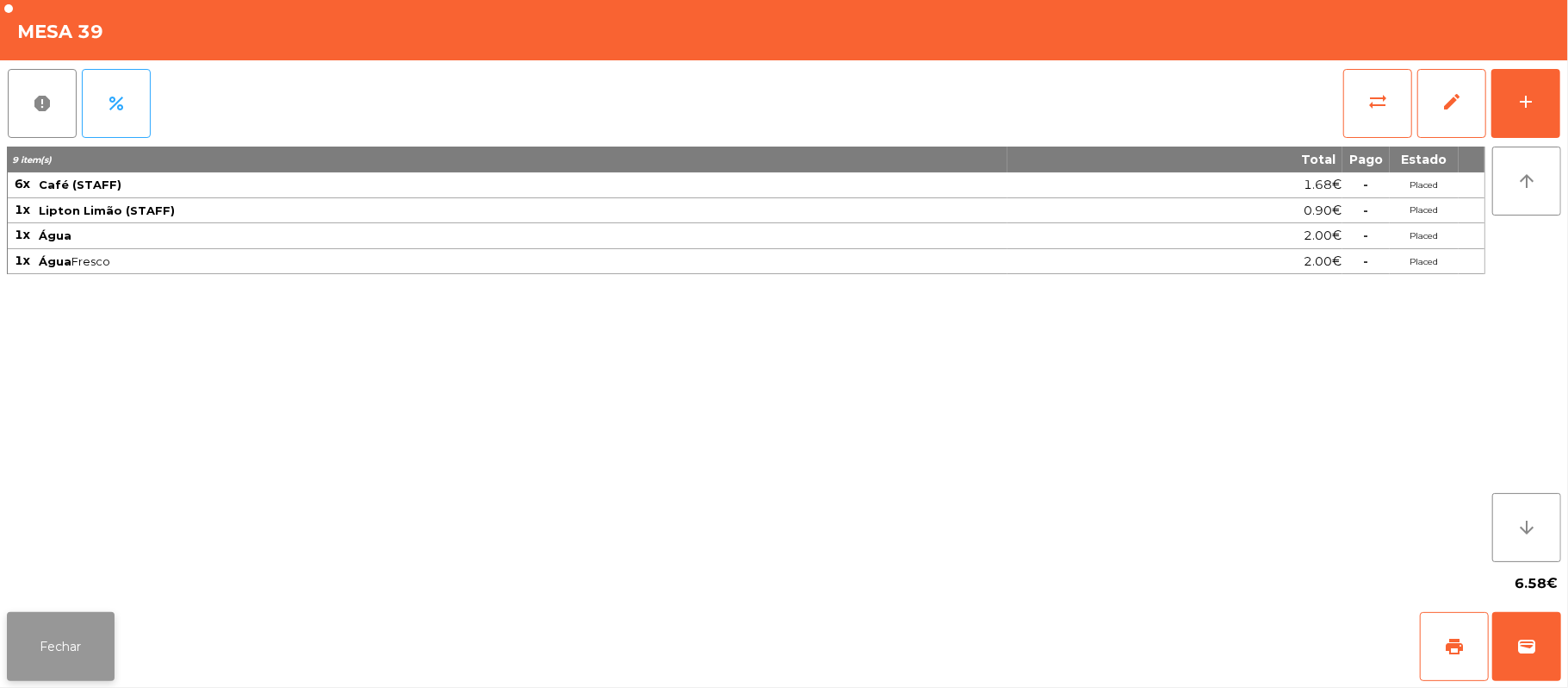
click at [94, 621] on button "Fechar" at bounding box center [61, 646] width 108 height 69
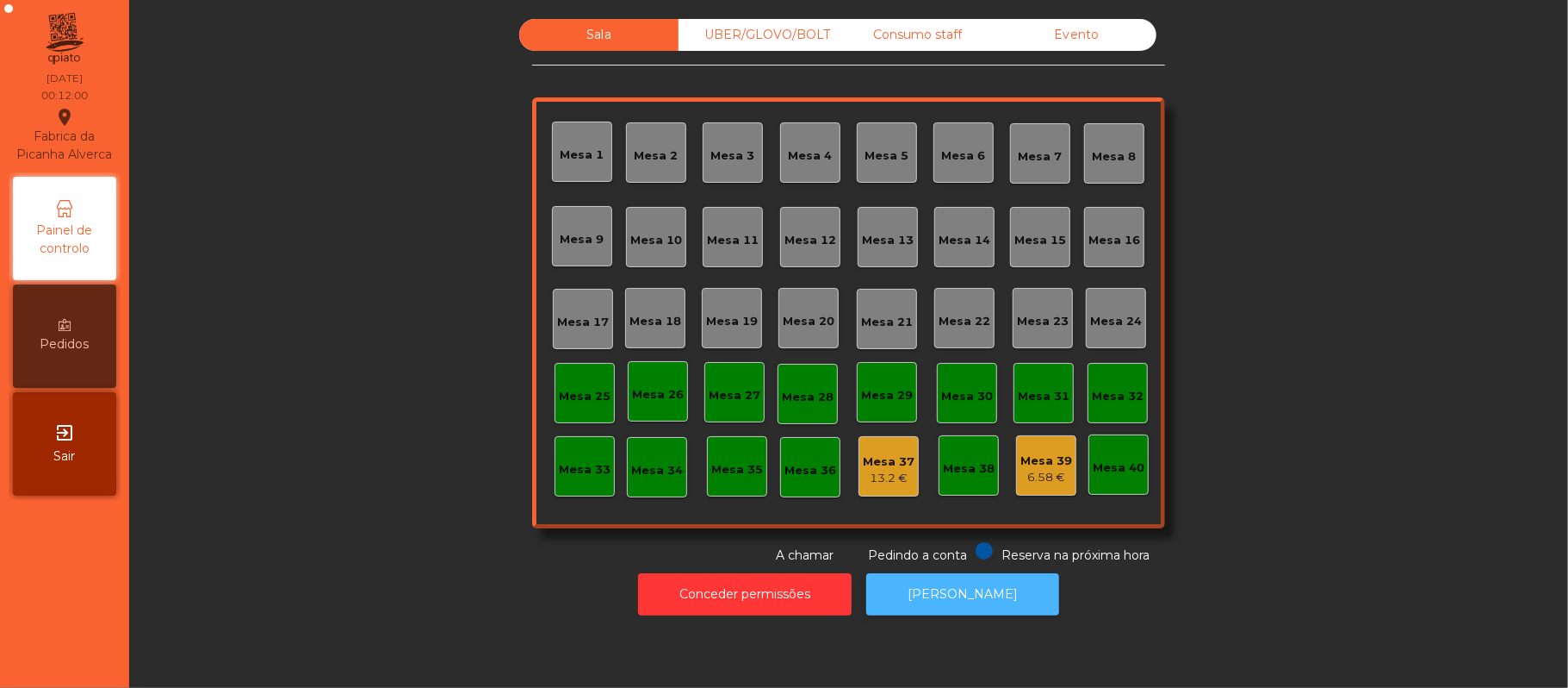
click at [1010, 608] on button "[PERSON_NAME]" at bounding box center [962, 594] width 193 height 42
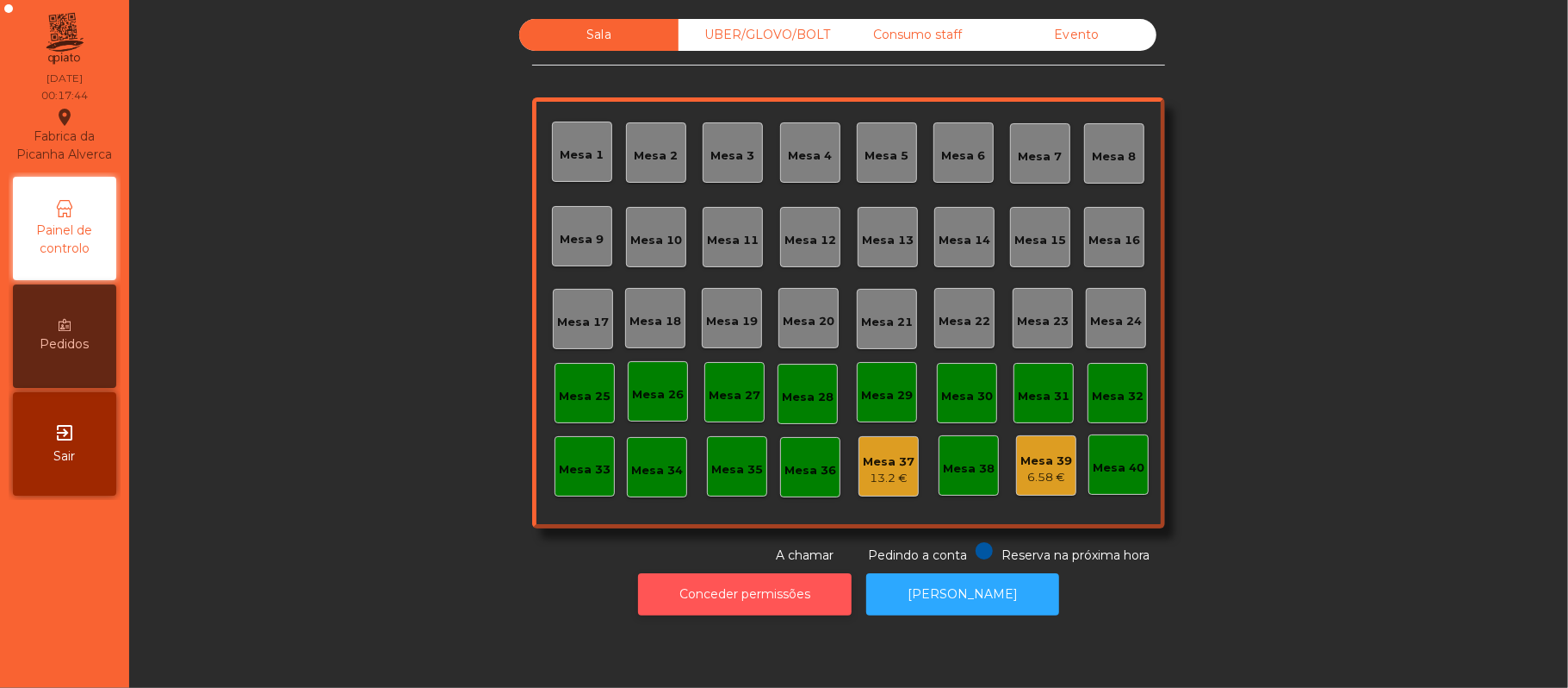
click at [739, 594] on button "Conceder permissões" at bounding box center [745, 594] width 214 height 42
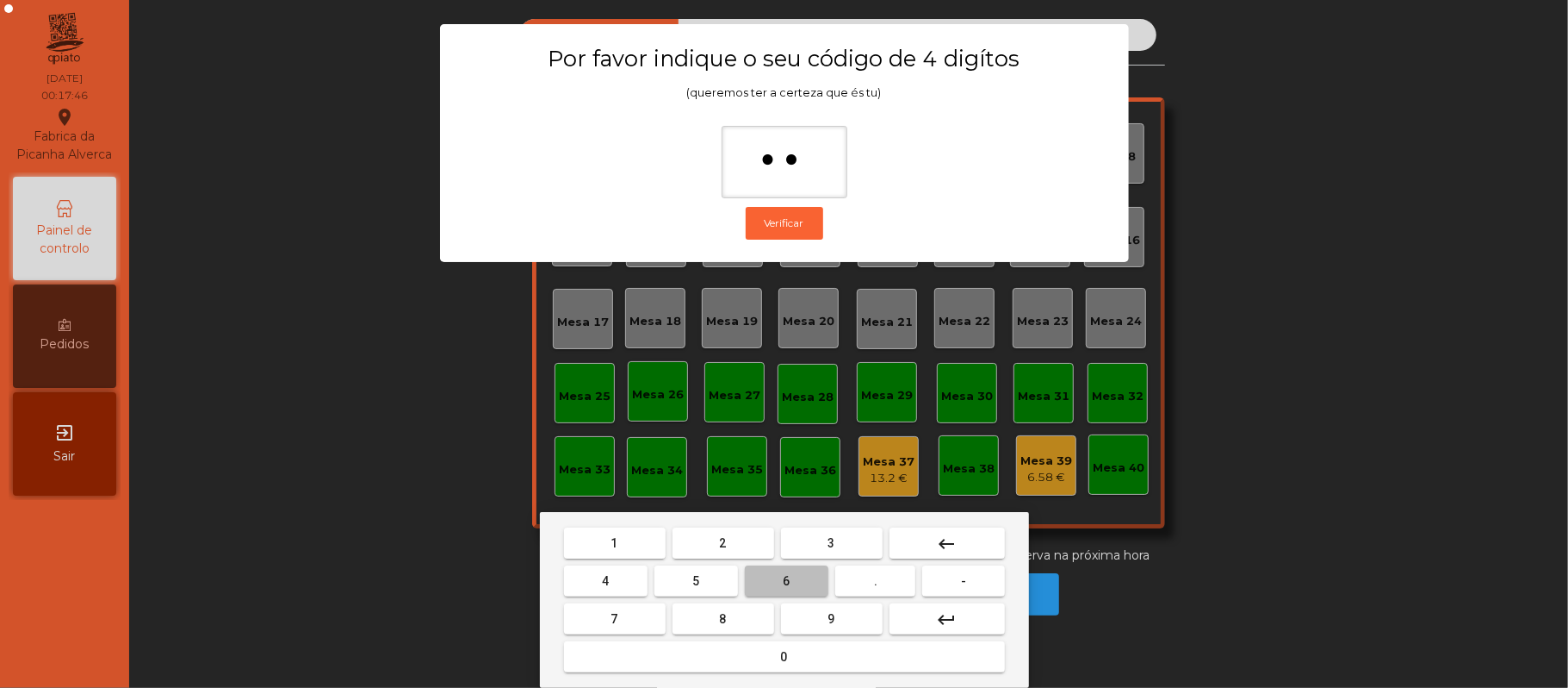
type input "***"
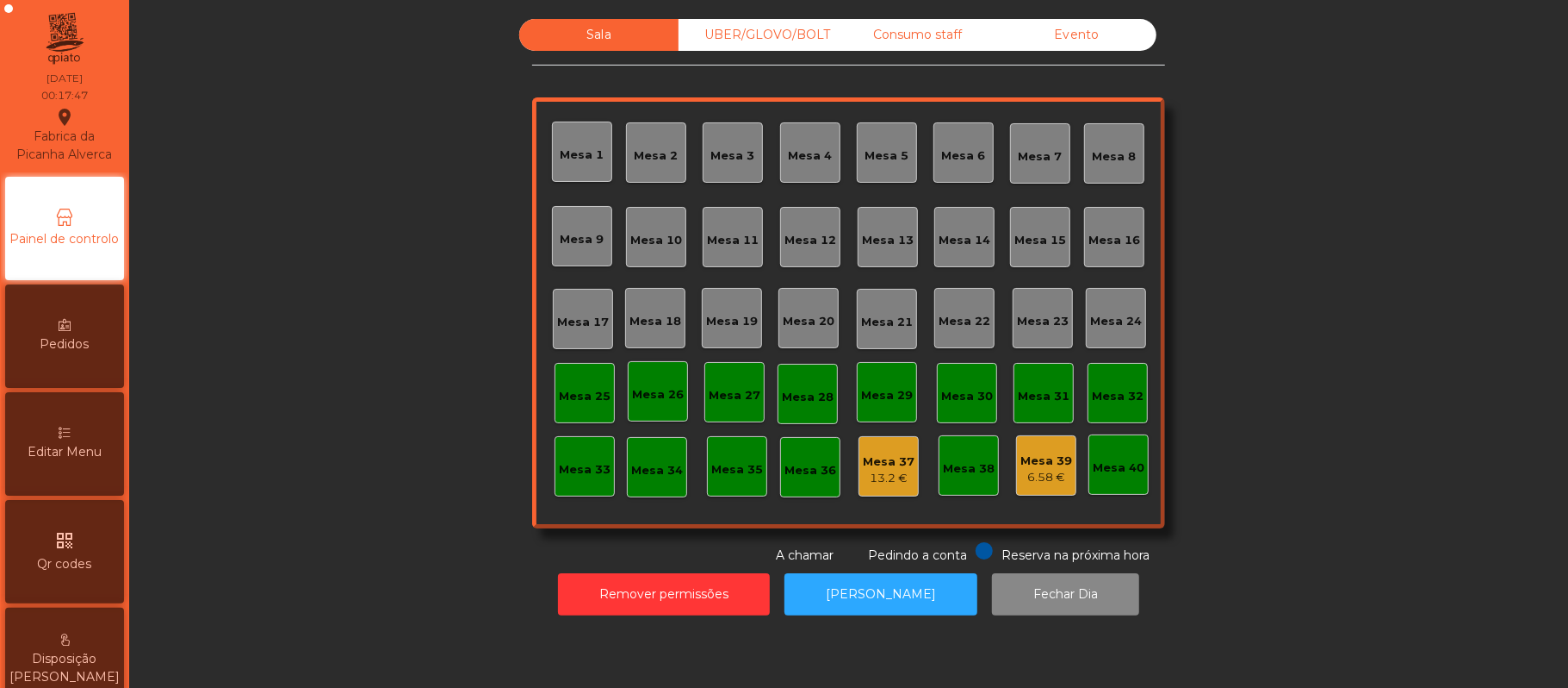
click at [98, 461] on span "Editar Menu" at bounding box center [65, 452] width 74 height 18
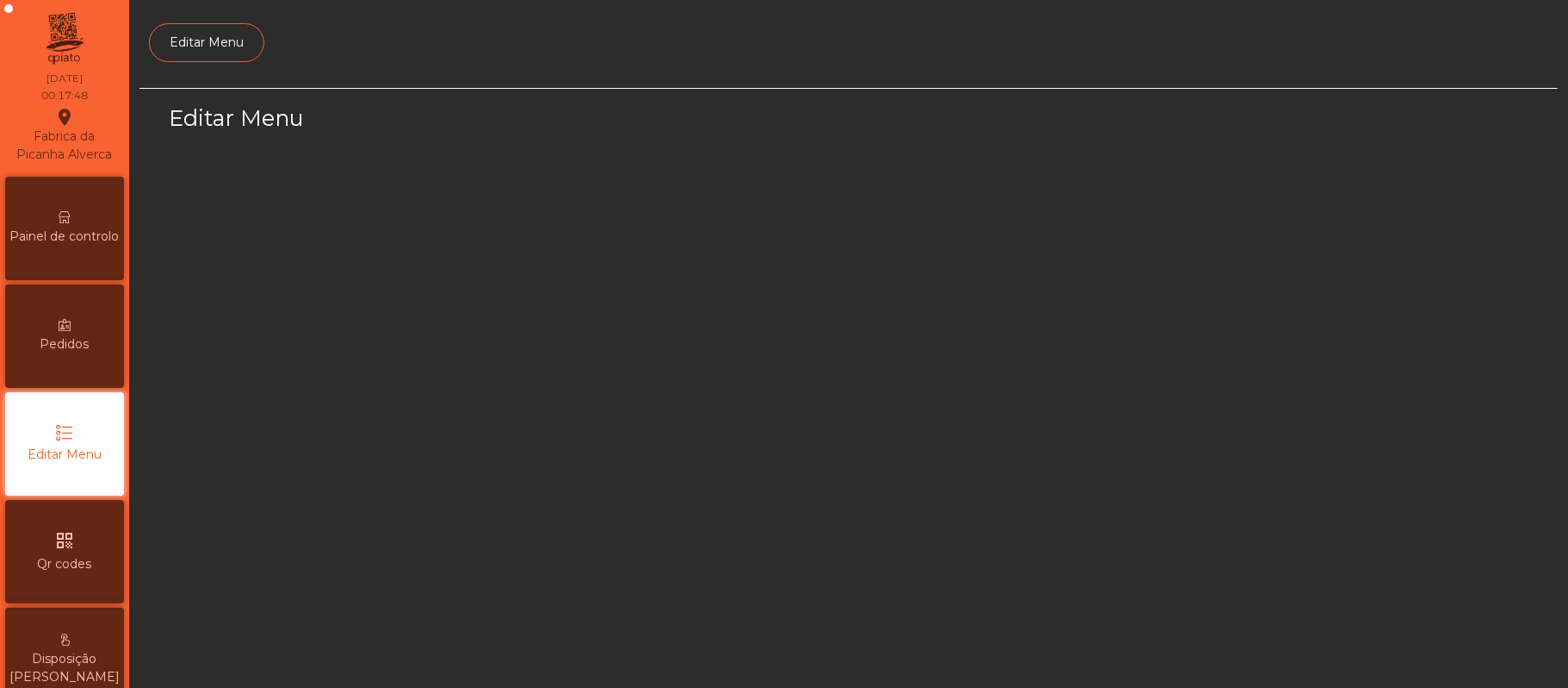
scroll to position [118, 0]
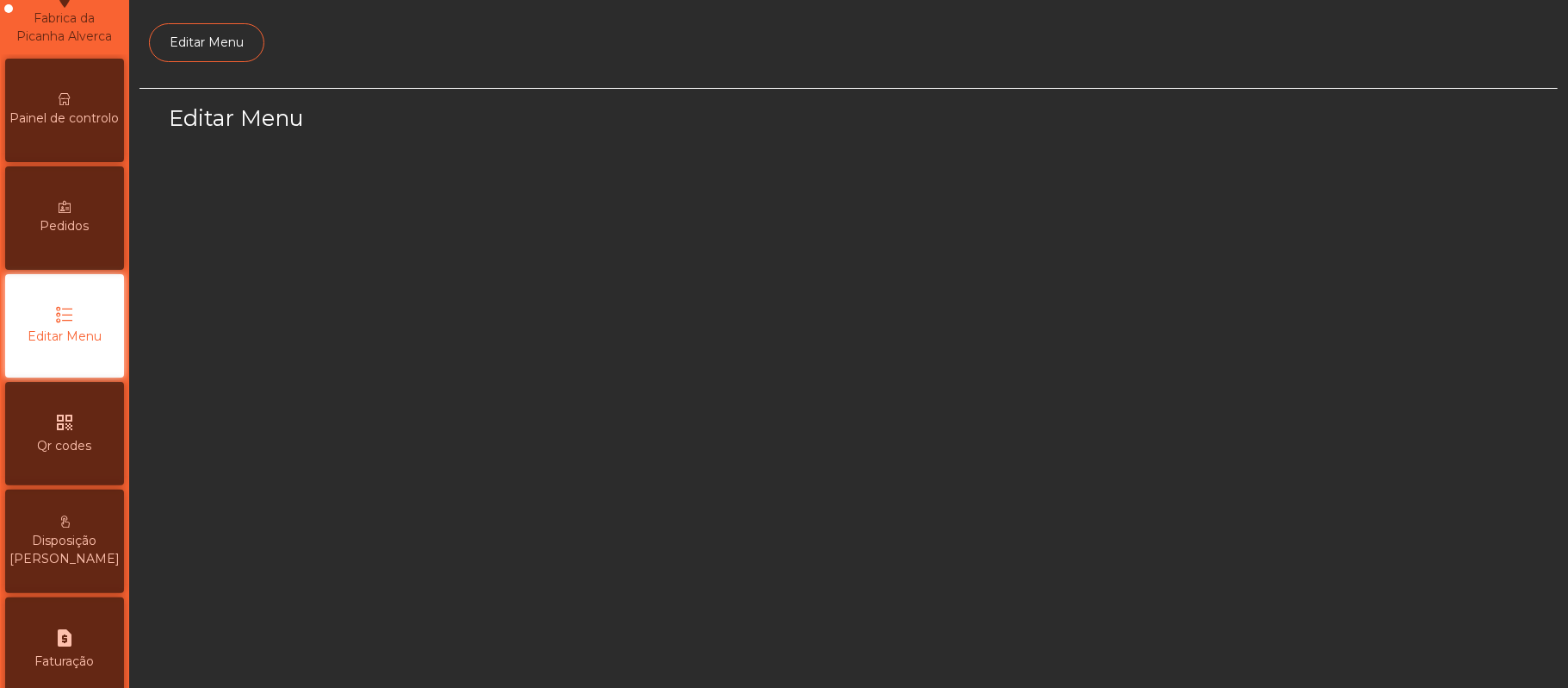
select select "*"
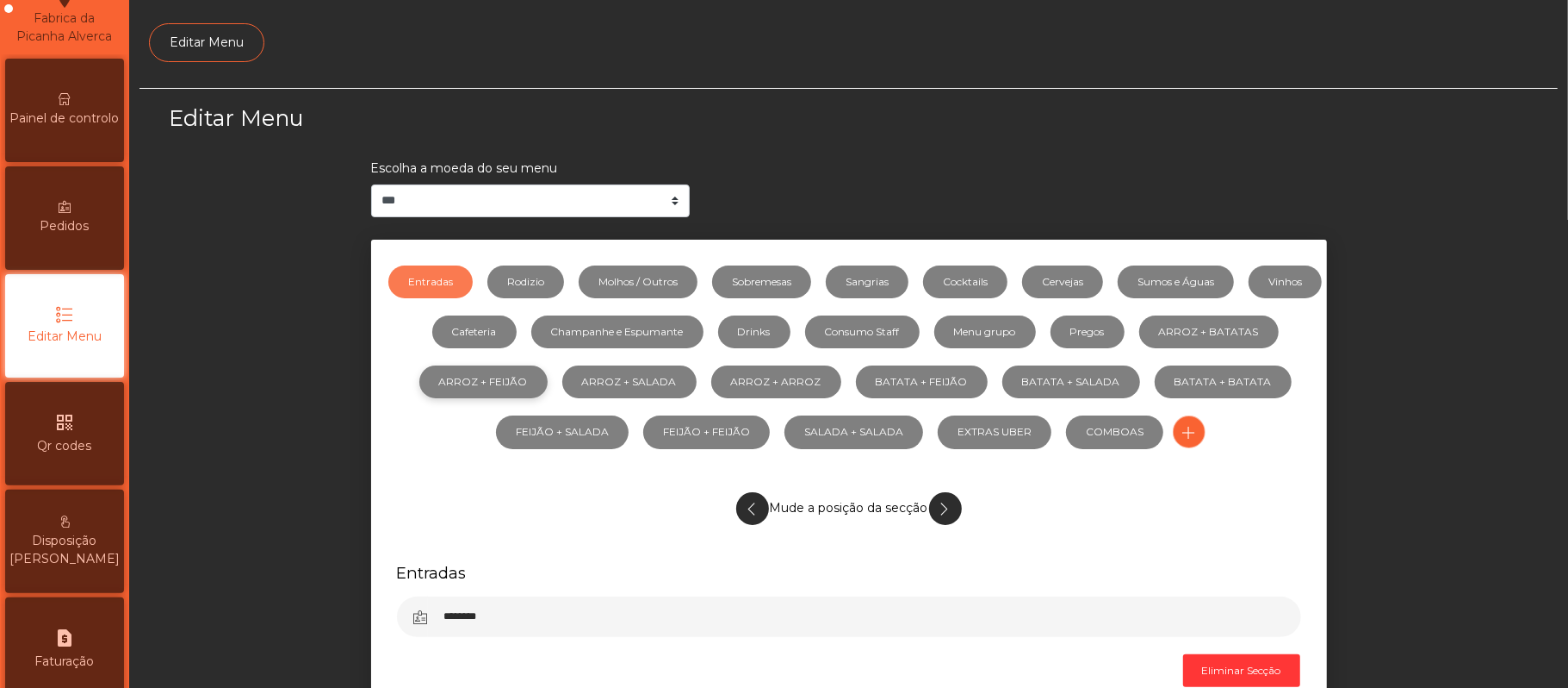
click at [548, 384] on link "ARROZ + FEIJÃO" at bounding box center [483, 381] width 129 height 33
click at [988, 382] on link "BATATA + FEIJÃO" at bounding box center [922, 381] width 132 height 33
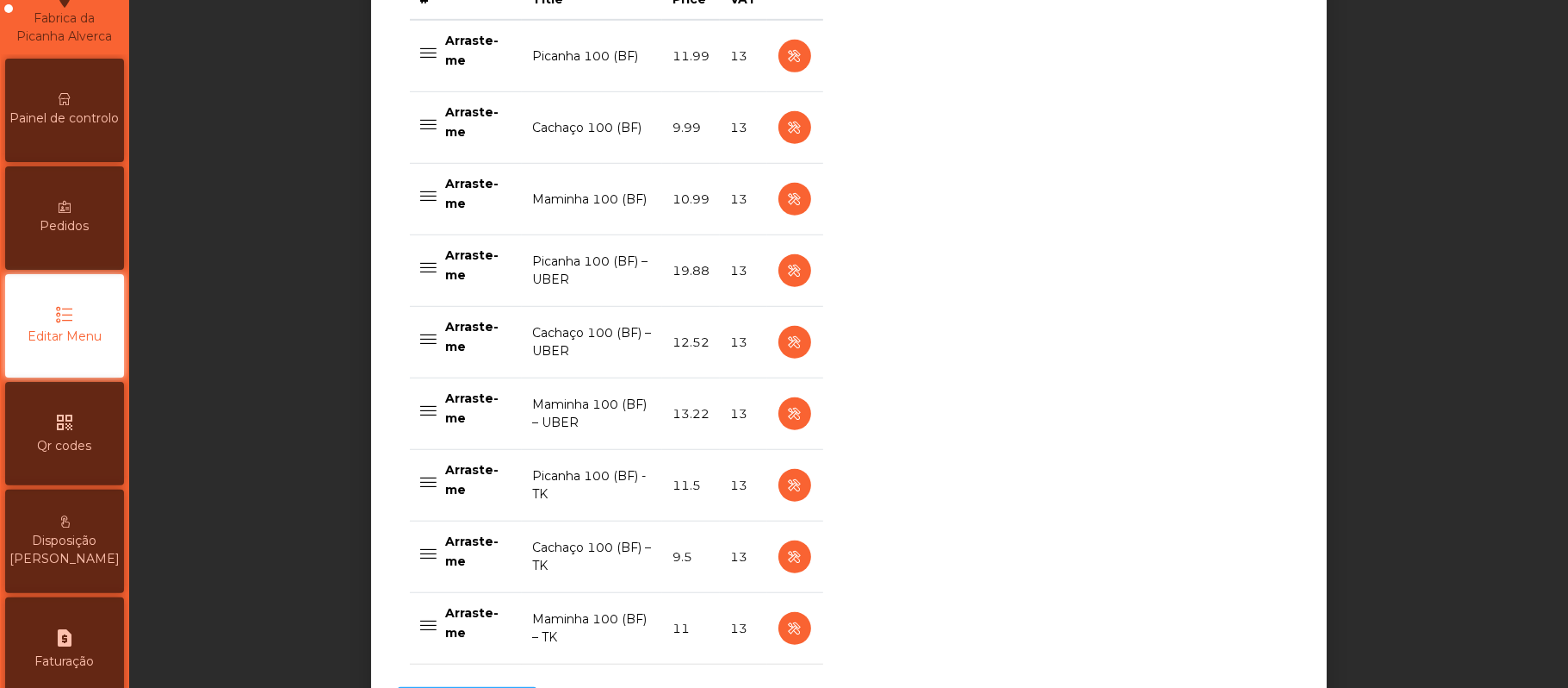
scroll to position [742, 0]
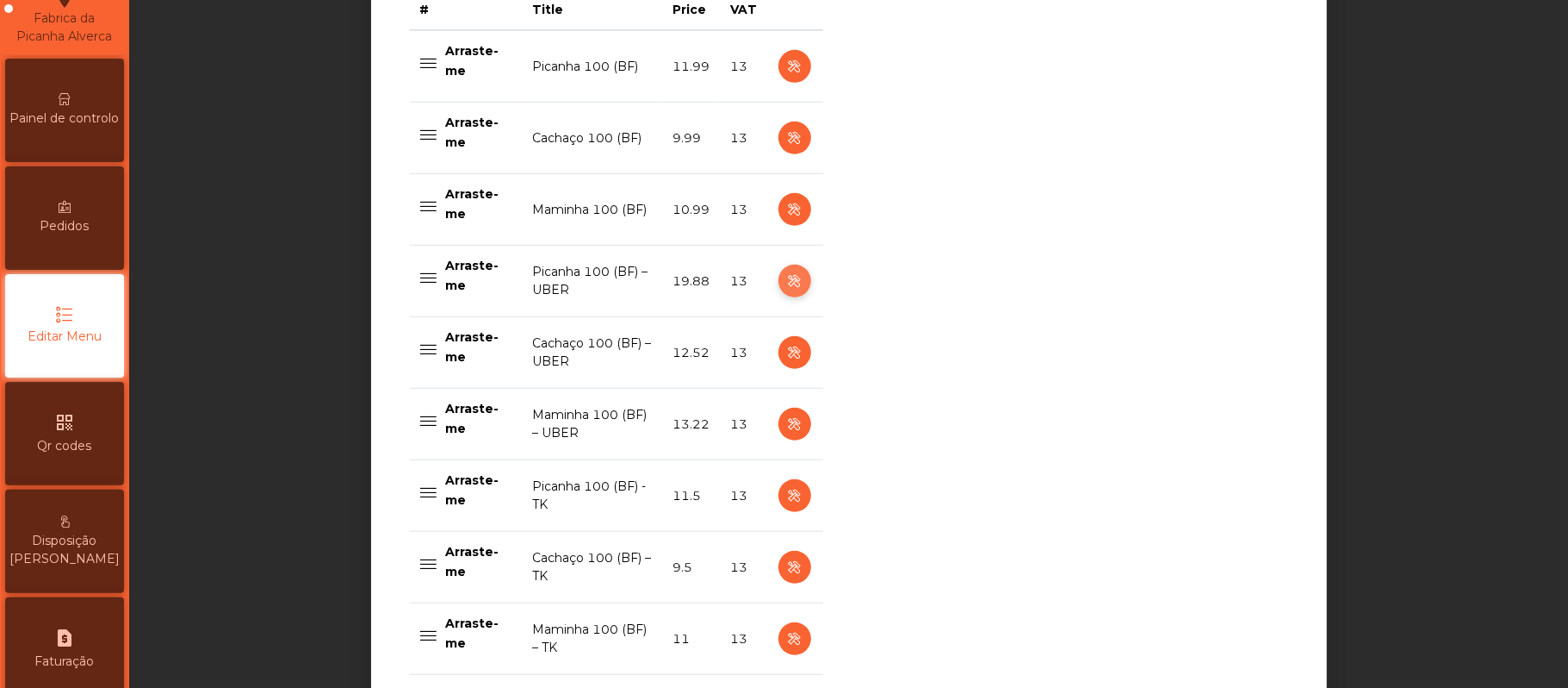
click at [786, 284] on icon "button" at bounding box center [794, 282] width 20 height 22
select select "**"
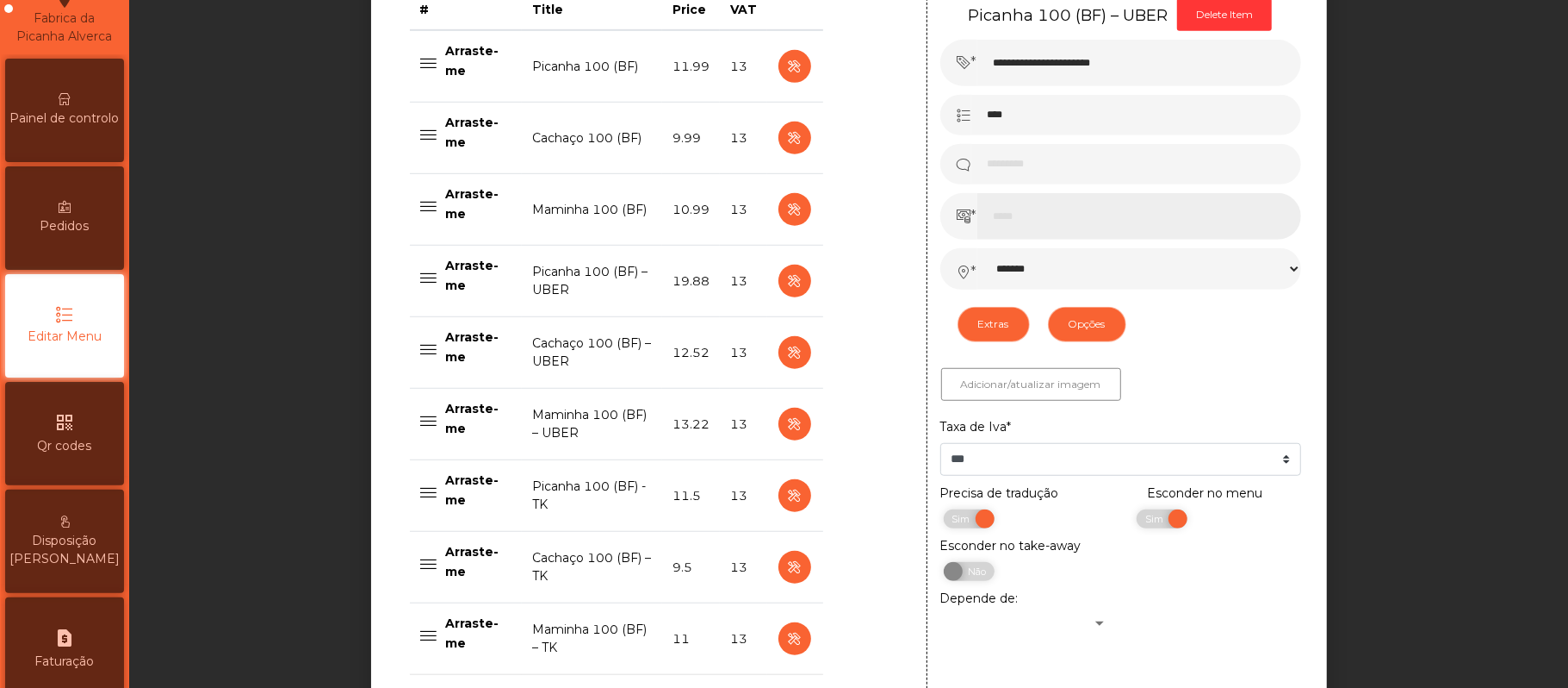
click at [1052, 224] on input "*****" at bounding box center [1139, 216] width 323 height 47
type input "**"
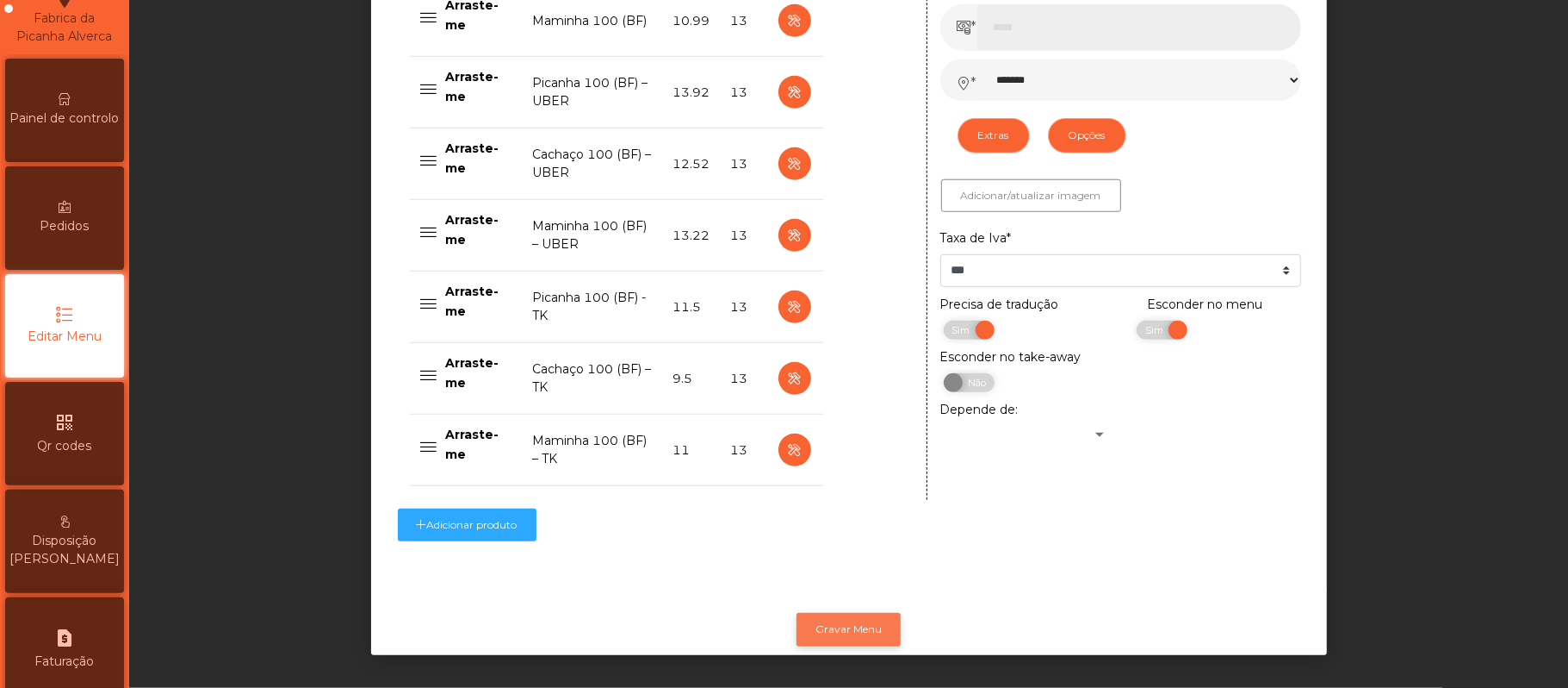
type input "*****"
click at [852, 613] on button "Gravar Menu" at bounding box center [848, 629] width 104 height 33
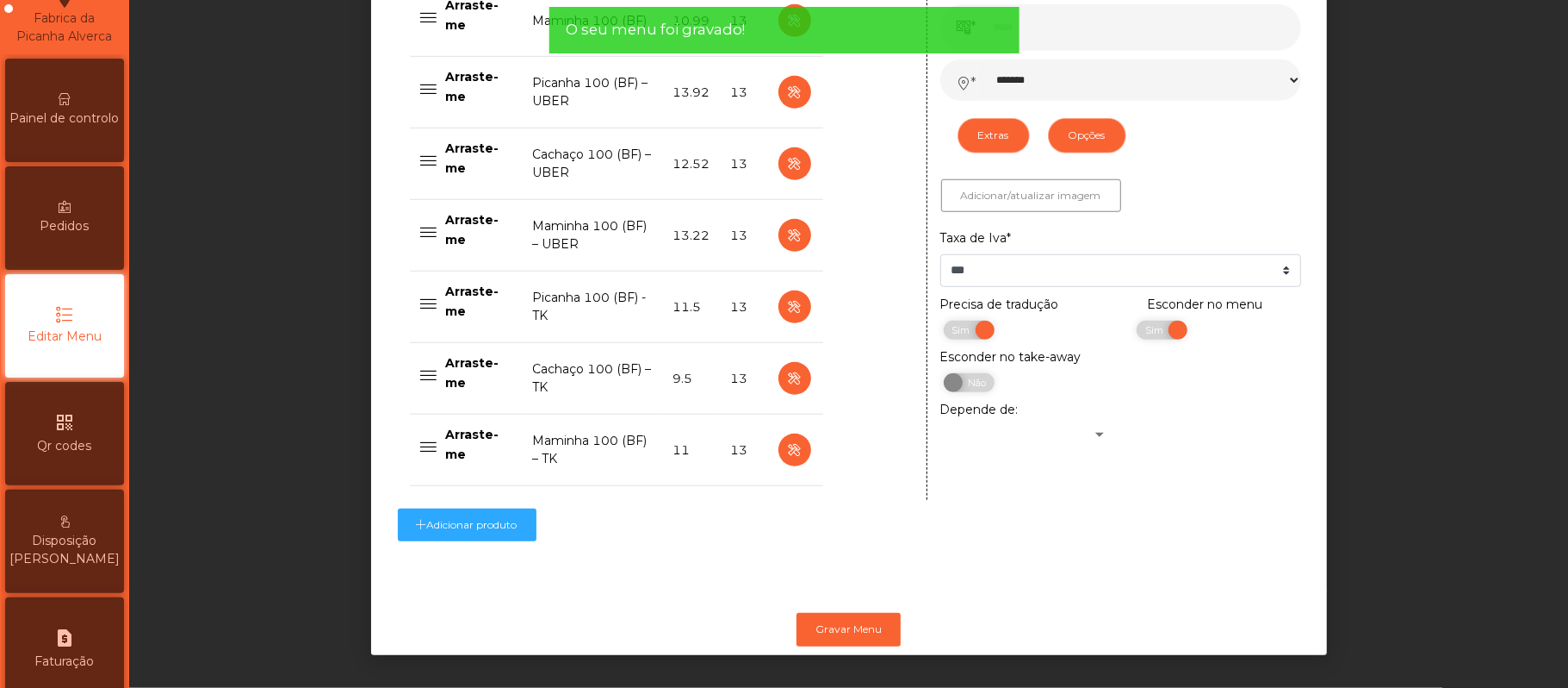
click at [73, 128] on span "Painel de controlo" at bounding box center [65, 119] width 110 height 18
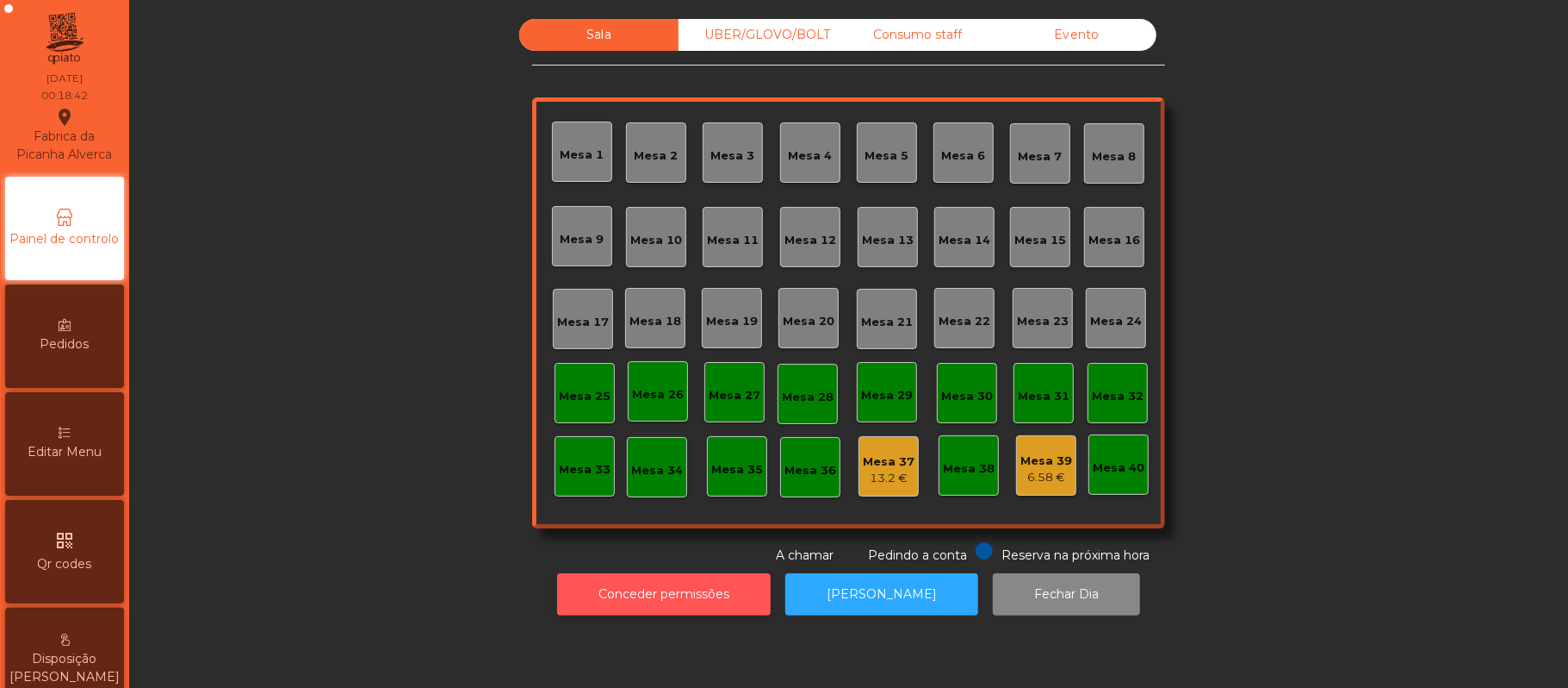
click at [705, 594] on button "Conceder permissões" at bounding box center [664, 594] width 214 height 42
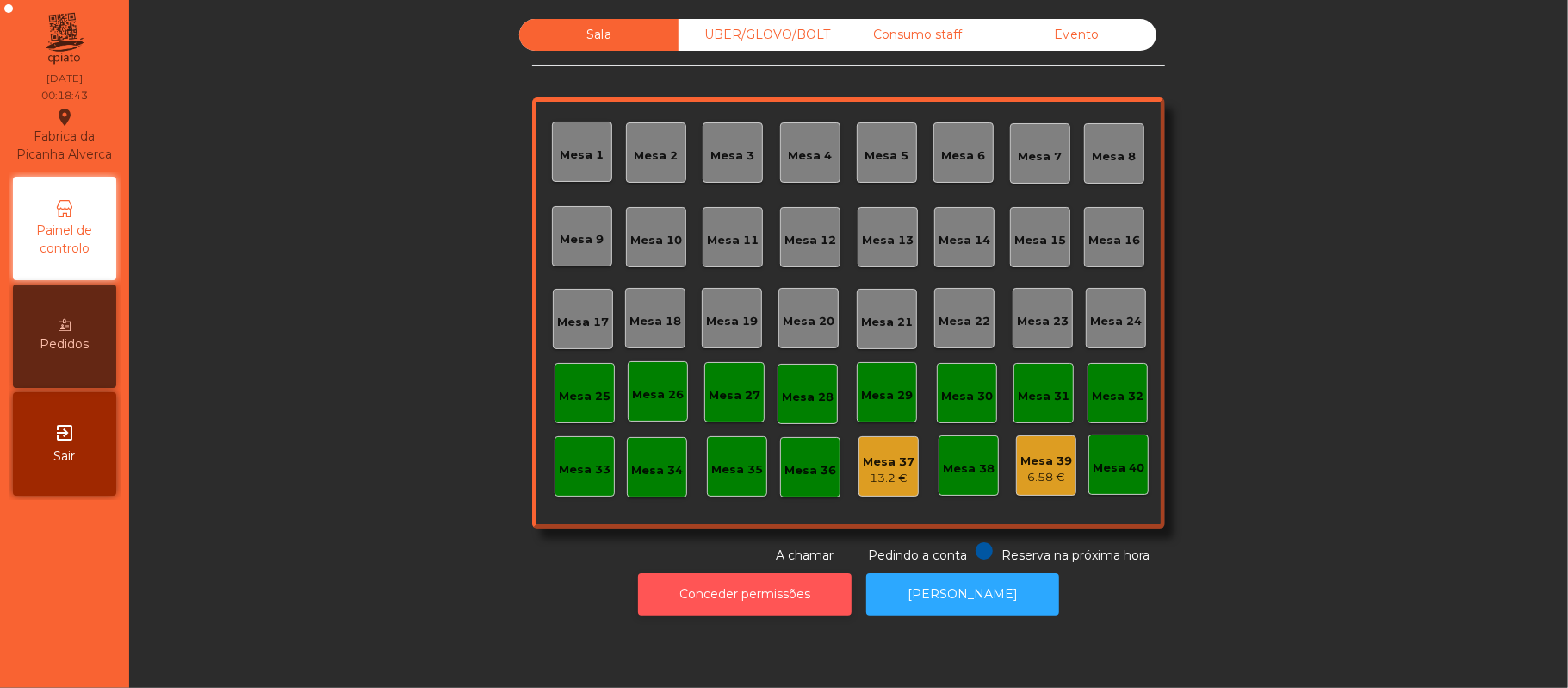
click at [793, 610] on button "Conceder permissões" at bounding box center [745, 594] width 214 height 42
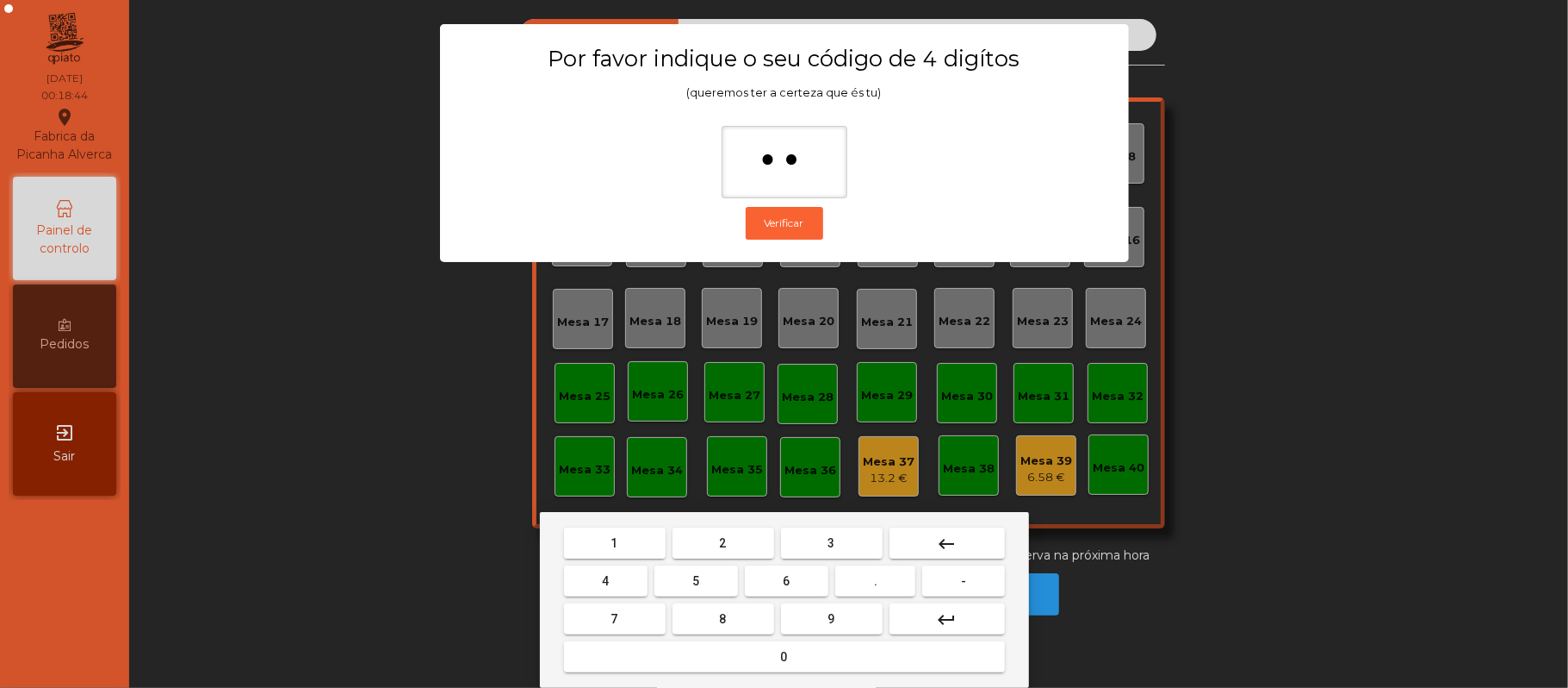
type input "***"
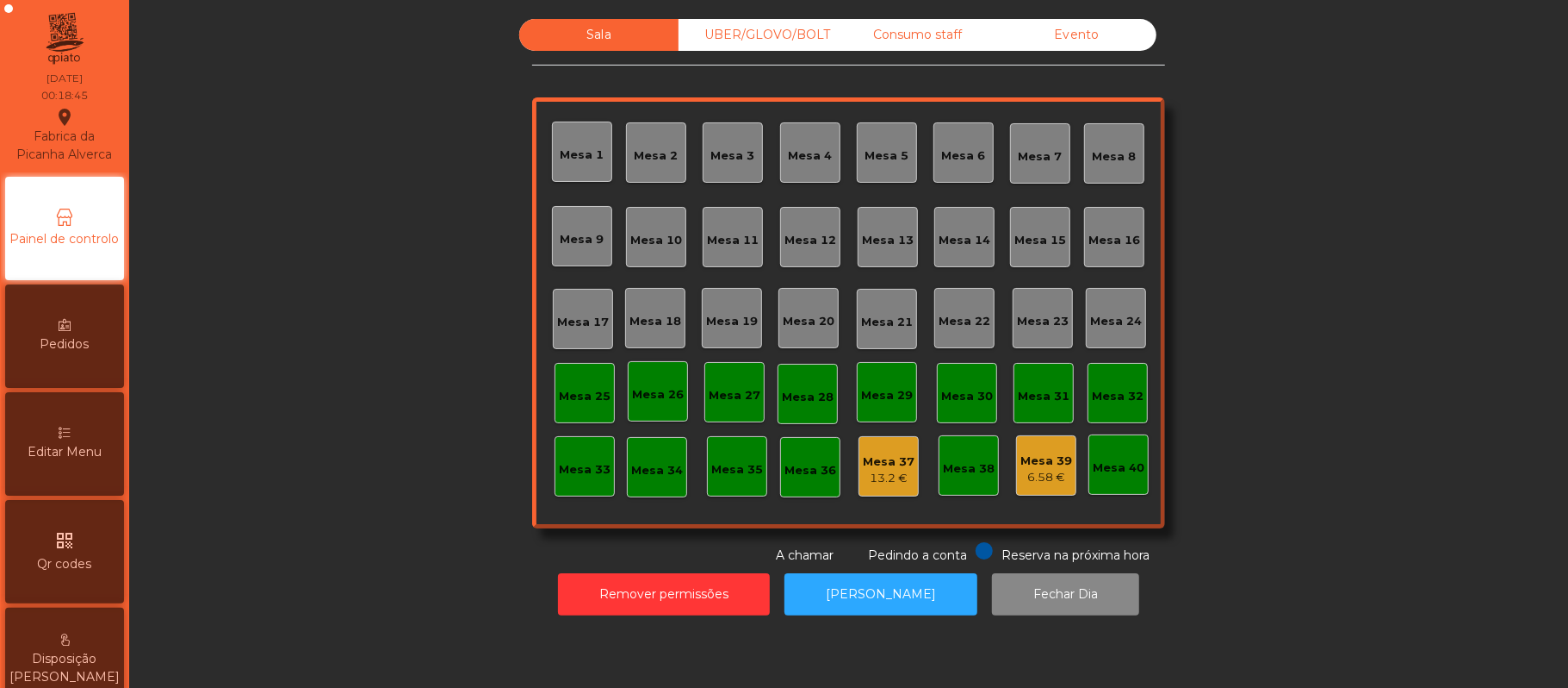
click at [883, 479] on div "13.2 €" at bounding box center [889, 477] width 52 height 17
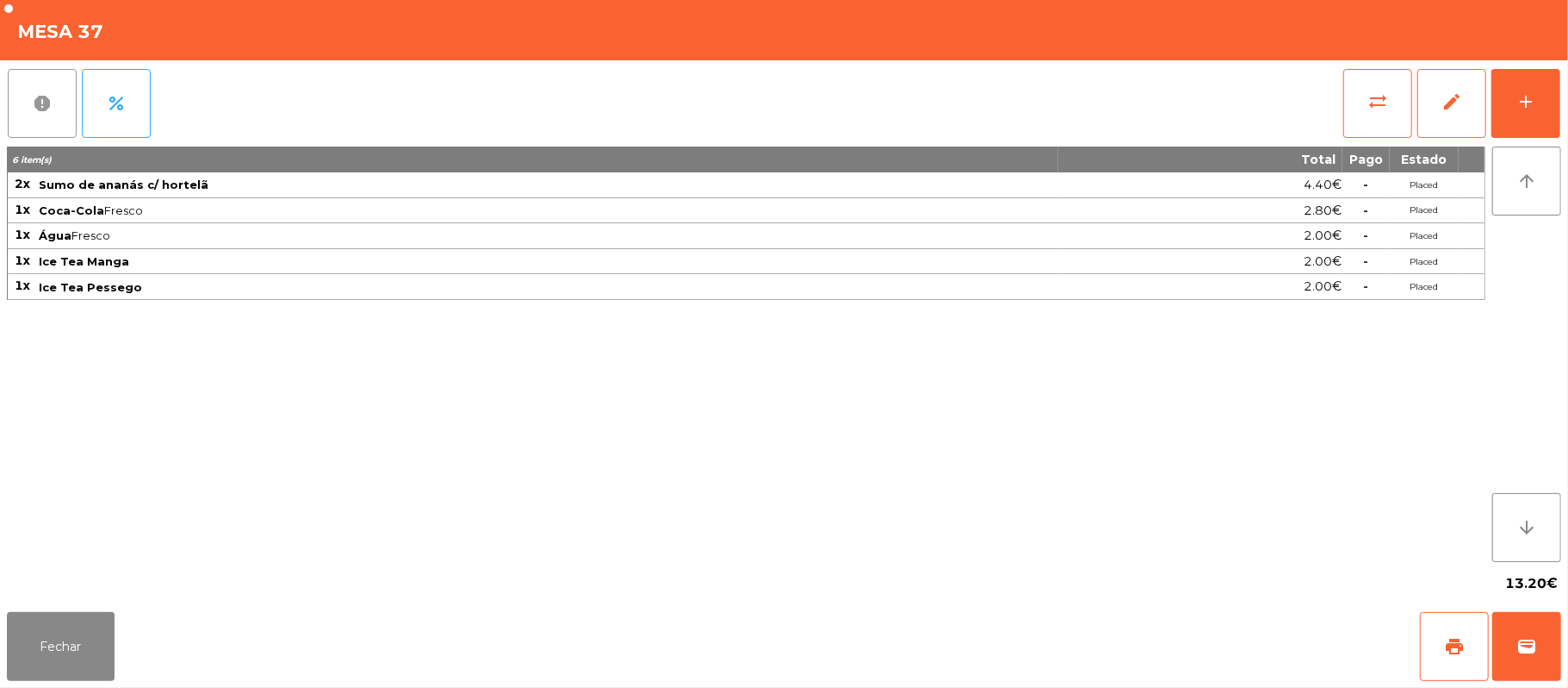
click at [26, 129] on button "report" at bounding box center [42, 103] width 69 height 69
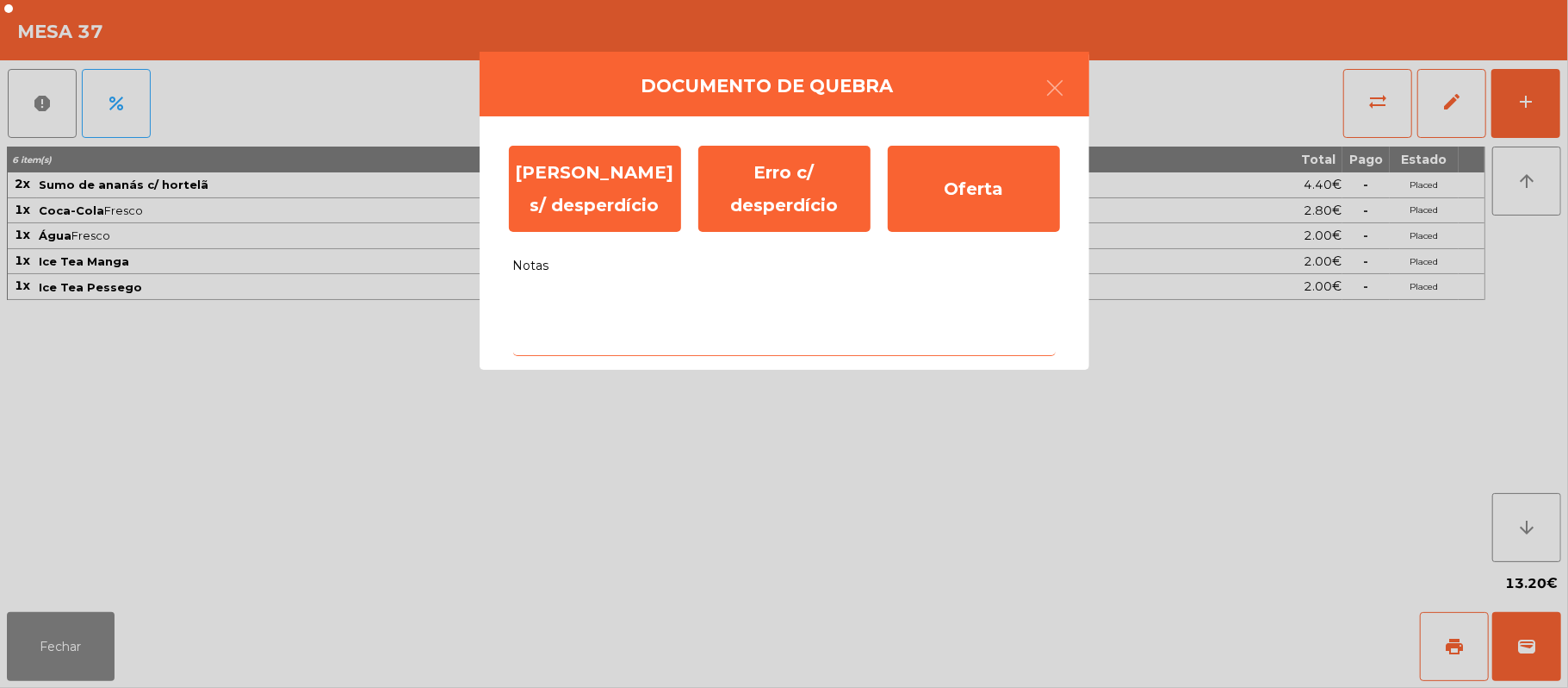
click at [710, 309] on textarea "Notas" at bounding box center [784, 321] width 543 height 72
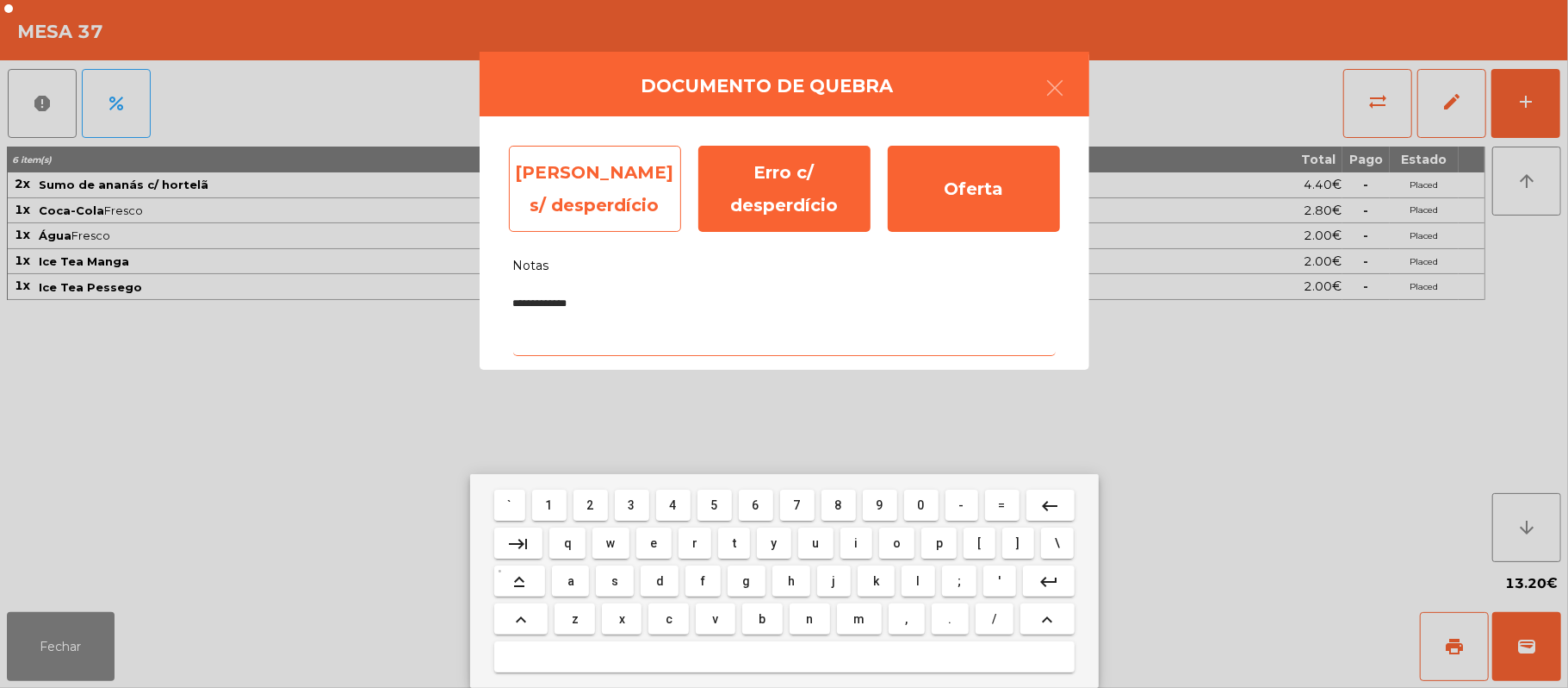
type textarea "**********"
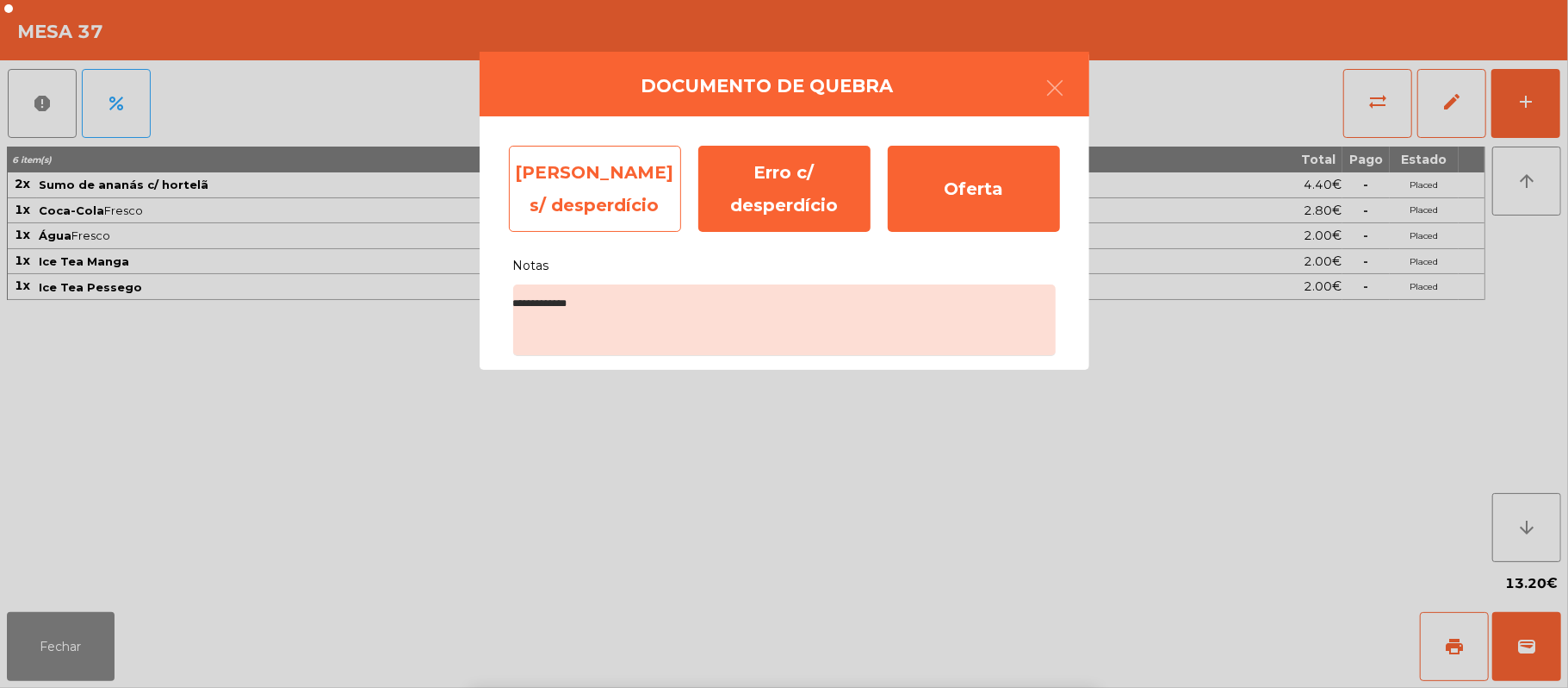
click at [594, 179] on div "[PERSON_NAME] s/ desperdício" at bounding box center [595, 189] width 173 height 86
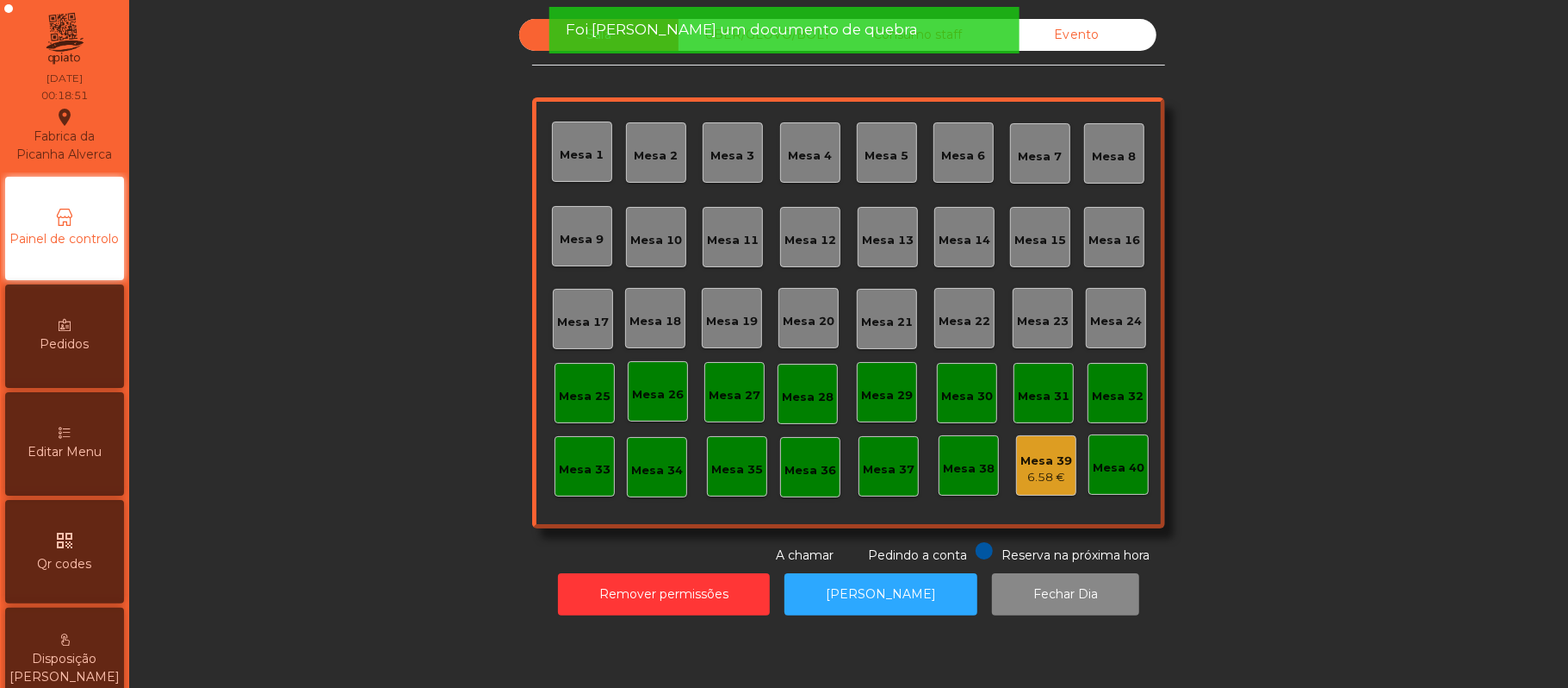
click at [1047, 477] on div "6.58 €" at bounding box center [1047, 476] width 52 height 17
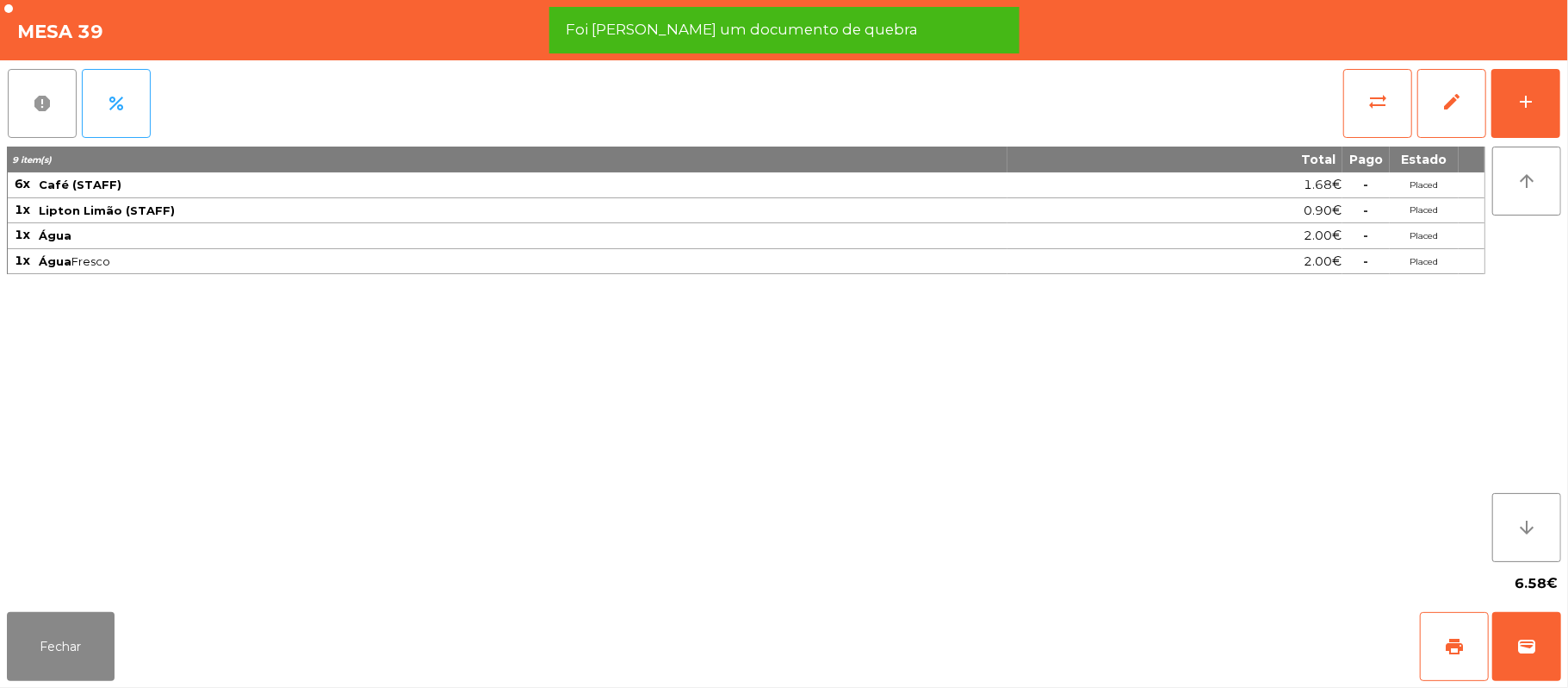
click at [53, 104] on button "report" at bounding box center [42, 103] width 69 height 69
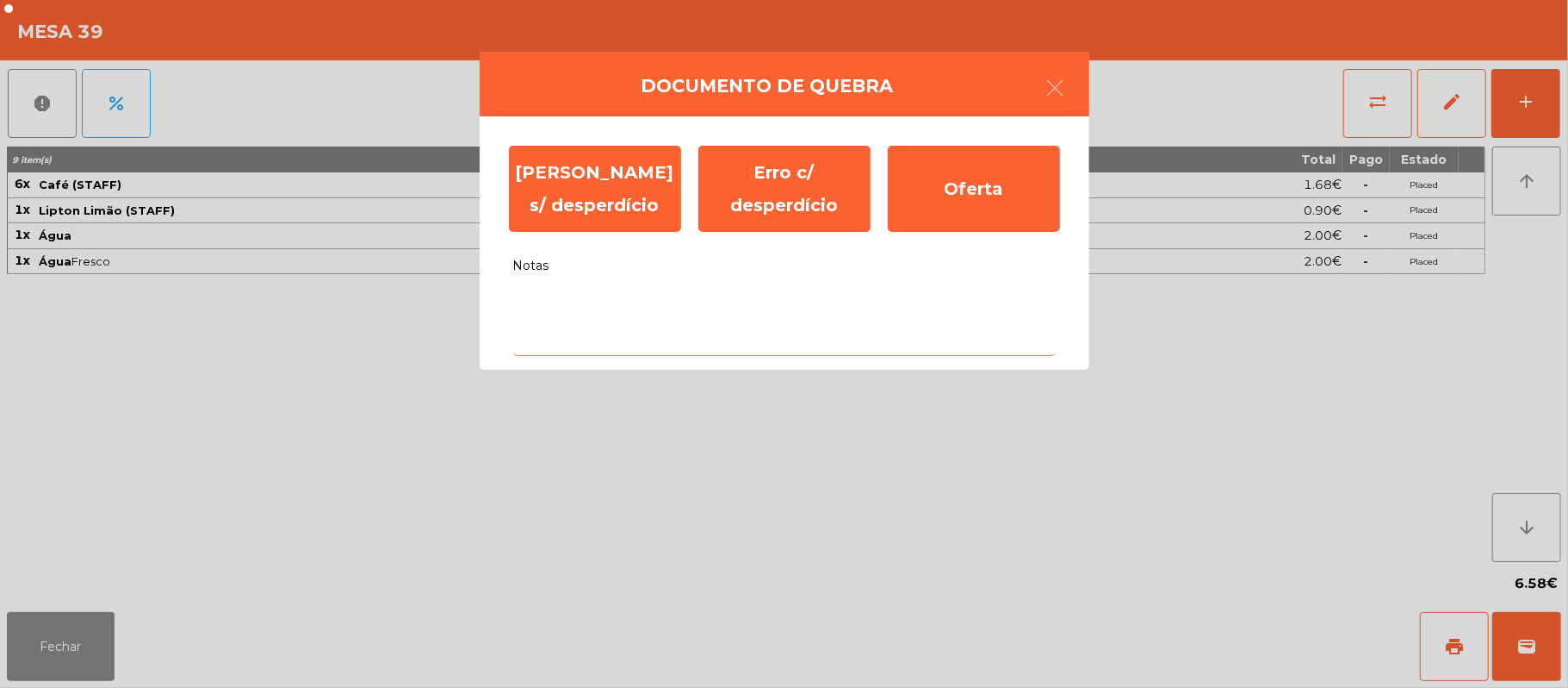
click at [598, 305] on textarea "Notas" at bounding box center [784, 321] width 543 height 72
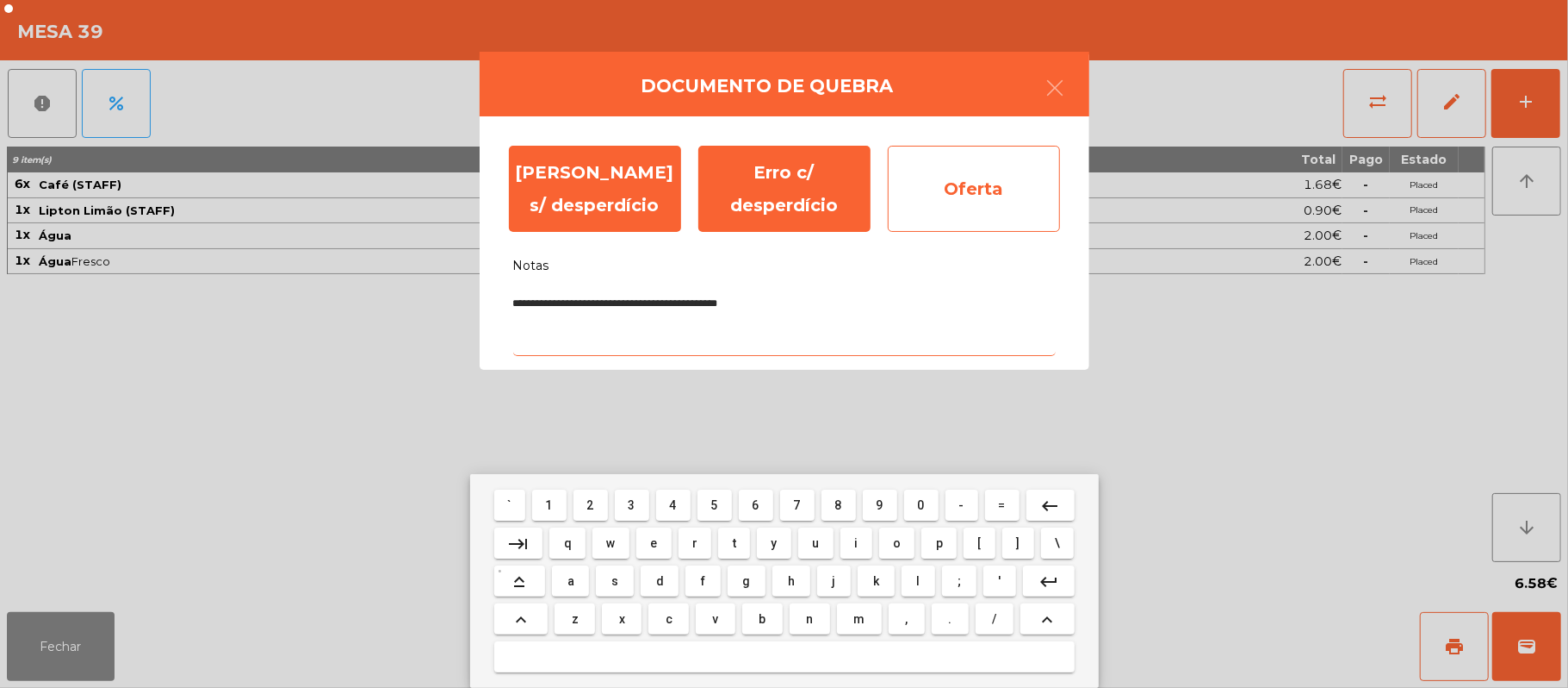
type textarea "**********"
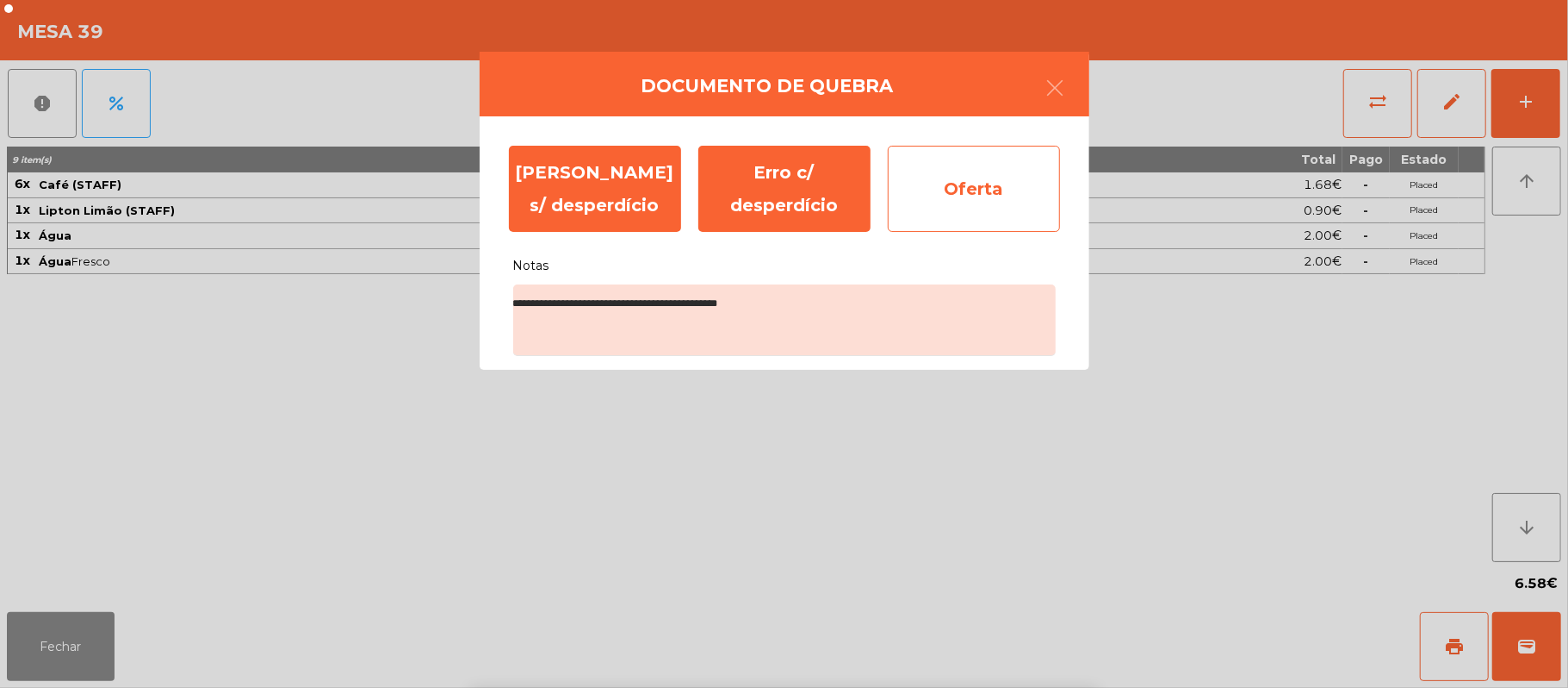
click at [954, 186] on div "Oferta" at bounding box center [974, 189] width 173 height 86
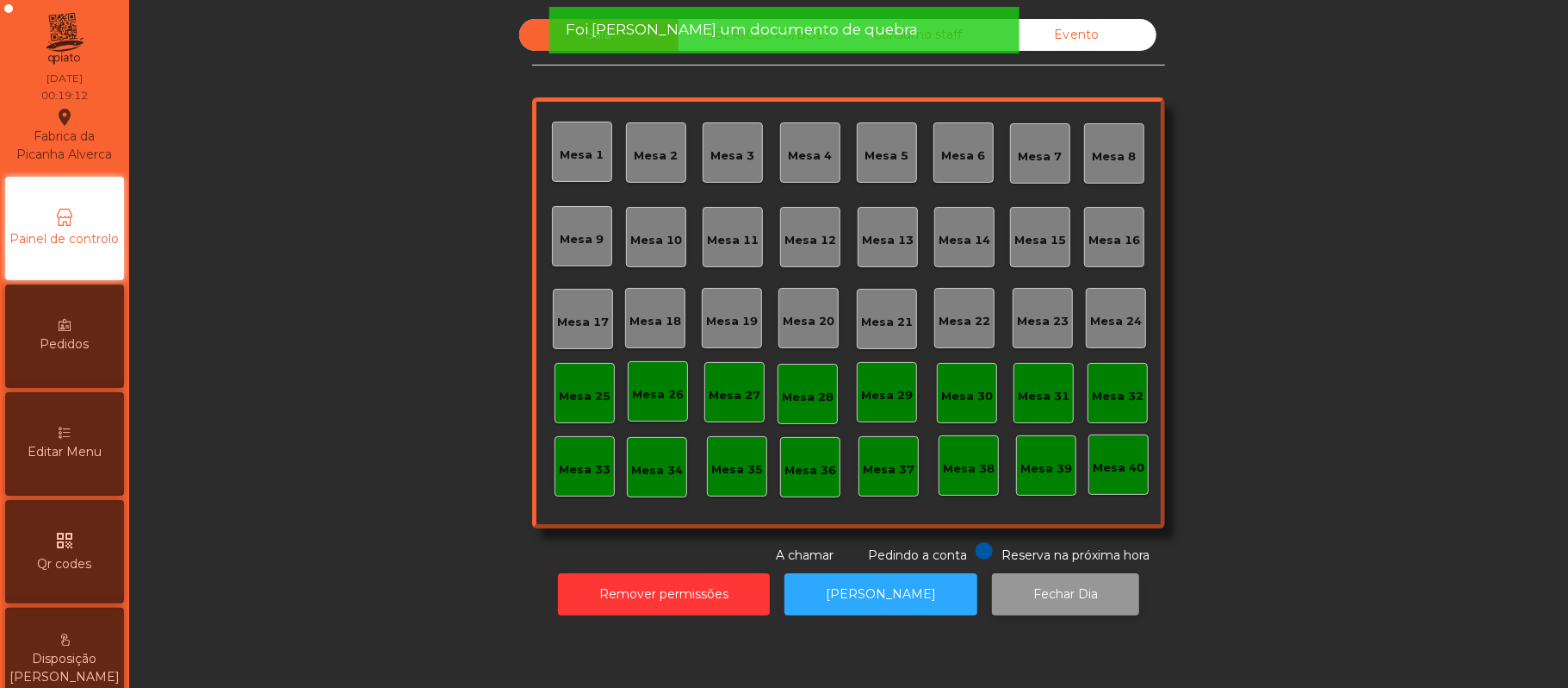
click at [1018, 607] on button "Fechar Dia" at bounding box center [1066, 594] width 148 height 42
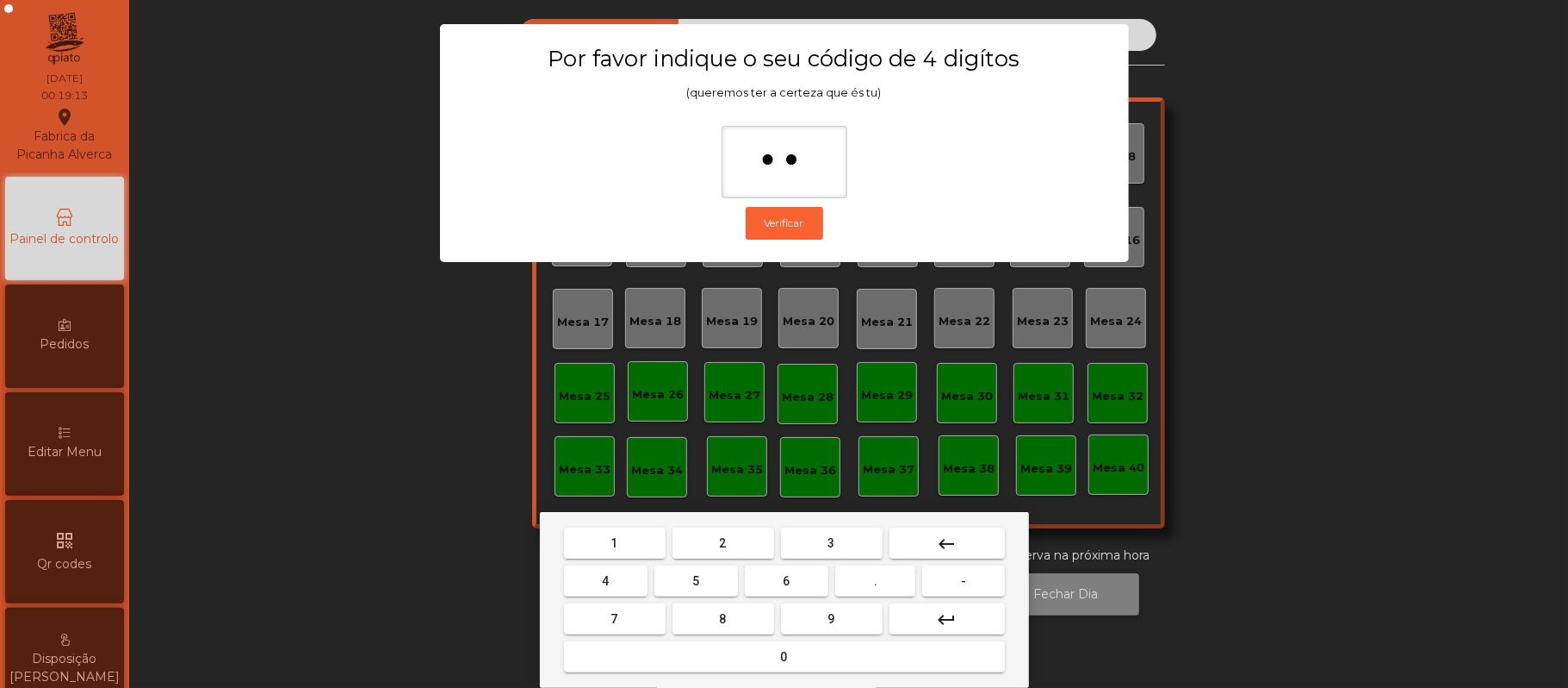
type input "***"
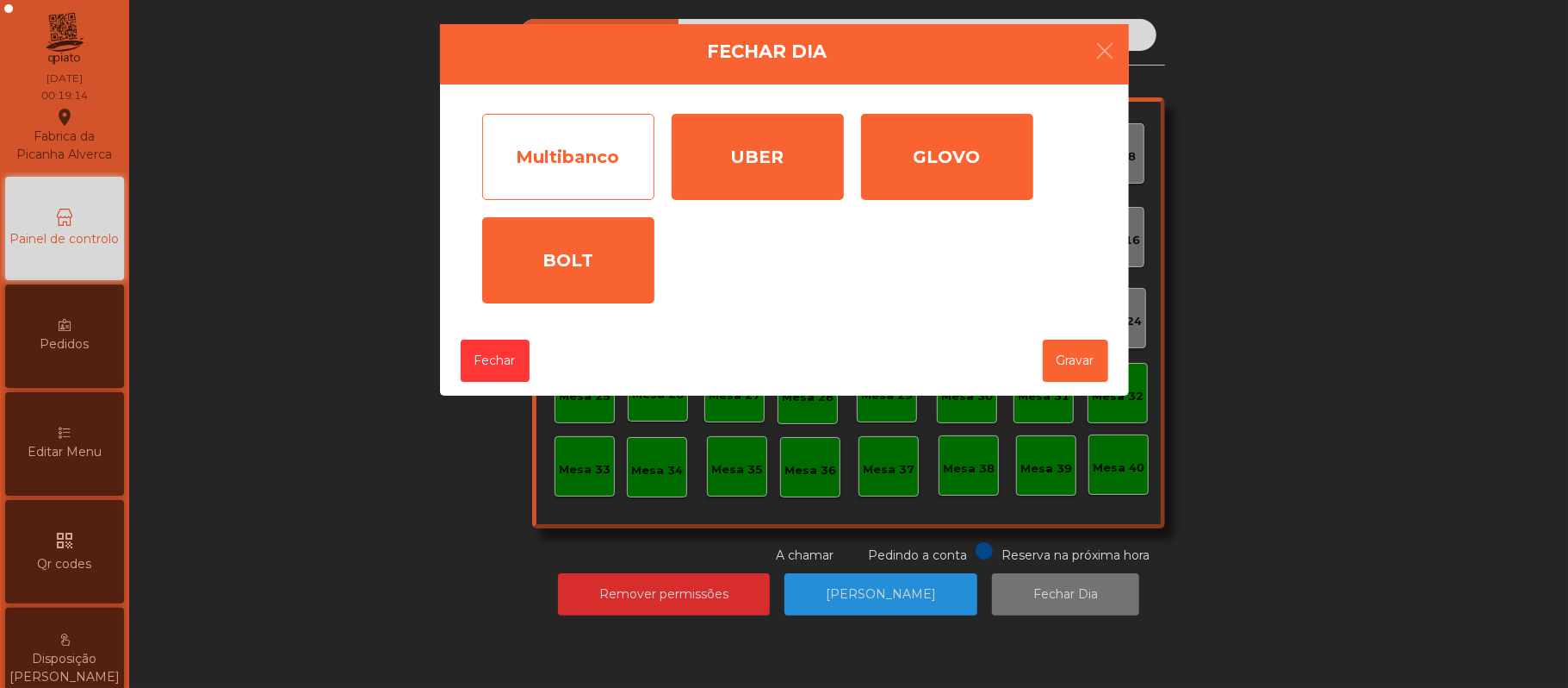
click at [594, 140] on div "Multibanco" at bounding box center [568, 157] width 173 height 86
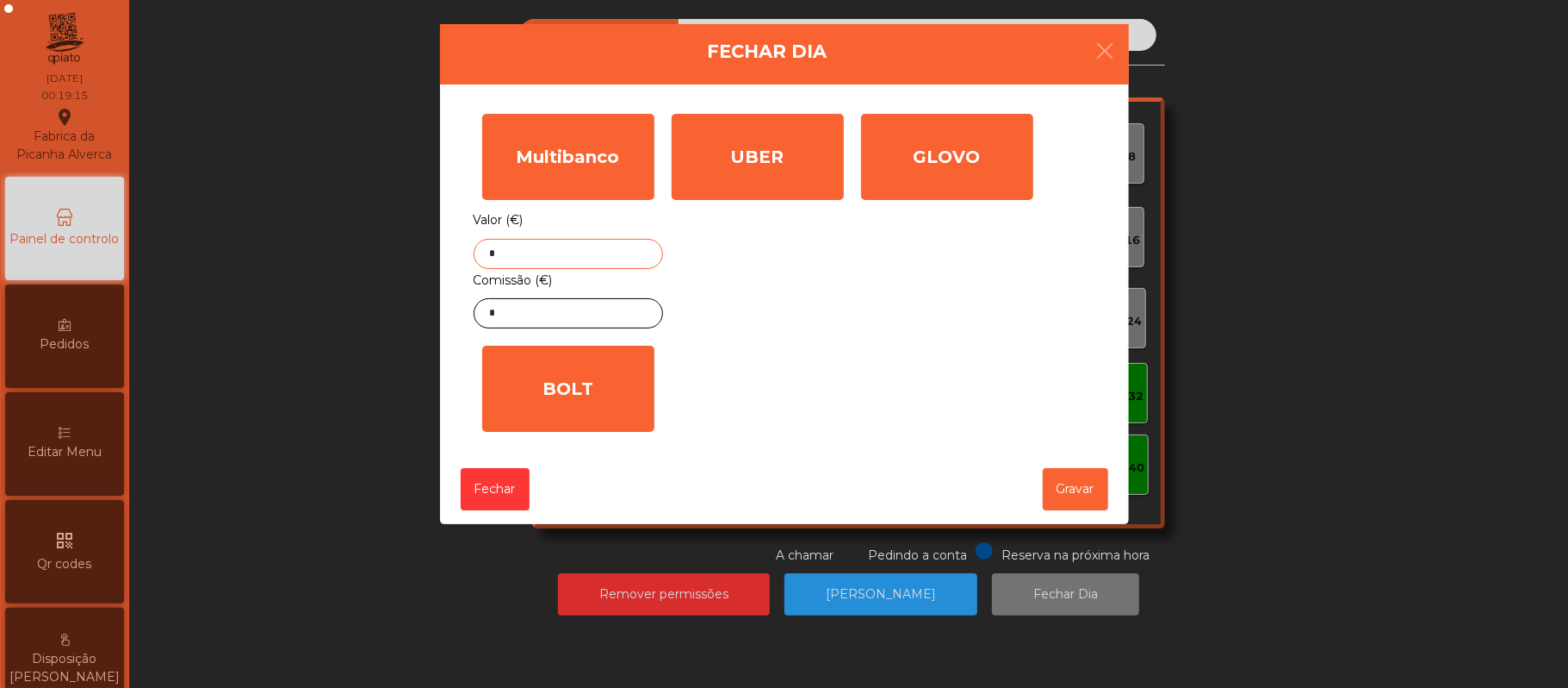
click at [604, 254] on input "*" at bounding box center [569, 254] width 190 height 30
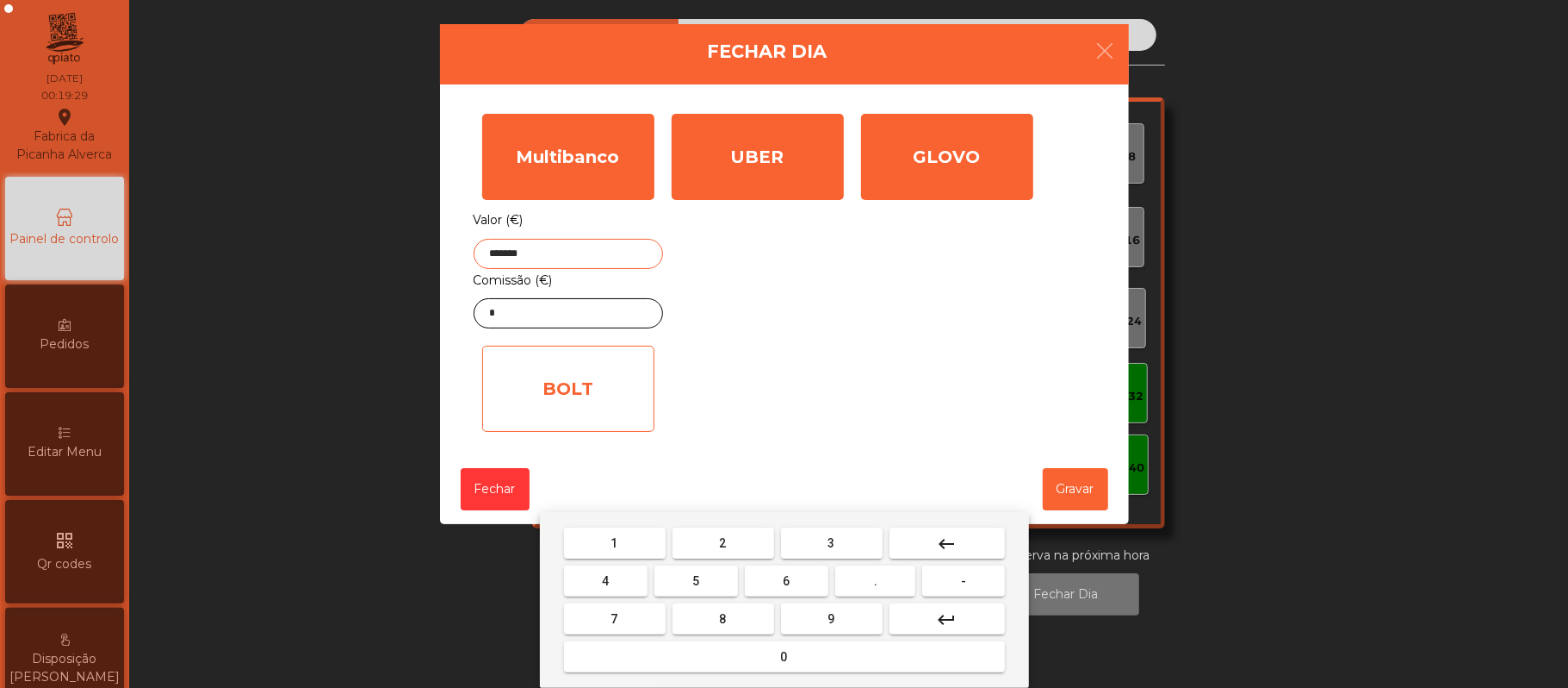
type input "*******"
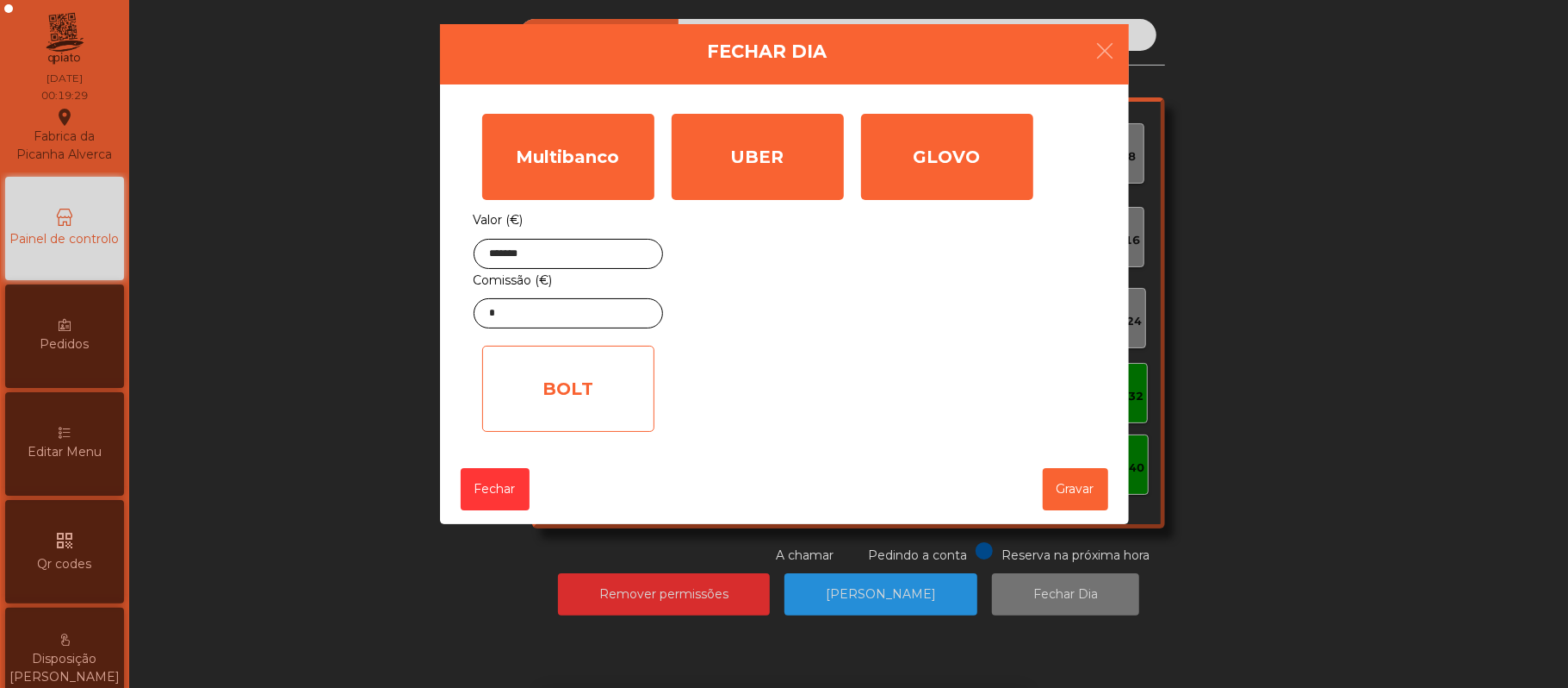
click at [608, 352] on div "BOLT" at bounding box center [568, 388] width 173 height 86
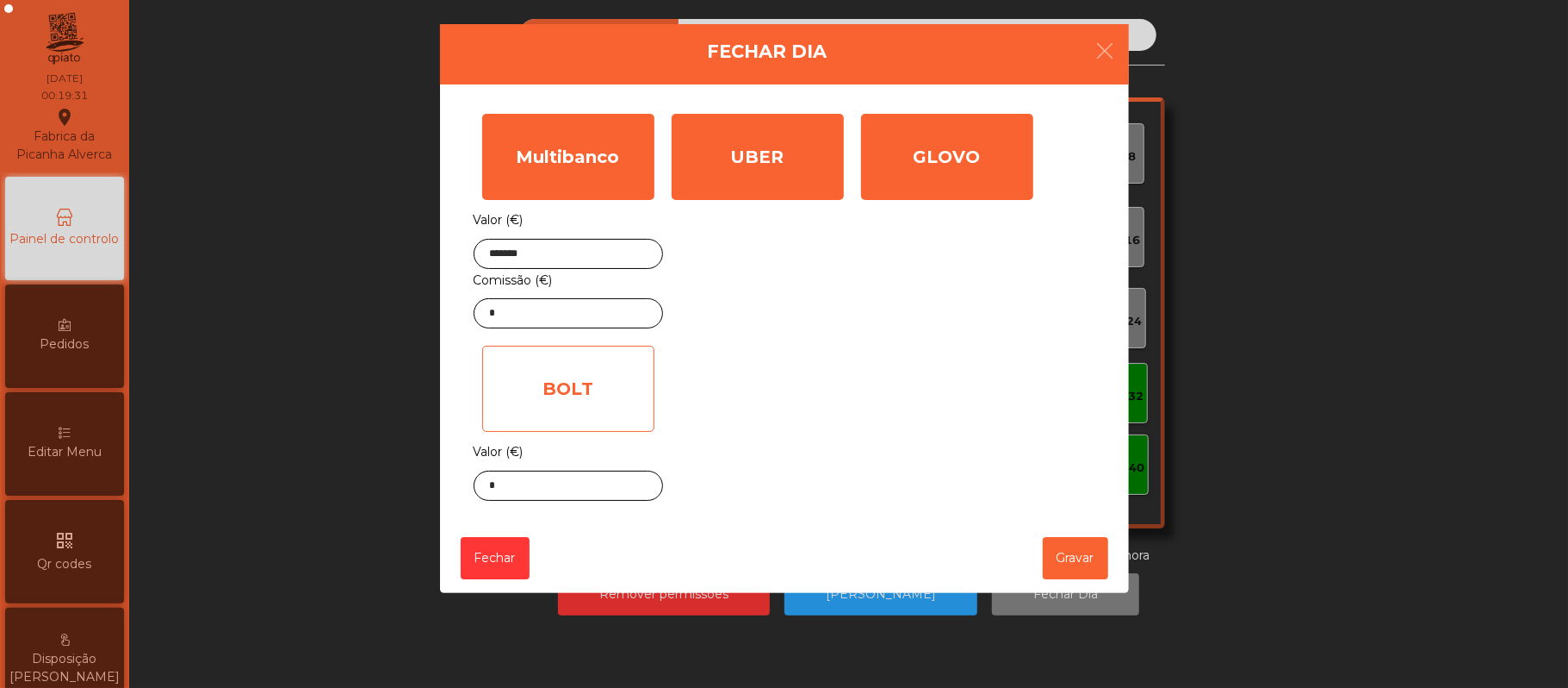
click at [598, 379] on div "BOLT" at bounding box center [568, 388] width 173 height 86
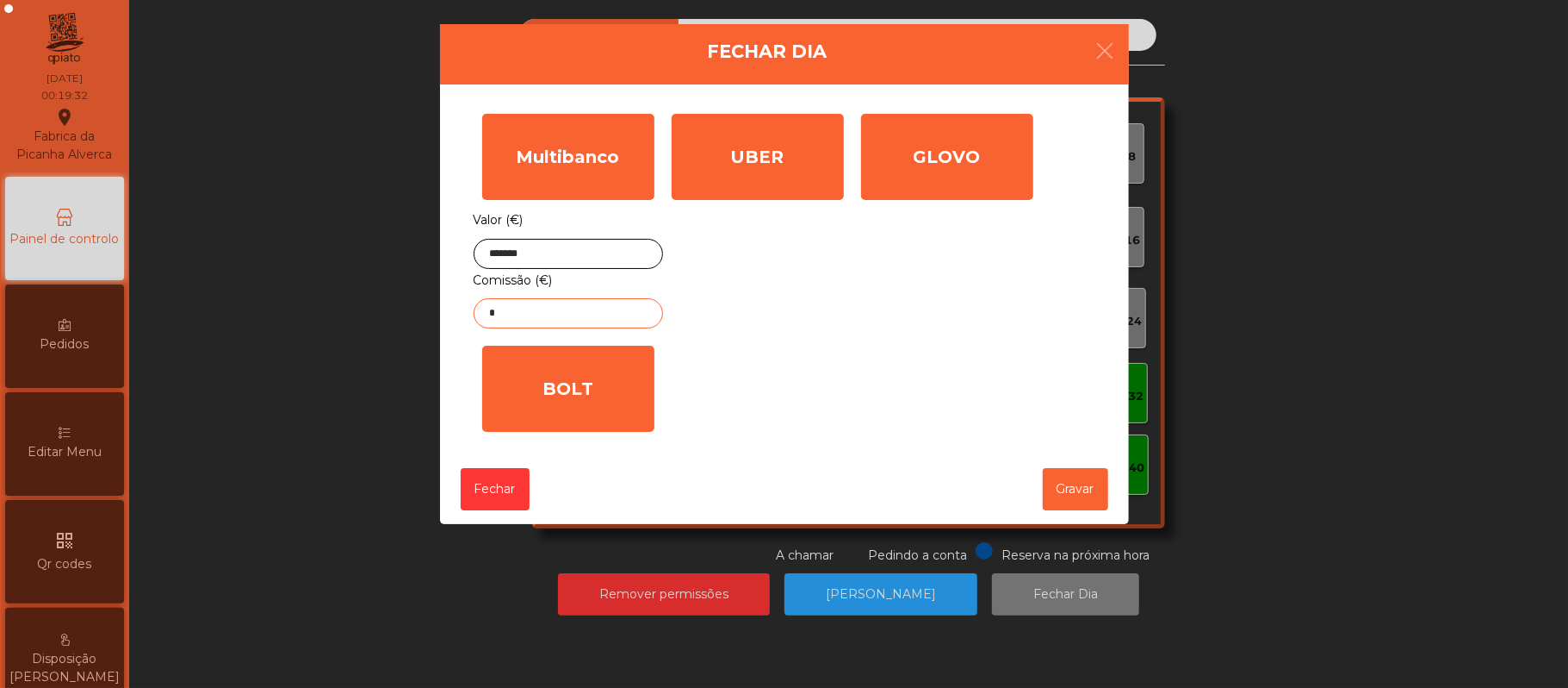
click at [603, 314] on input "*" at bounding box center [569, 314] width 190 height 30
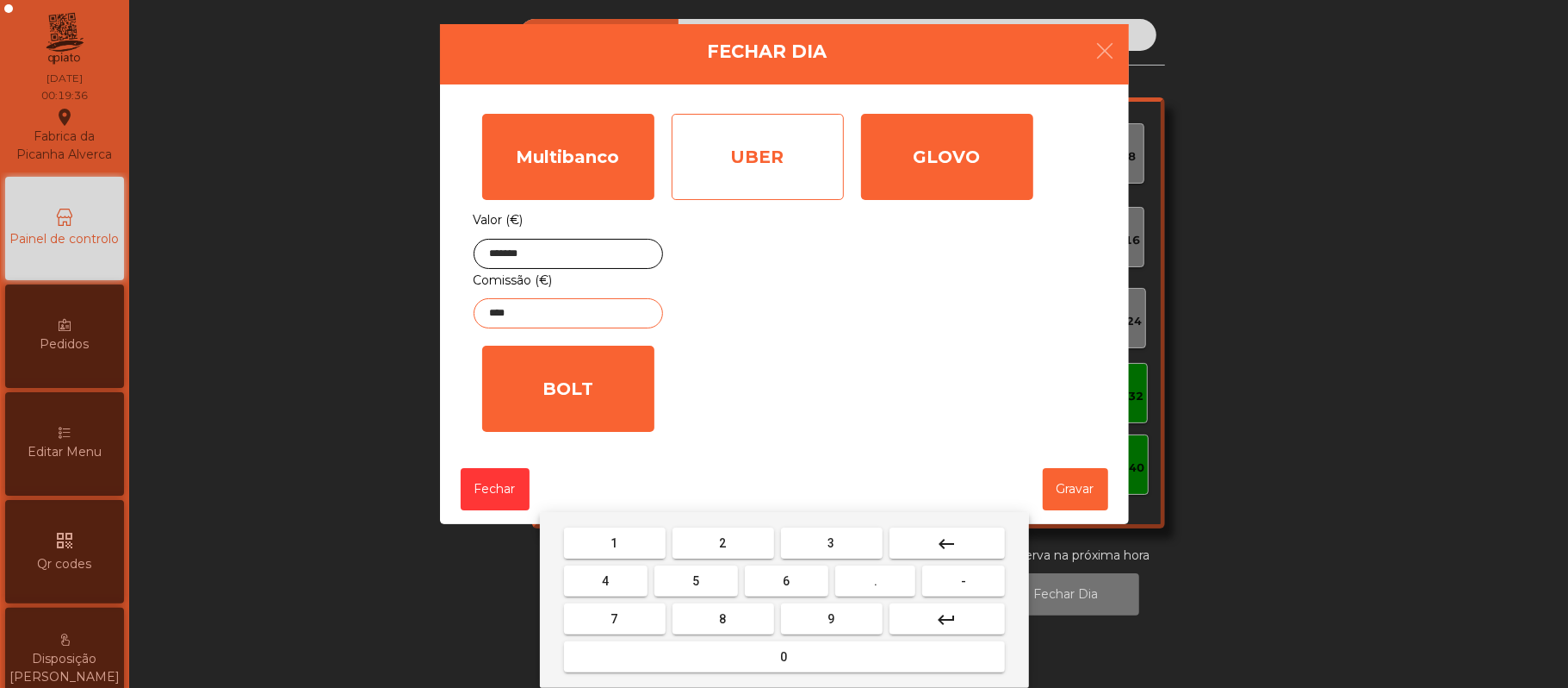
type input "****"
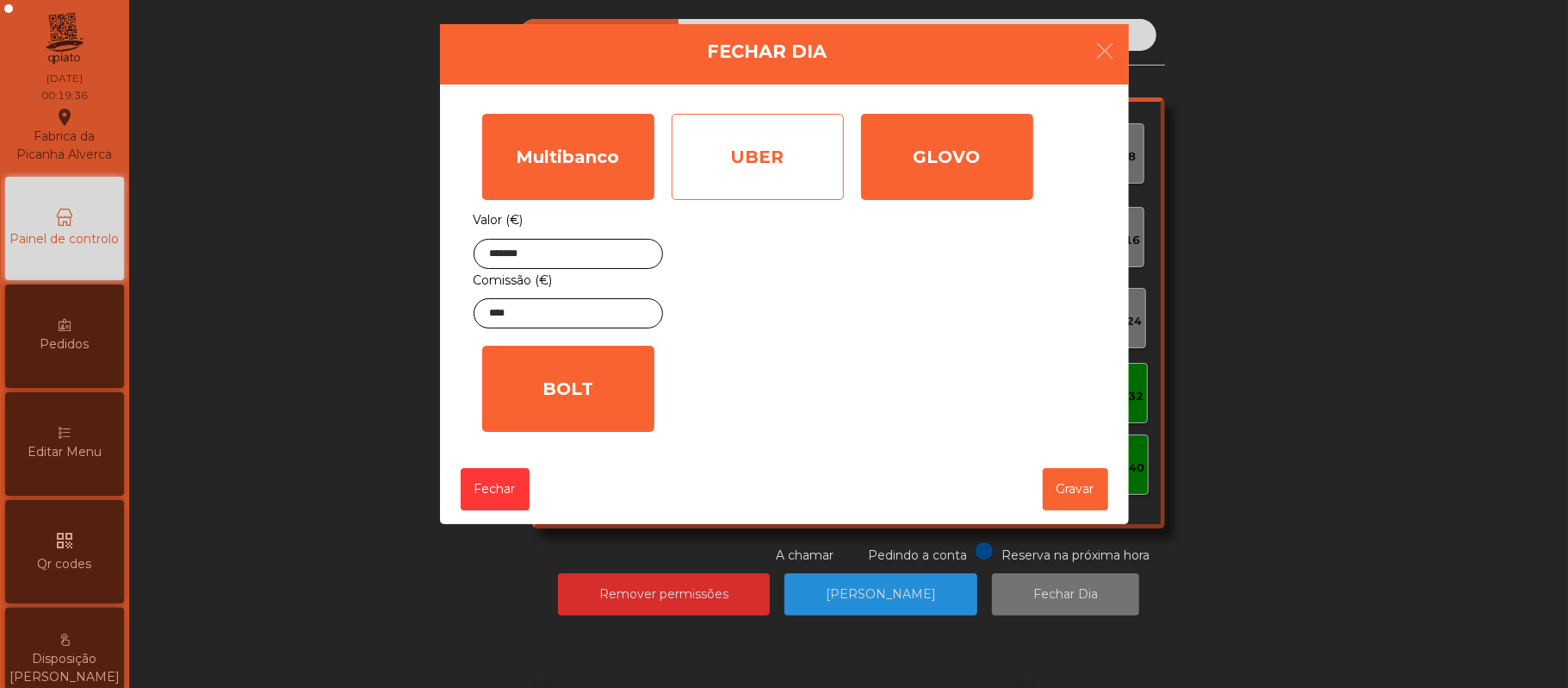
click at [776, 157] on div "UBER" at bounding box center [758, 157] width 173 height 86
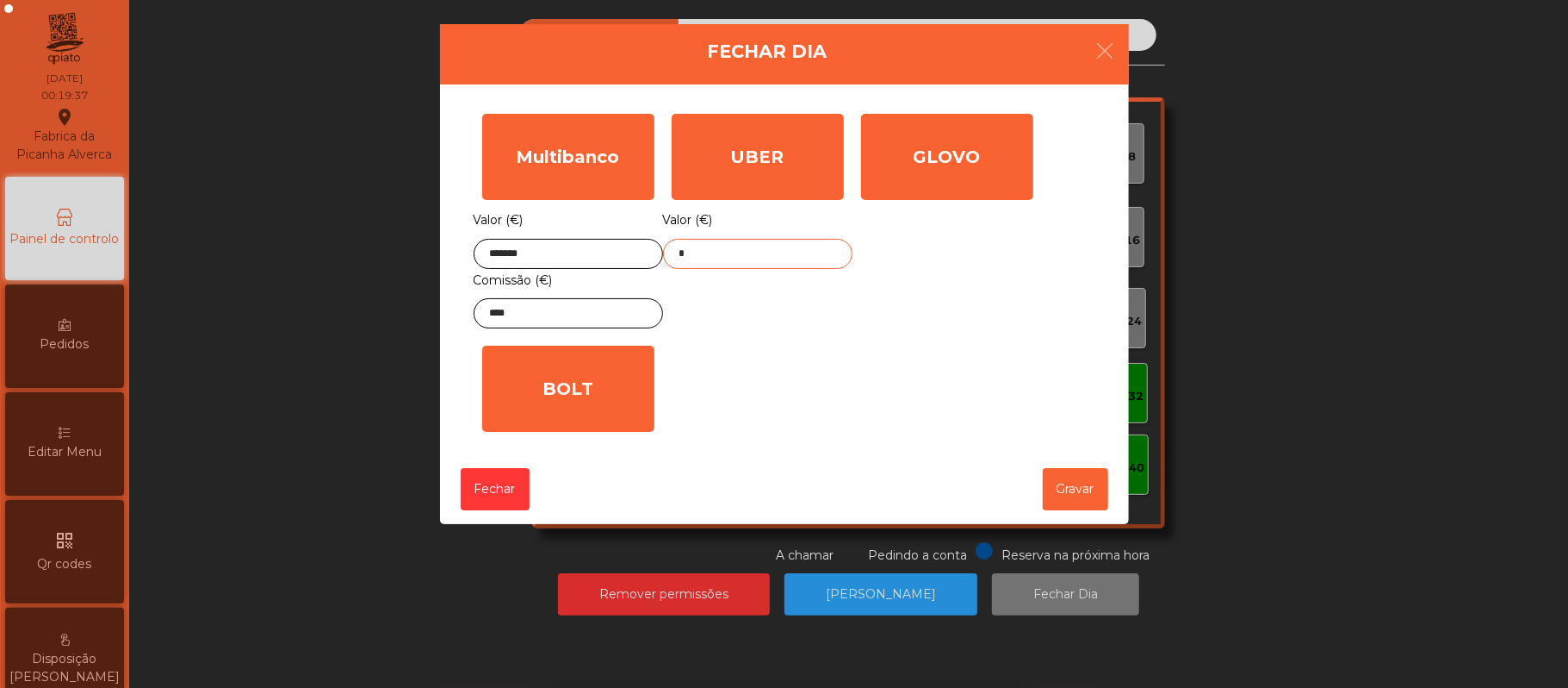
click at [783, 254] on input "*" at bounding box center [758, 254] width 190 height 30
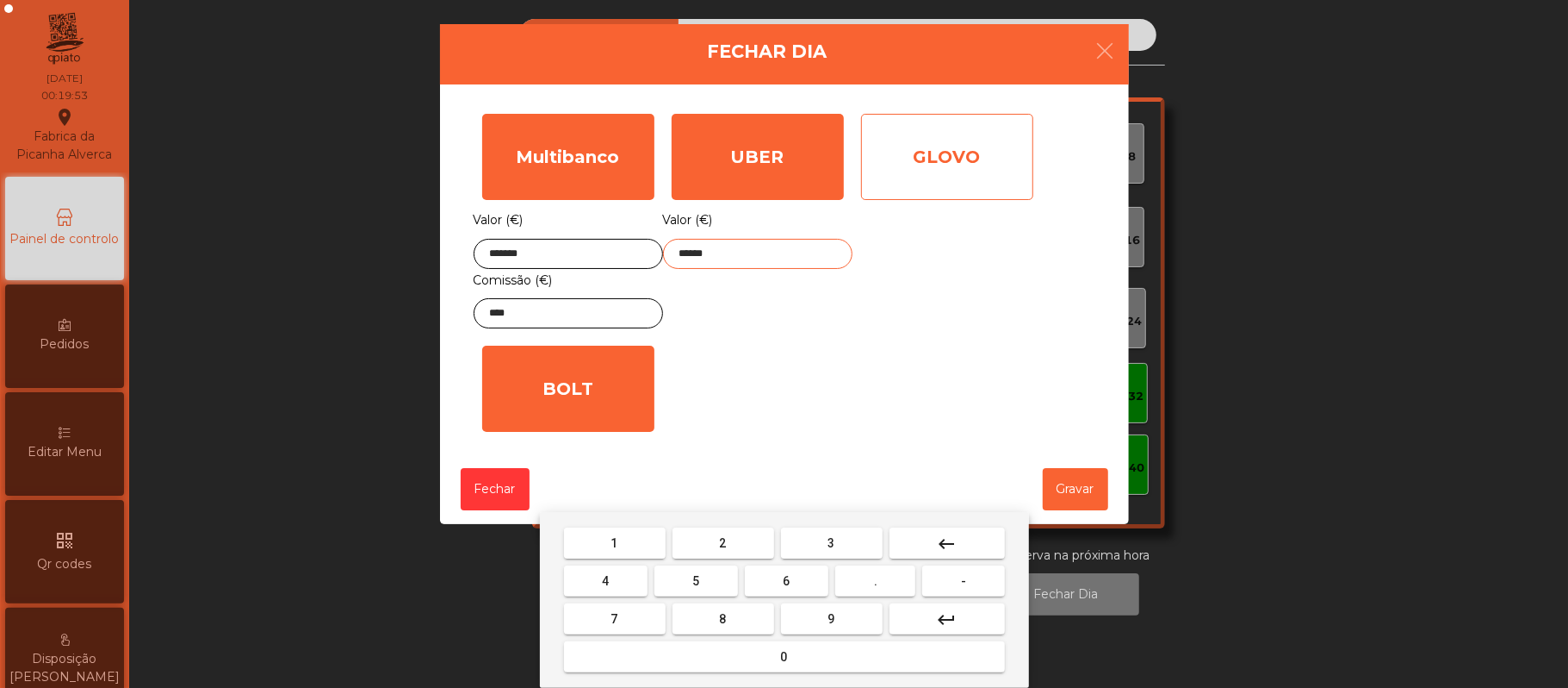
type input "******"
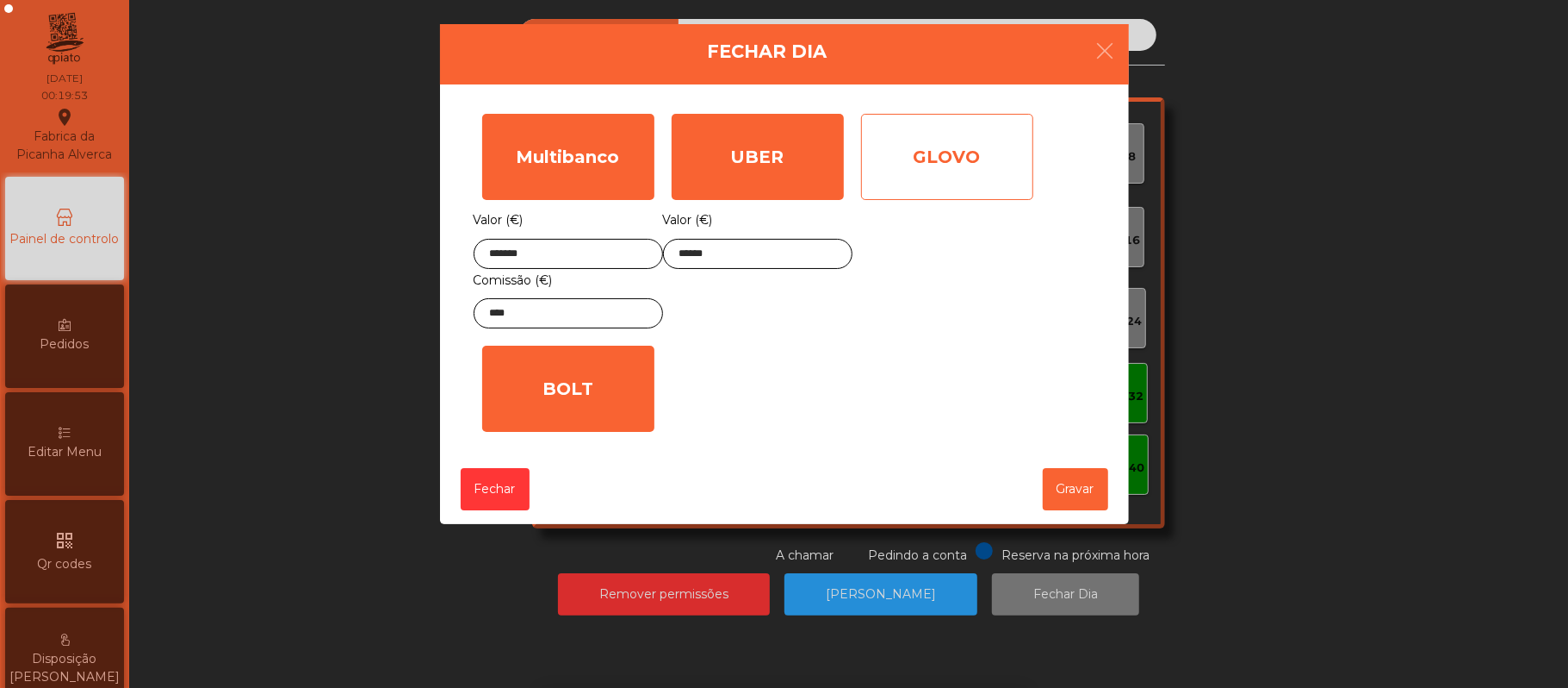
click at [907, 173] on div "GLOVO" at bounding box center [947, 157] width 173 height 86
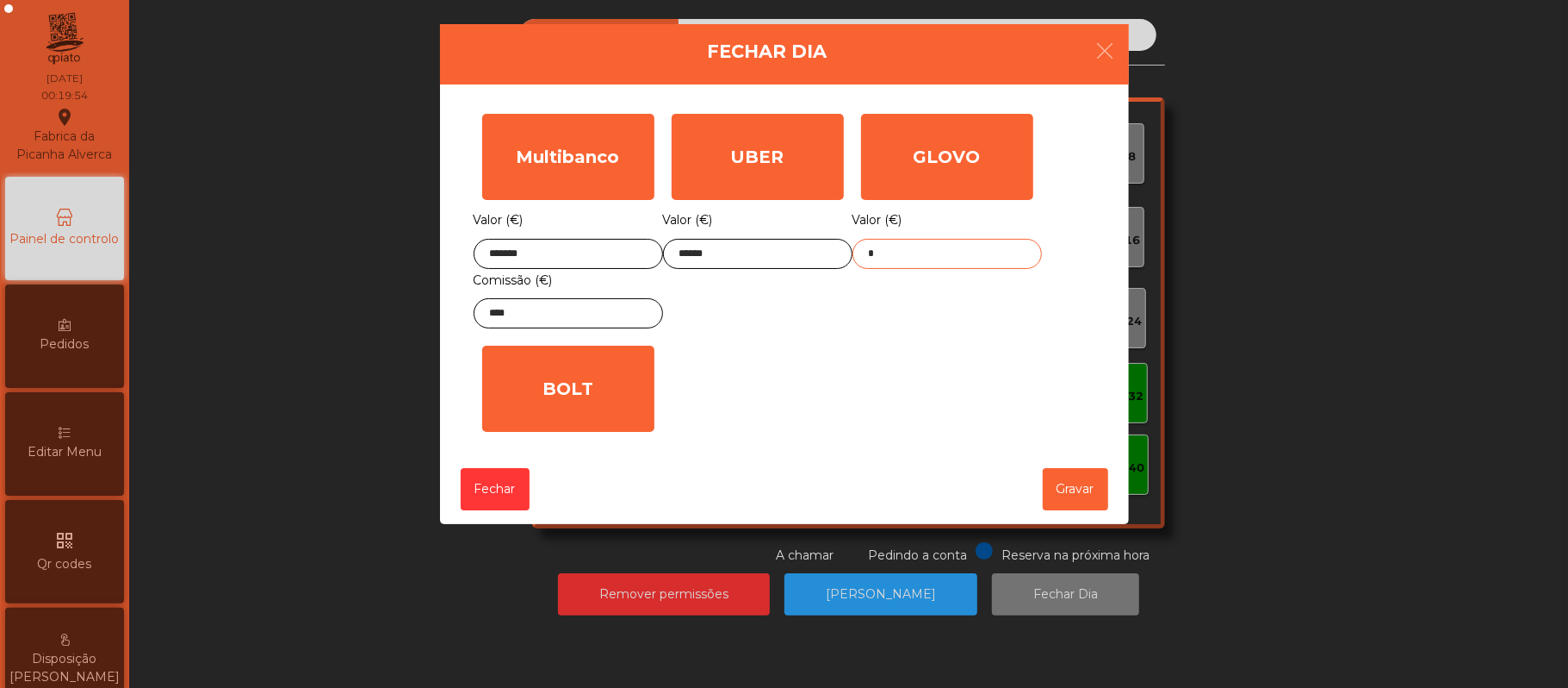
click at [966, 255] on input "*" at bounding box center [947, 254] width 190 height 30
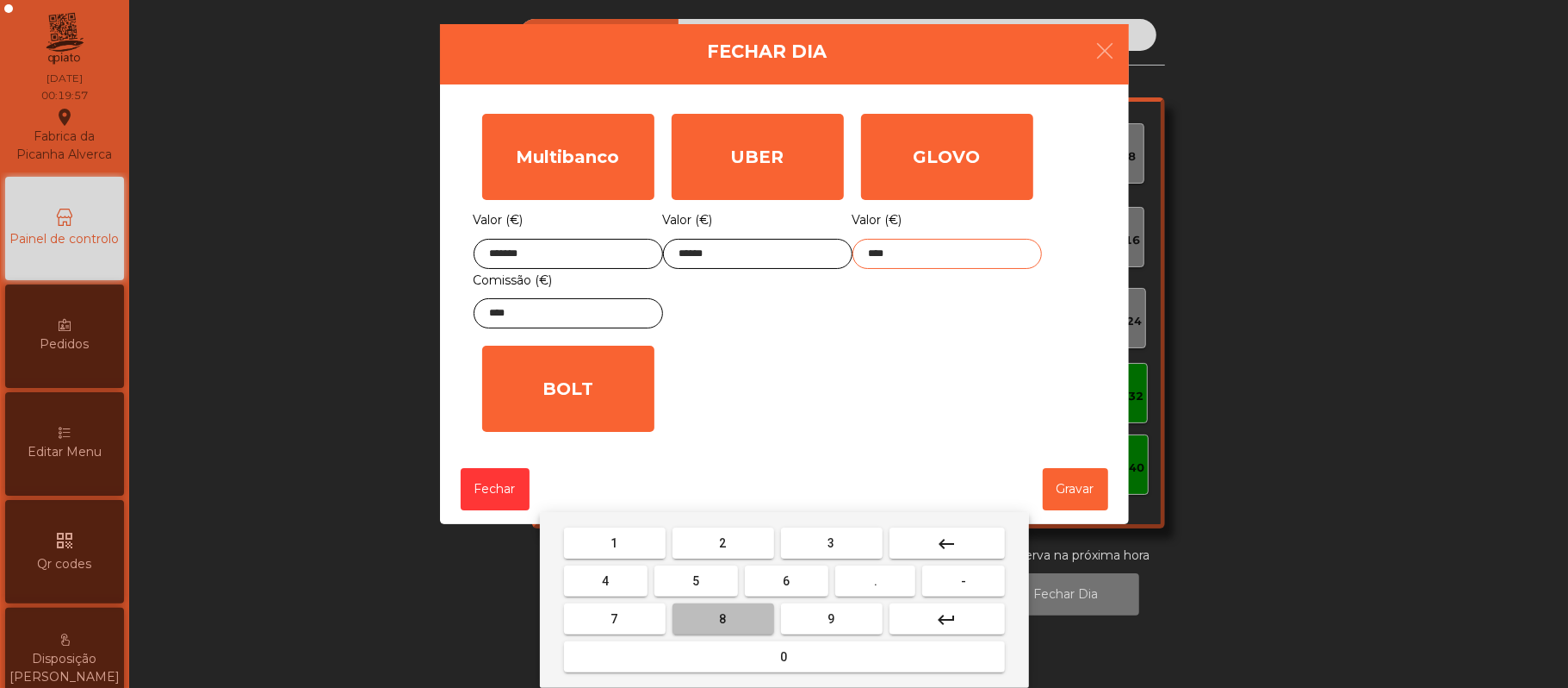
type input "*****"
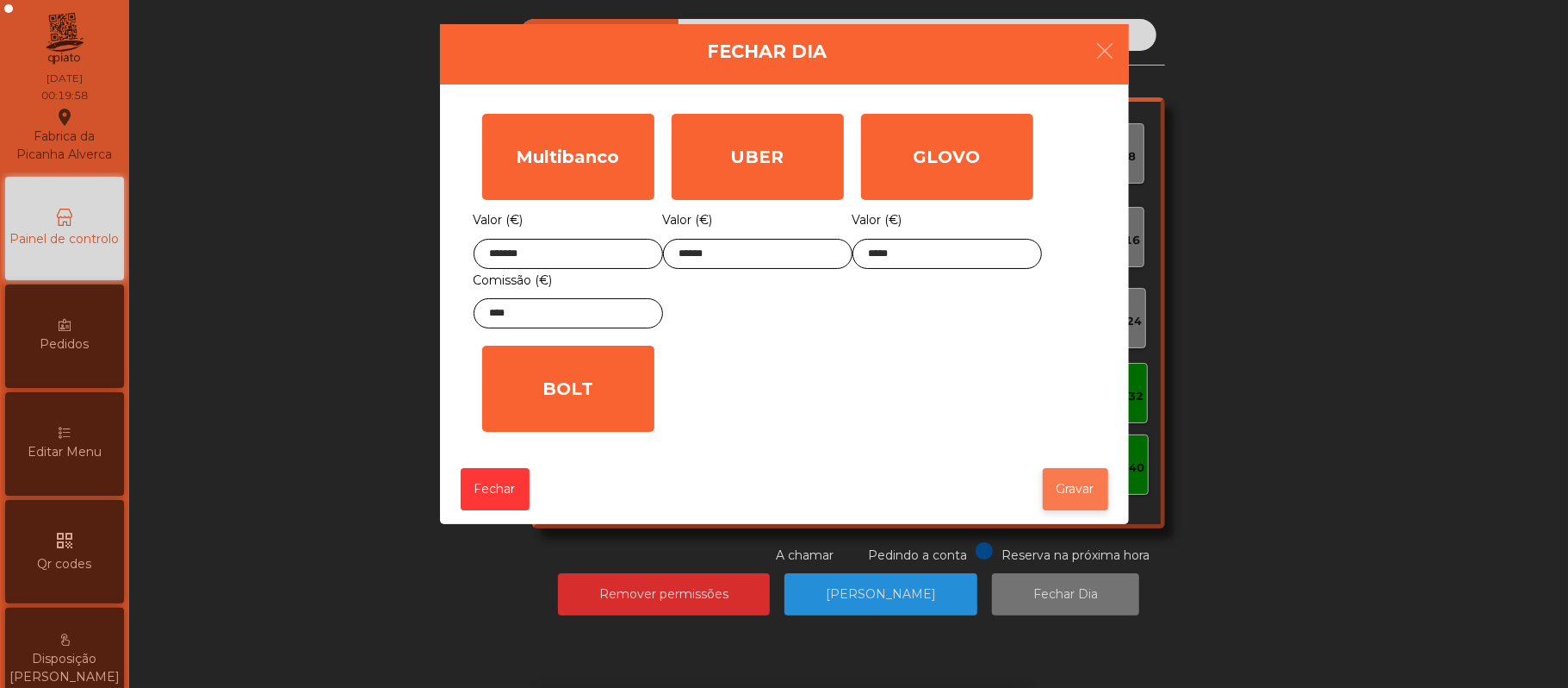
click at [1079, 497] on button "Gravar" at bounding box center [1076, 489] width 66 height 42
